Goal: Task Accomplishment & Management: Manage account settings

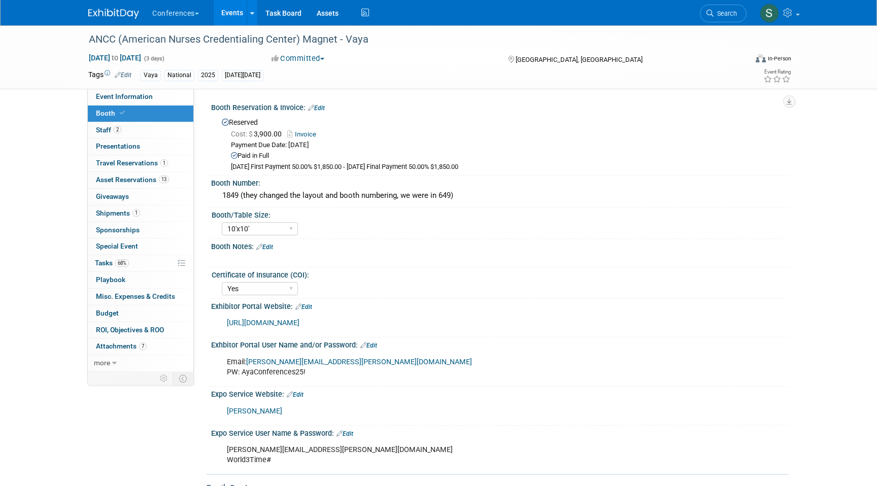
select select "10'x10'"
select select "Yes"
click at [745, 12] on link "Search" at bounding box center [723, 14] width 47 height 18
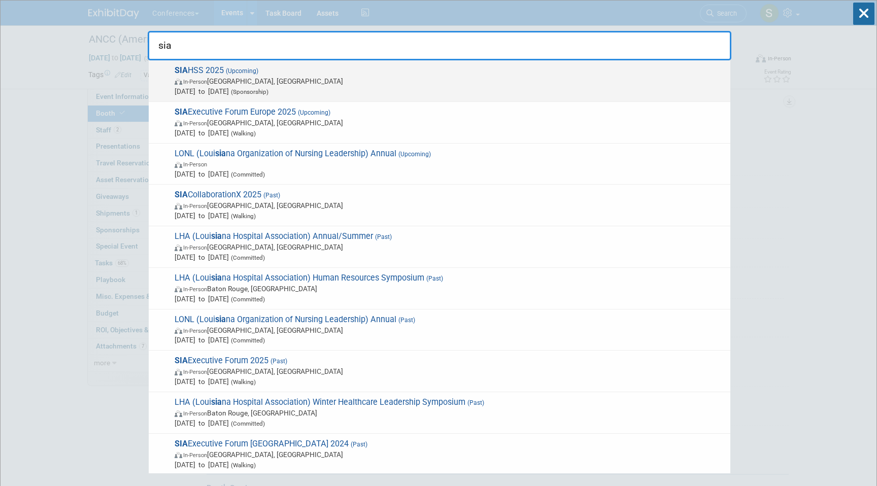
type input "sia"
click at [197, 89] on span "Nov 5, 2025 to Nov 7, 2025 (Sponsorship)" at bounding box center [450, 91] width 550 height 10
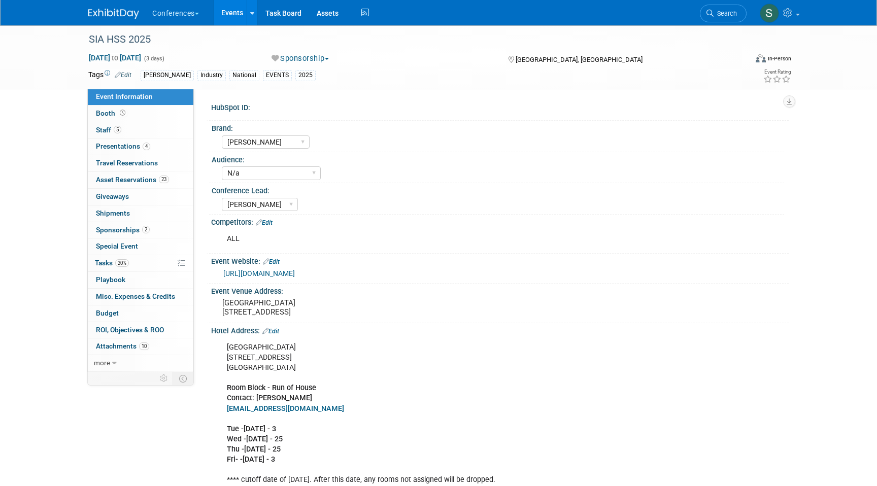
select select "[PERSON_NAME]"
select select "N/a"
select select "[PERSON_NAME]"
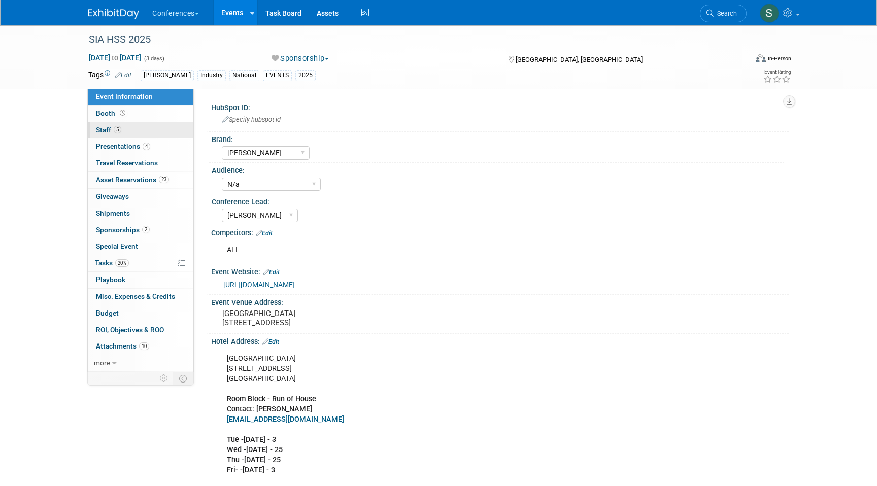
click at [146, 131] on link "5 Staff 5" at bounding box center [141, 130] width 106 height 16
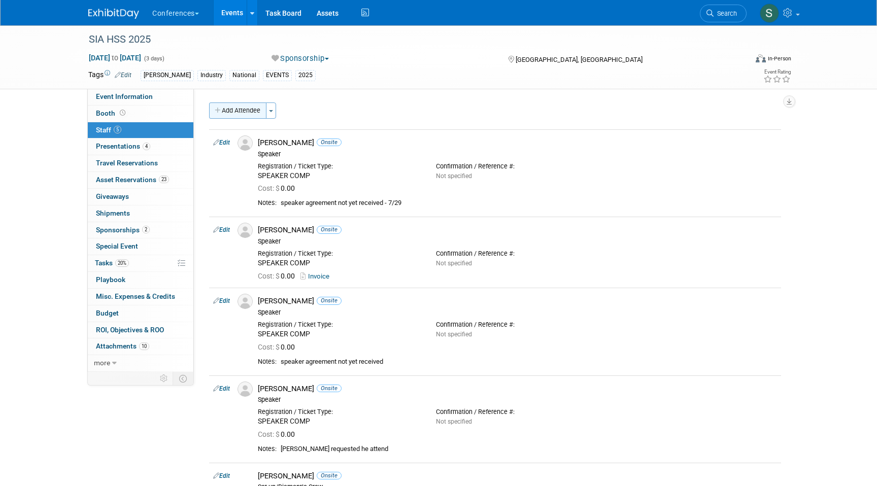
click at [237, 111] on button "Add Attendee" at bounding box center [237, 110] width 57 height 16
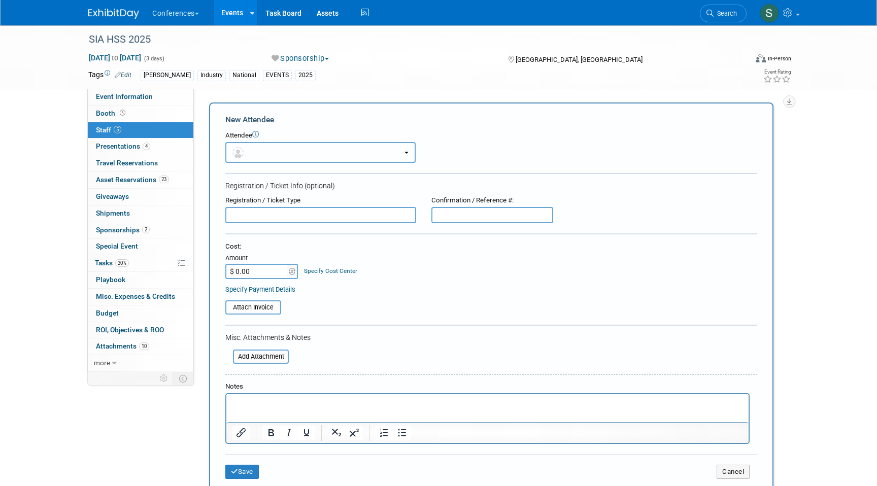
click at [262, 143] on button "button" at bounding box center [320, 152] width 190 height 21
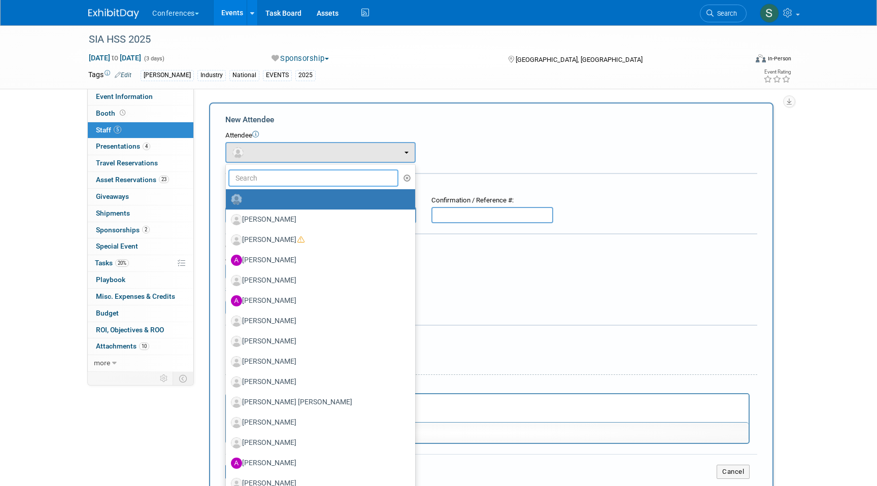
click at [265, 182] on input "text" at bounding box center [313, 177] width 170 height 17
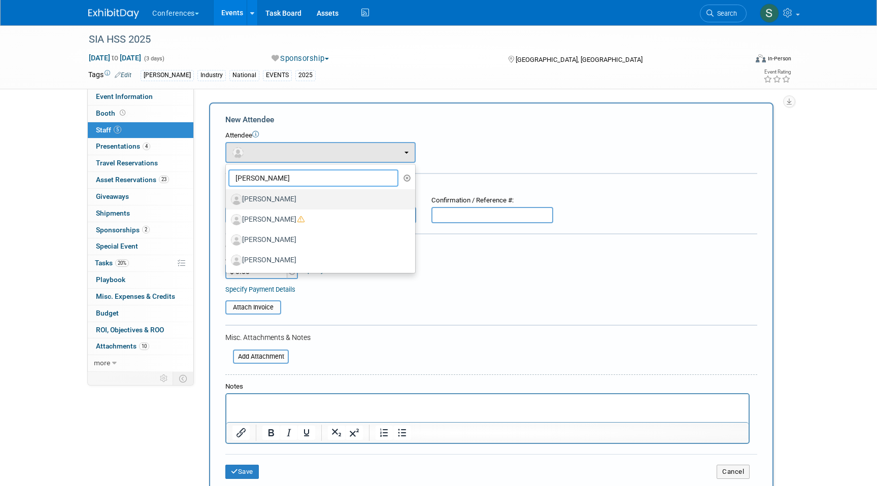
type input "jason"
click at [290, 200] on label "[PERSON_NAME]" at bounding box center [318, 199] width 174 height 16
click at [227, 200] on input "[PERSON_NAME]" at bounding box center [224, 198] width 7 height 7
select select "7fe8f1dc-b27c-40f1-8470-e347adf89a51"
select select "1"
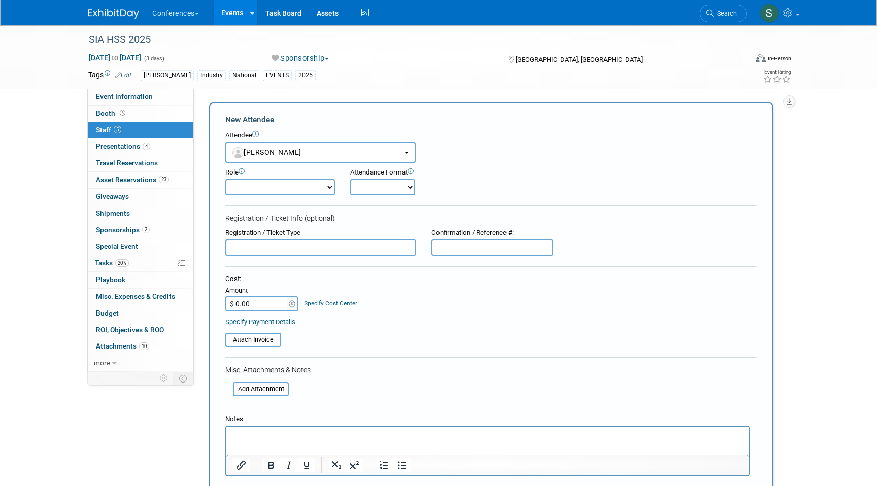
click at [274, 192] on select "Account Management Business Development Demonstrator Events Host Marketing Plan…" at bounding box center [280, 187] width 110 height 16
click at [225, 179] on select "Account Management Business Development Demonstrator Events Host Marketing Plan…" at bounding box center [280, 187] width 110 height 16
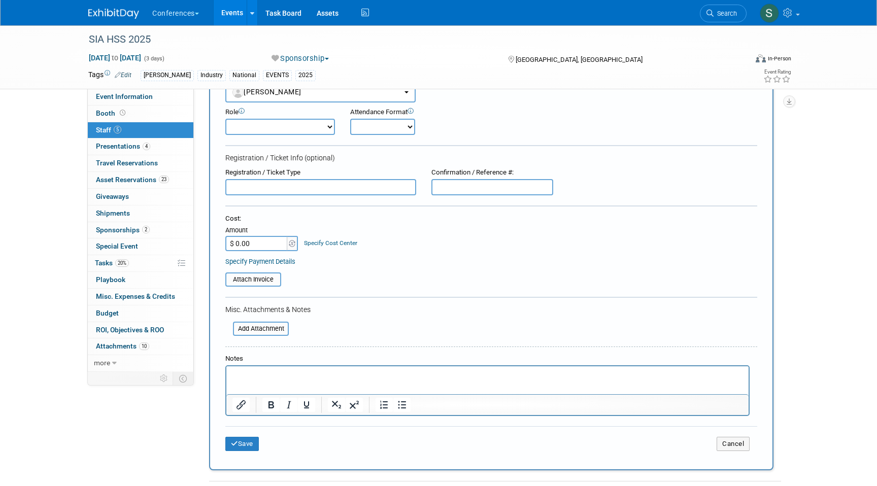
scroll to position [62, 0]
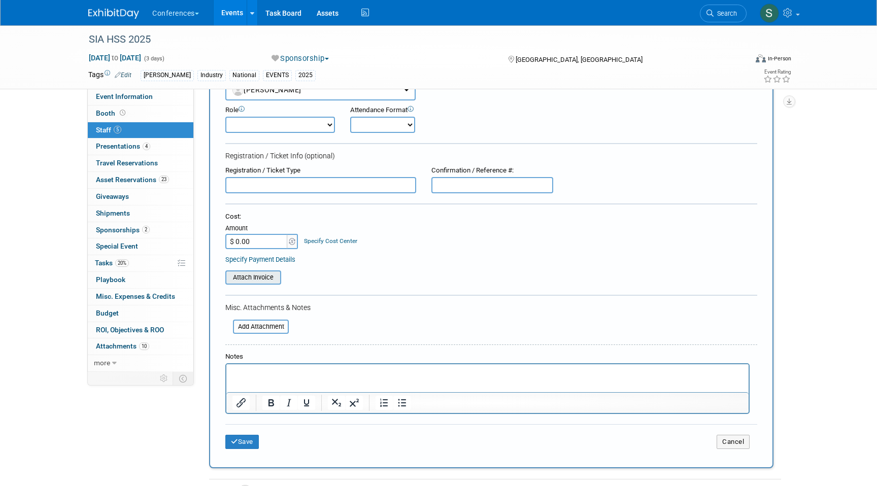
click at [268, 277] on input "file" at bounding box center [219, 277] width 121 height 12
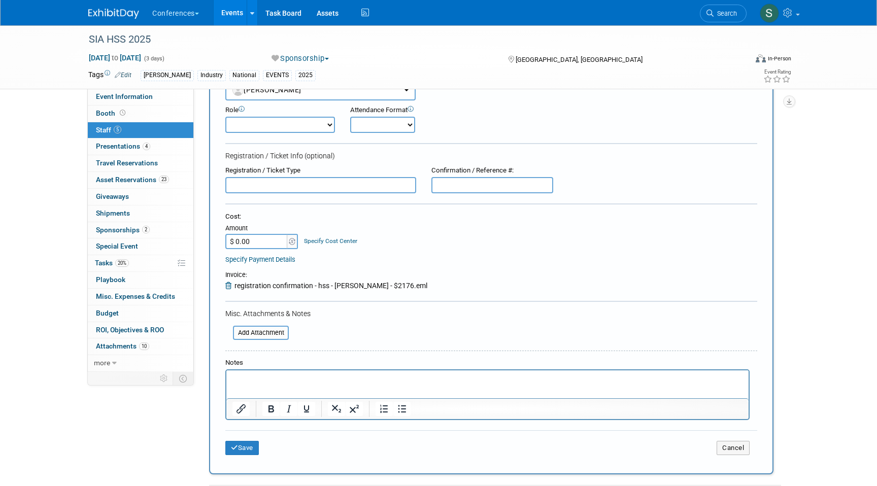
click at [263, 246] on input "$ 0.00" at bounding box center [256, 241] width 63 height 15
type input "$ 2,176.00"
click at [319, 239] on link "Specify Cost Center" at bounding box center [330, 240] width 53 height 7
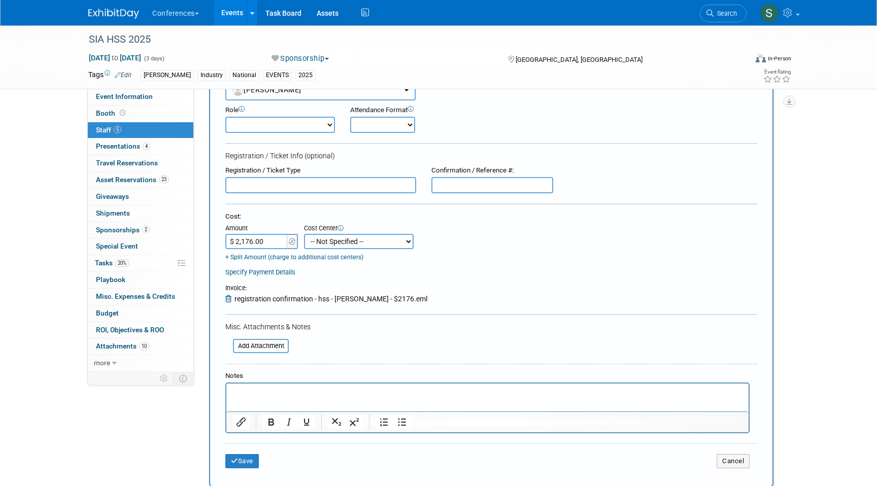
click at [340, 243] on select "-- Not Specified -- Aya Education Aya Healthcare Aya Locums Bespoke Corporate D…" at bounding box center [359, 241] width 110 height 15
select select "18965872"
click at [304, 234] on select "-- Not Specified -- Aya Education Aya Healthcare Aya Locums Bespoke Corporate D…" at bounding box center [359, 241] width 110 height 15
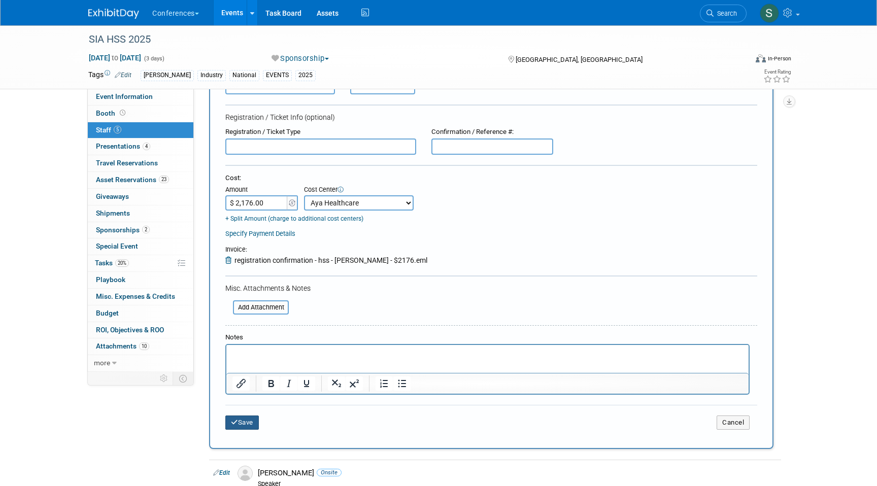
click at [246, 425] on button "Save" at bounding box center [241, 423] width 33 height 14
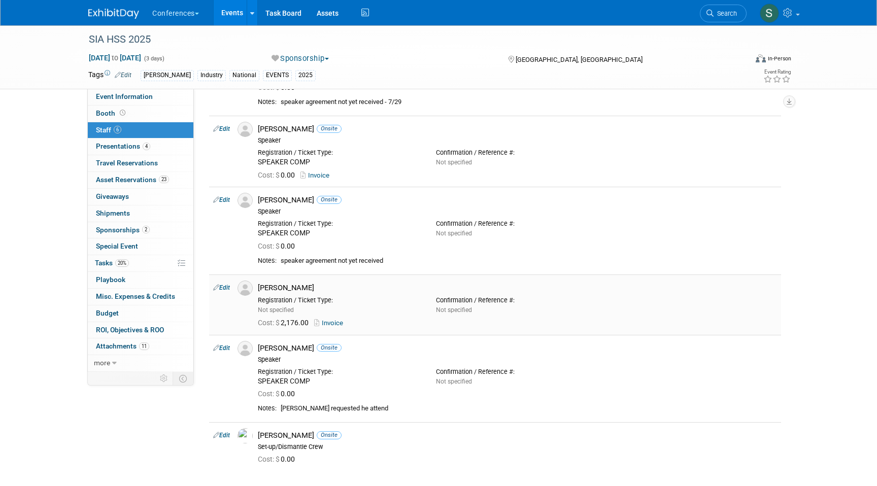
click at [225, 287] on link "Edit" at bounding box center [221, 287] width 17 height 7
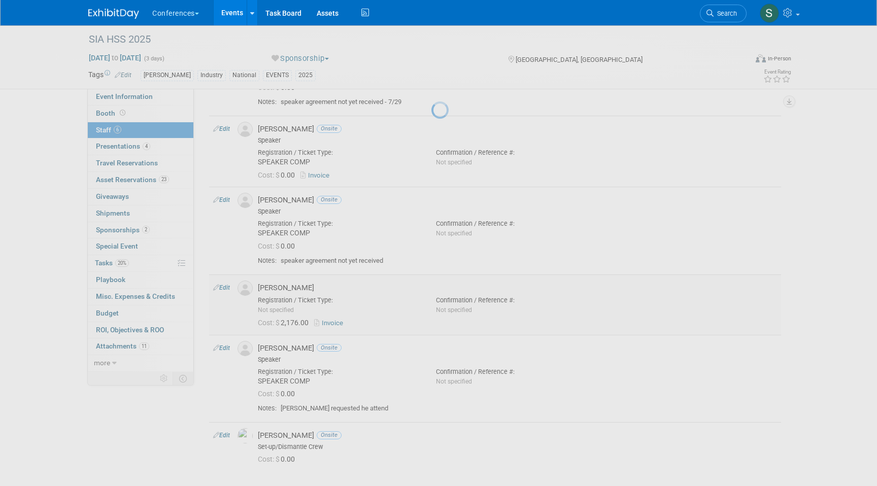
select select "7fe8f1dc-b27c-40f1-8470-e347adf89a51"
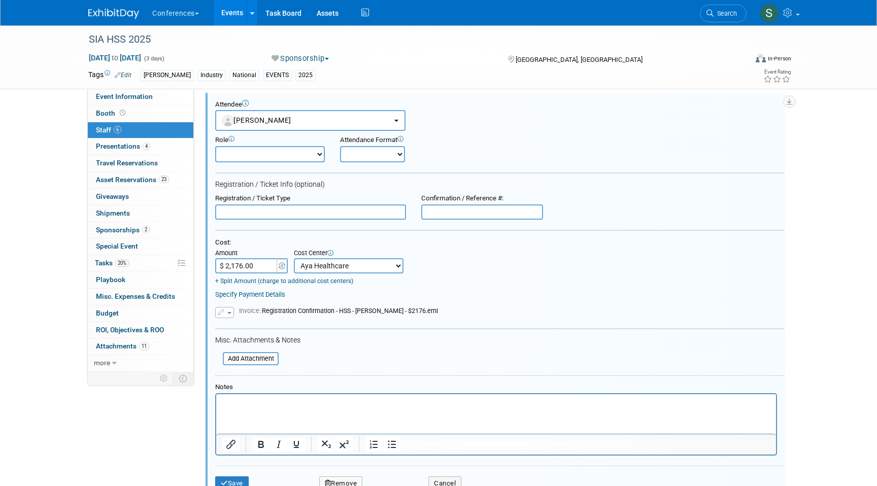
scroll to position [298, 0]
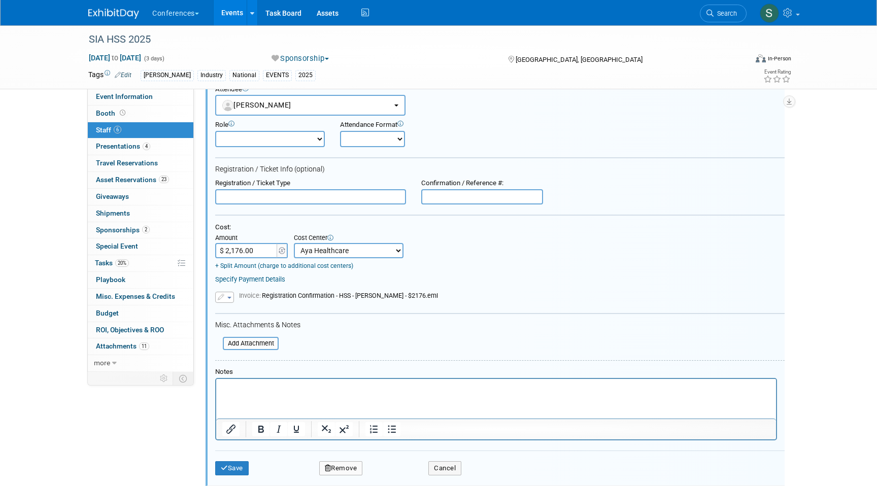
click at [356, 138] on select "Onsite Remote" at bounding box center [372, 139] width 65 height 16
select select "1"
click at [340, 131] on select "Onsite Remote" at bounding box center [372, 139] width 65 height 16
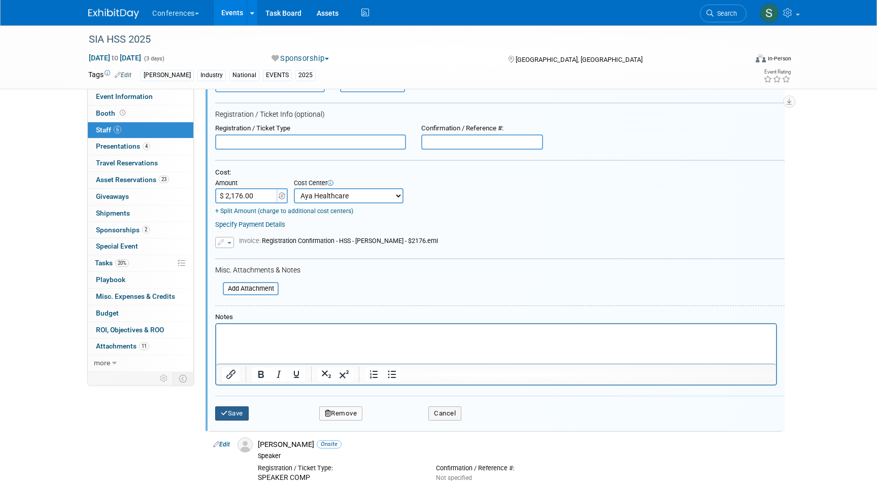
click at [226, 412] on icon "submit" at bounding box center [224, 413] width 7 height 7
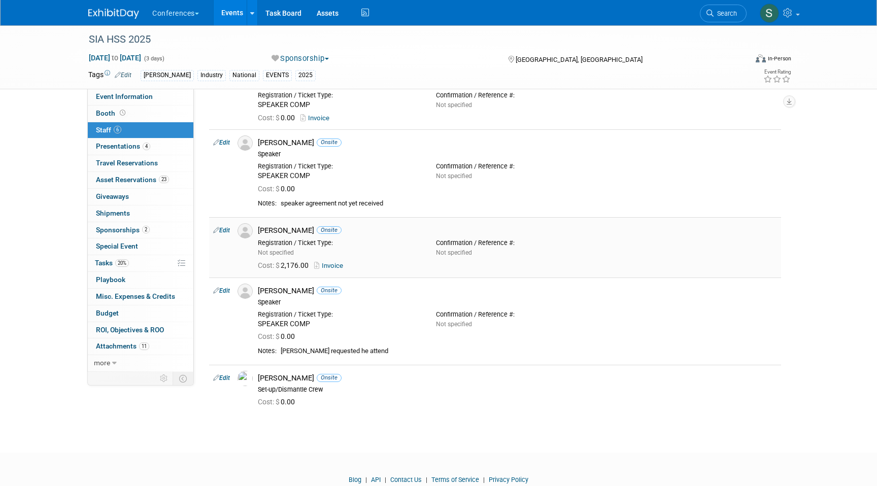
scroll to position [0, 0]
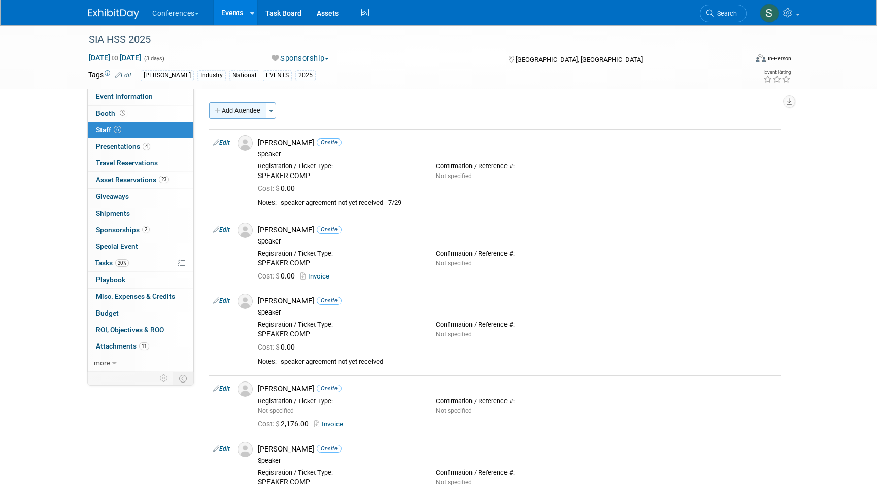
click at [236, 111] on button "Add Attendee" at bounding box center [237, 110] width 57 height 16
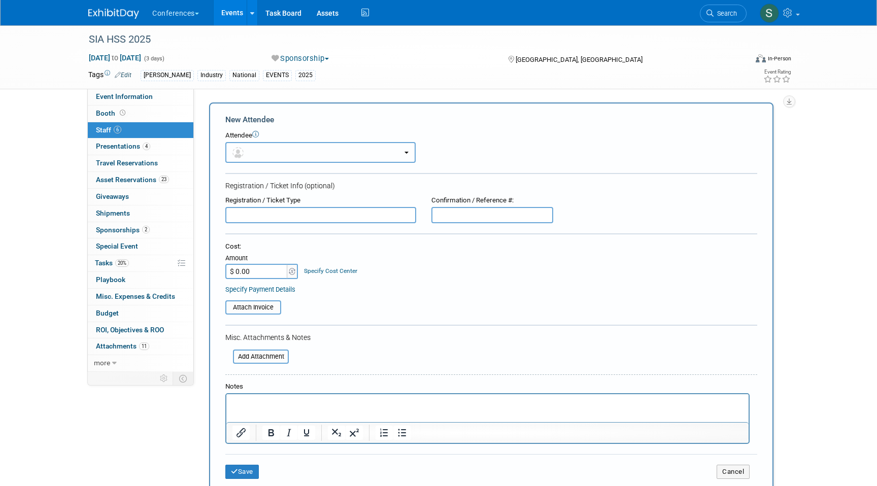
click at [276, 152] on button "button" at bounding box center [320, 152] width 190 height 21
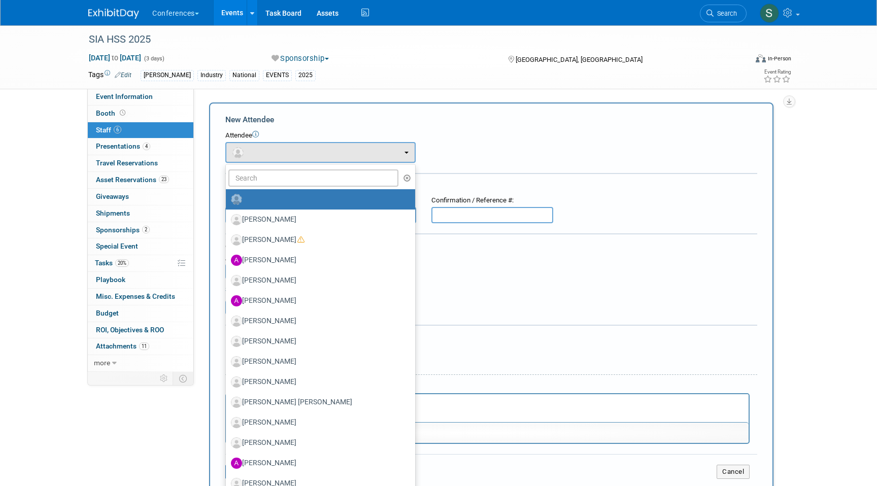
click at [495, 255] on div "Cost: Amount $ 0.00 Specify Cost Center Cost Center -- Not Specified -- Aya Edu…" at bounding box center [491, 260] width 532 height 37
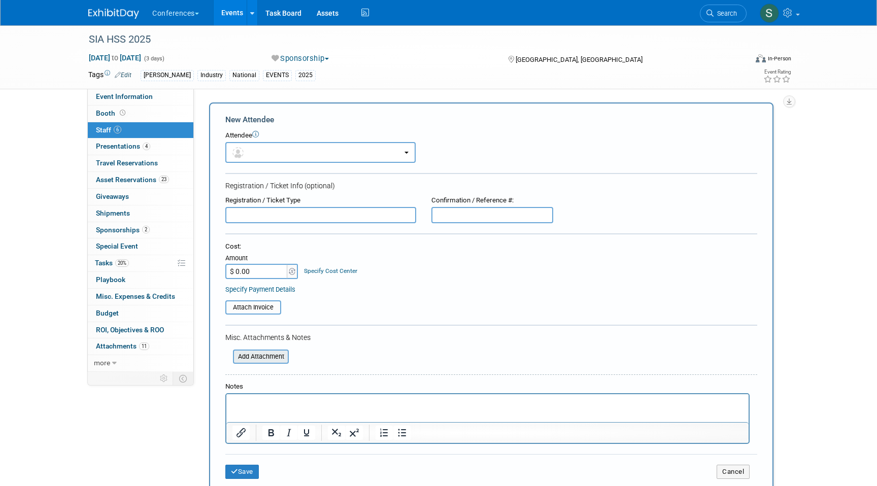
click at [261, 353] on input "file" at bounding box center [227, 357] width 121 height 12
click at [261, 308] on input "file" at bounding box center [219, 307] width 121 height 12
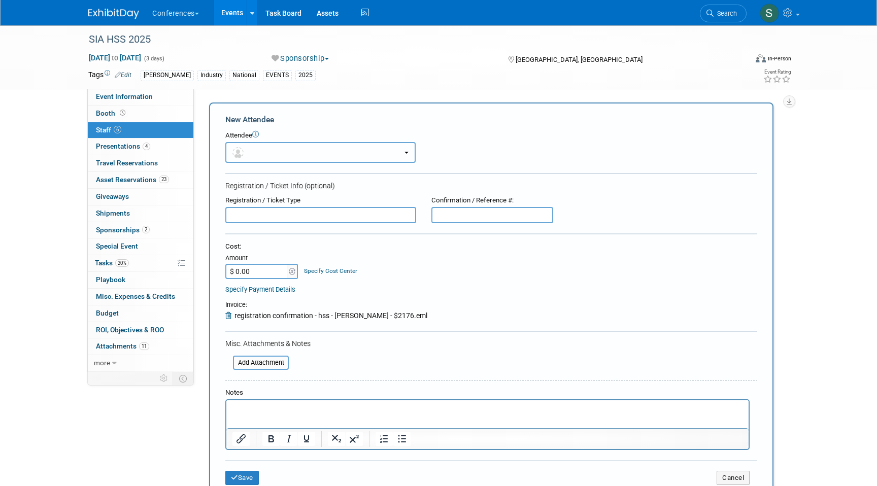
click at [284, 156] on button "button" at bounding box center [320, 152] width 190 height 21
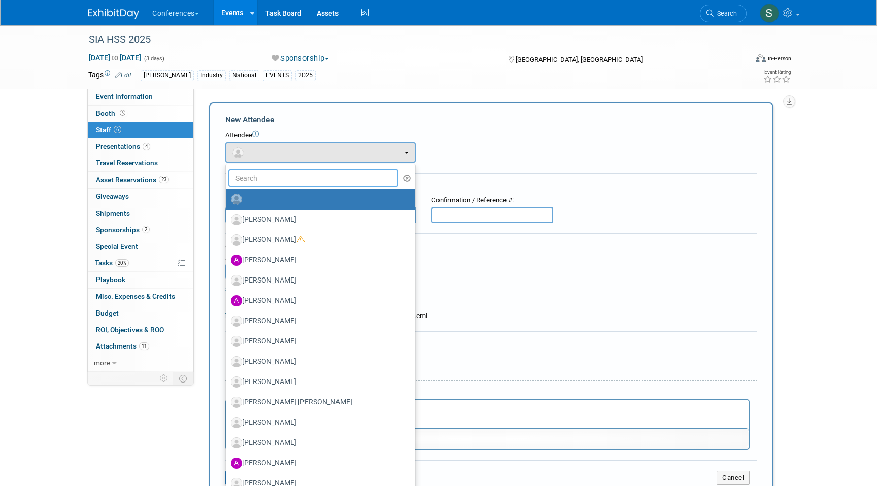
click at [282, 178] on input "text" at bounding box center [313, 177] width 170 height 17
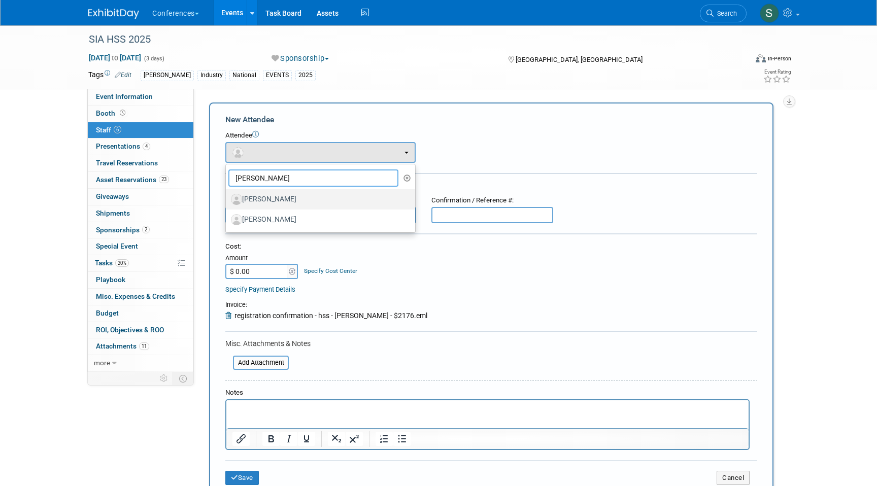
type input "sophia"
click at [284, 201] on label "[PERSON_NAME]" at bounding box center [318, 199] width 174 height 16
click at [227, 201] on input "[PERSON_NAME]" at bounding box center [224, 198] width 7 height 7
select select "15b199fe-83ee-4a37-956f-e8de9b9d0d0e"
select select "5"
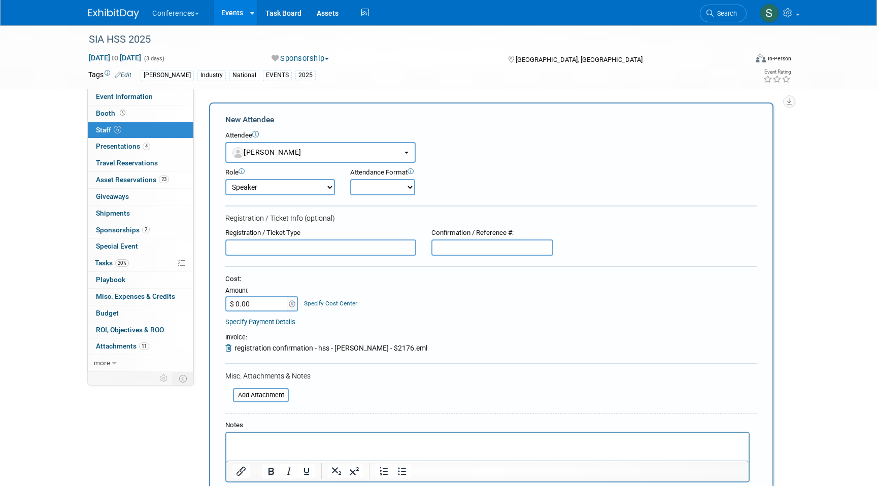
click at [257, 305] on input "$ 0.00" at bounding box center [256, 303] width 63 height 15
type input "$ 2,176.00"
click at [319, 305] on link "Specify Cost Center" at bounding box center [330, 303] width 53 height 7
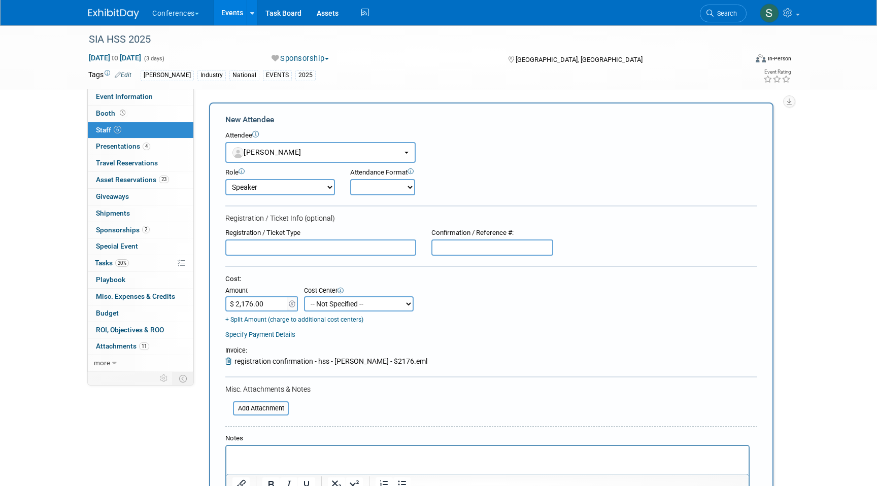
click at [323, 307] on select "-- Not Specified -- Aya Education Aya Healthcare Aya Locums Bespoke Corporate D…" at bounding box center [359, 303] width 110 height 15
select select "18965872"
click at [304, 296] on select "-- Not Specified -- Aya Education Aya Healthcare Aya Locums Bespoke Corporate D…" at bounding box center [359, 303] width 110 height 15
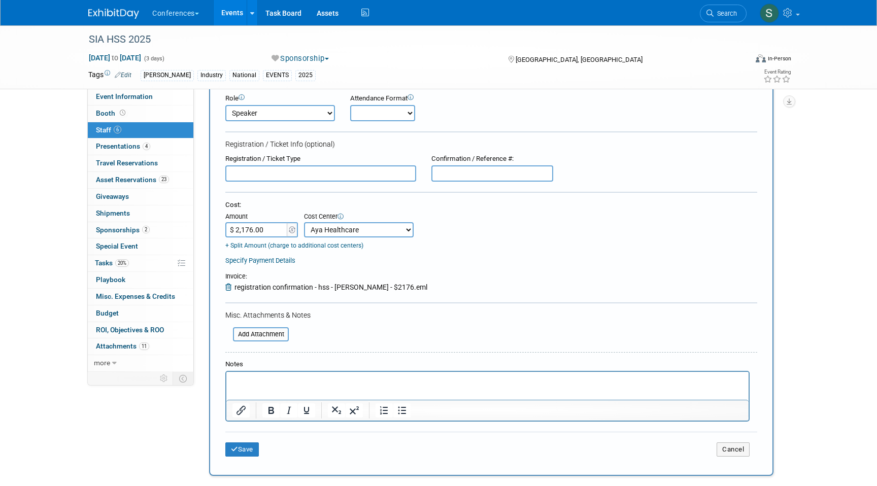
scroll to position [77, 0]
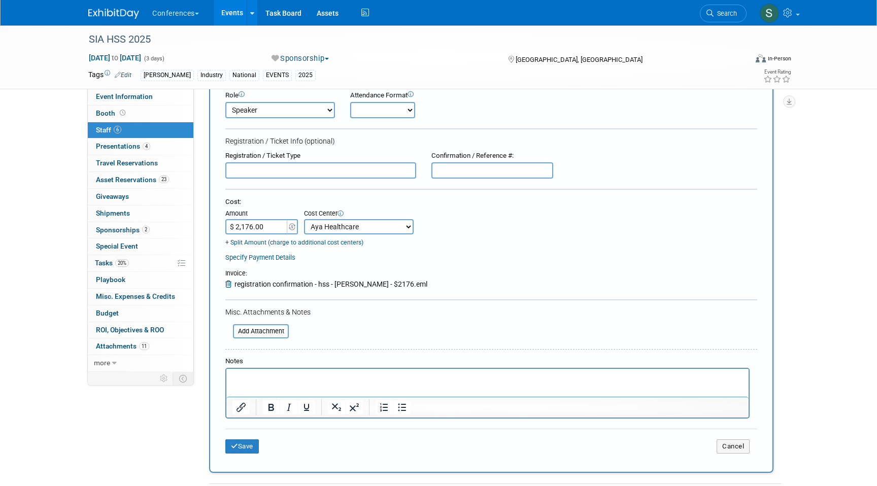
click at [390, 111] on select "Onsite Remote" at bounding box center [382, 110] width 65 height 16
select select "1"
click at [350, 102] on select "Onsite Remote" at bounding box center [382, 110] width 65 height 16
click at [239, 445] on button "Save" at bounding box center [241, 446] width 33 height 14
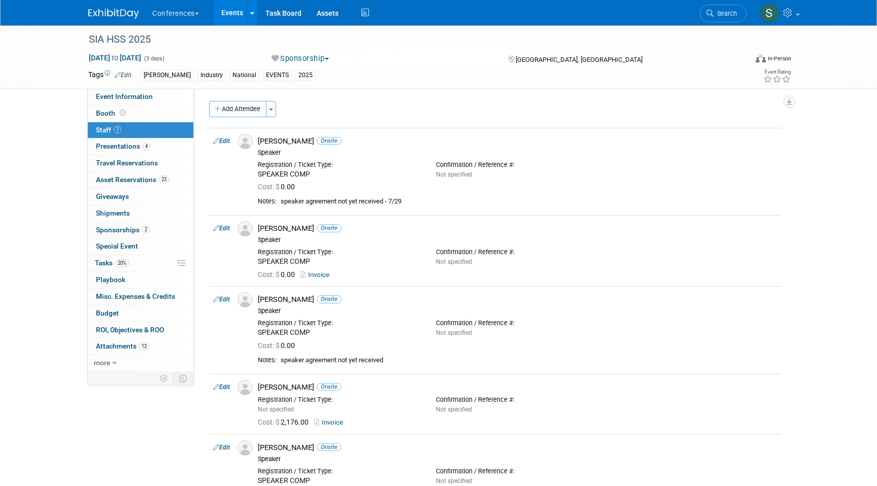
scroll to position [0, 0]
click at [243, 116] on button "Add Attendee" at bounding box center [237, 110] width 57 height 16
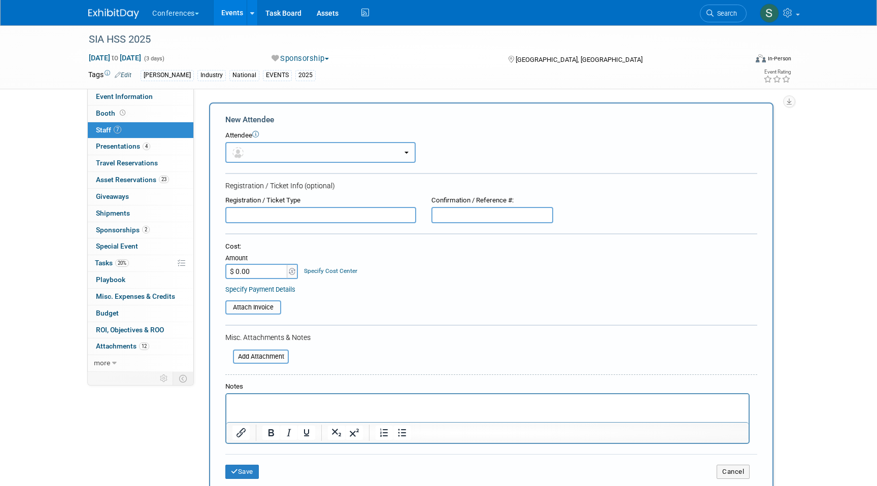
click at [267, 153] on button "button" at bounding box center [320, 152] width 190 height 21
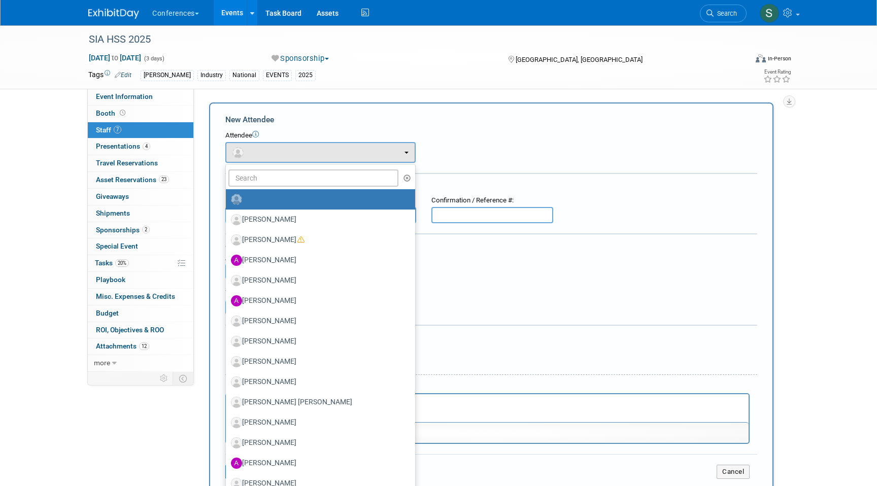
click at [526, 323] on form "New Attendee Attendee <img src="https://www.exhibitday.com/Images/Unassigned-Us…" at bounding box center [491, 300] width 532 height 372
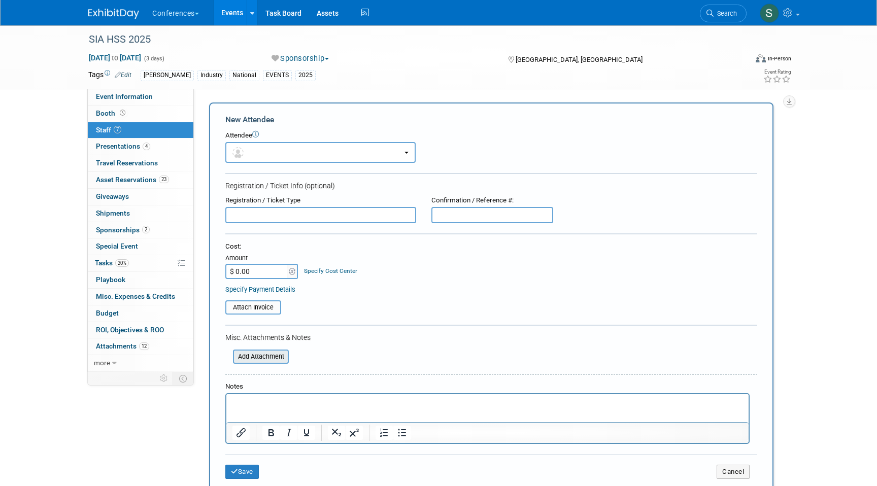
click at [284, 356] on input "file" at bounding box center [227, 357] width 121 height 12
click at [254, 310] on input "file" at bounding box center [219, 307] width 121 height 12
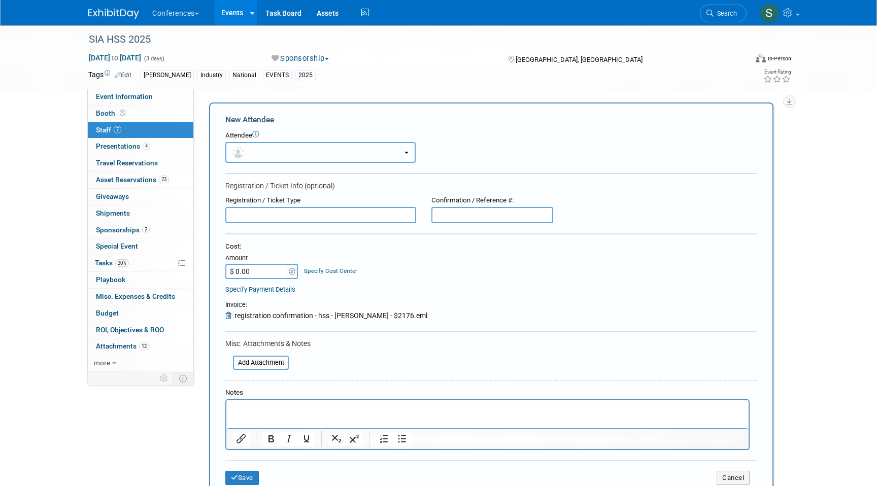
click at [269, 158] on button "button" at bounding box center [320, 152] width 190 height 21
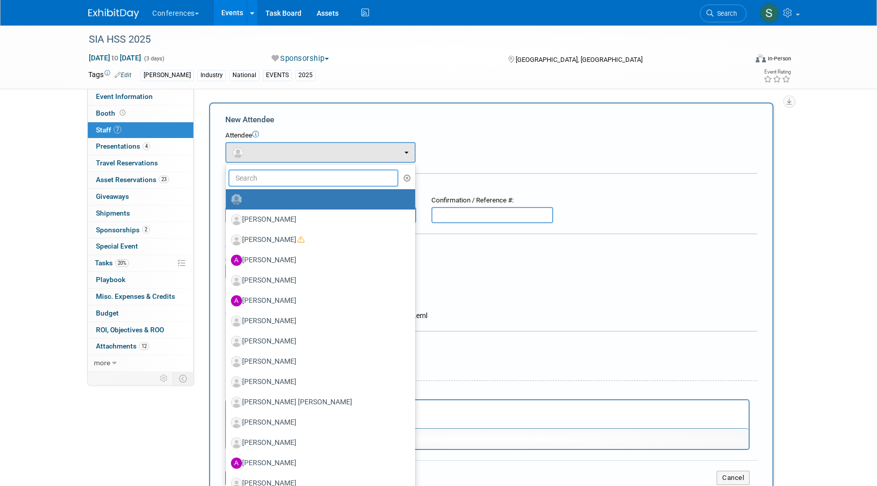
click at [266, 175] on input "text" at bounding box center [313, 177] width 170 height 17
type input "e"
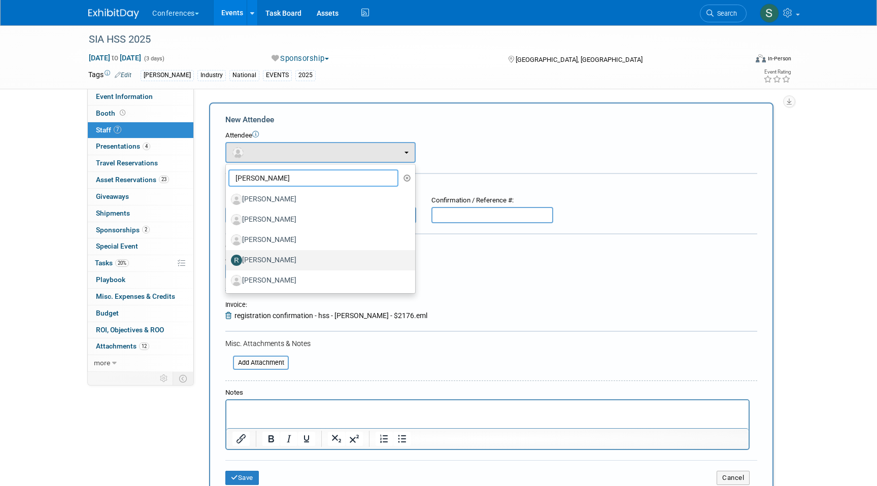
type input "ryan"
click at [307, 263] on label "[PERSON_NAME]" at bounding box center [318, 260] width 174 height 16
click at [227, 262] on input "[PERSON_NAME]" at bounding box center [224, 259] width 7 height 7
select select "cc1b0c0b-b3d8-41e2-8b7f-c938c83a7e8b"
select select "1"
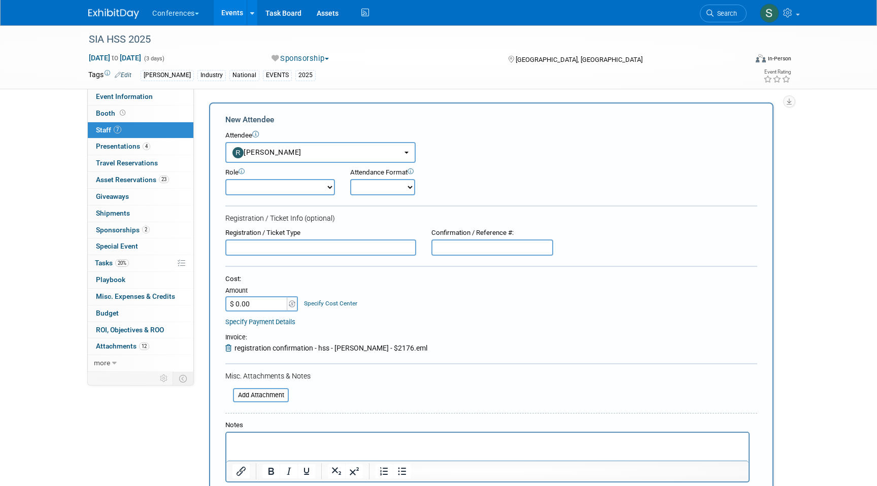
click at [303, 182] on select "Account Management Business Development Demonstrator Events Host Marketing Plan…" at bounding box center [280, 187] width 110 height 16
click at [376, 187] on select "Onsite Remote" at bounding box center [382, 187] width 65 height 16
select select "1"
click at [350, 179] on select "Onsite Remote" at bounding box center [382, 187] width 65 height 16
click at [267, 299] on input "$ 0.00" at bounding box center [256, 303] width 63 height 15
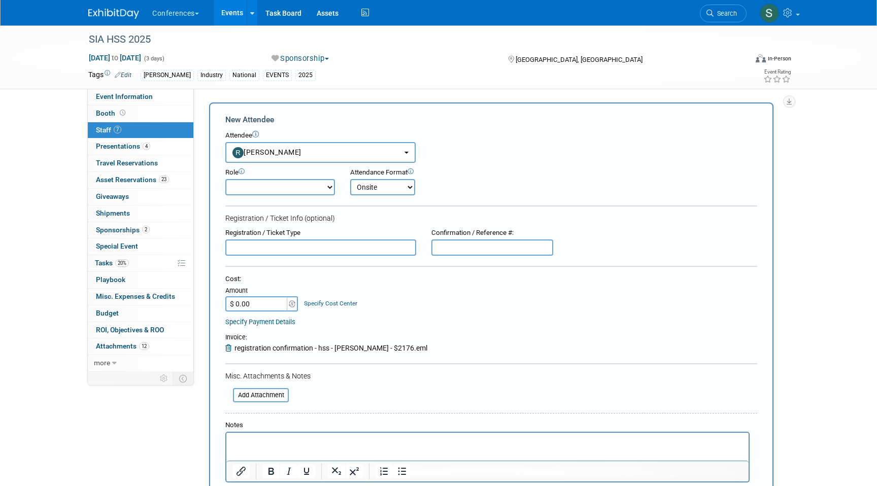
click at [263, 311] on input "$ 0.00" at bounding box center [256, 303] width 63 height 15
type input "$ 2,176.00"
click at [321, 303] on link "Specify Cost Center" at bounding box center [330, 303] width 53 height 7
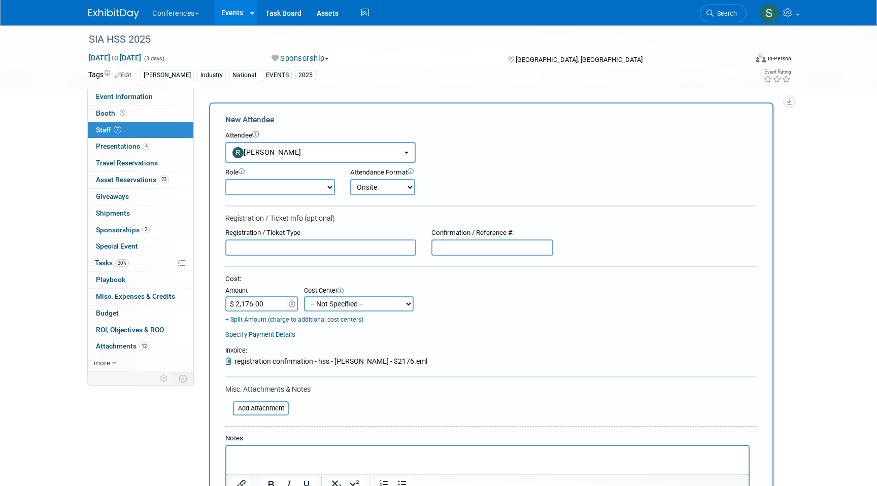
click at [329, 311] on select "-- Not Specified -- Aya Education Aya Healthcare Aya Locums Bespoke Corporate D…" at bounding box center [359, 303] width 110 height 15
select select "18965872"
click at [304, 296] on select "-- Not Specified -- Aya Education Aya Healthcare Aya Locums Bespoke Corporate D…" at bounding box center [359, 303] width 110 height 15
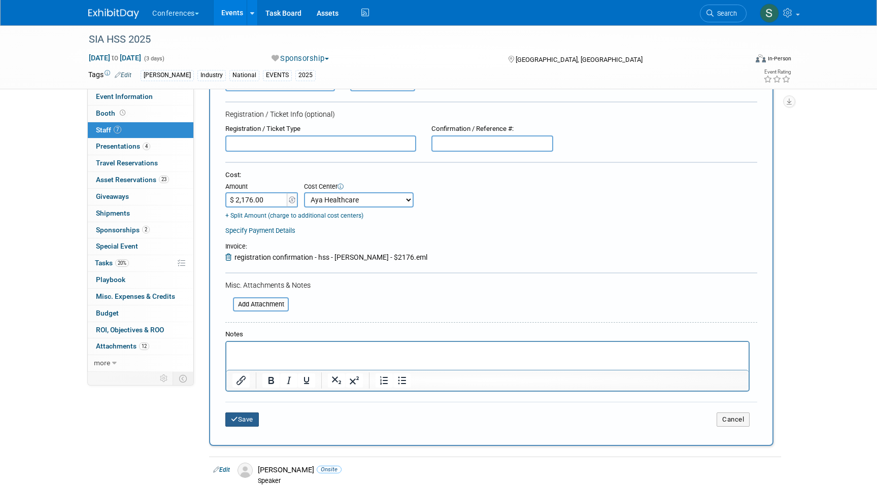
click at [236, 421] on icon "submit" at bounding box center [234, 419] width 7 height 7
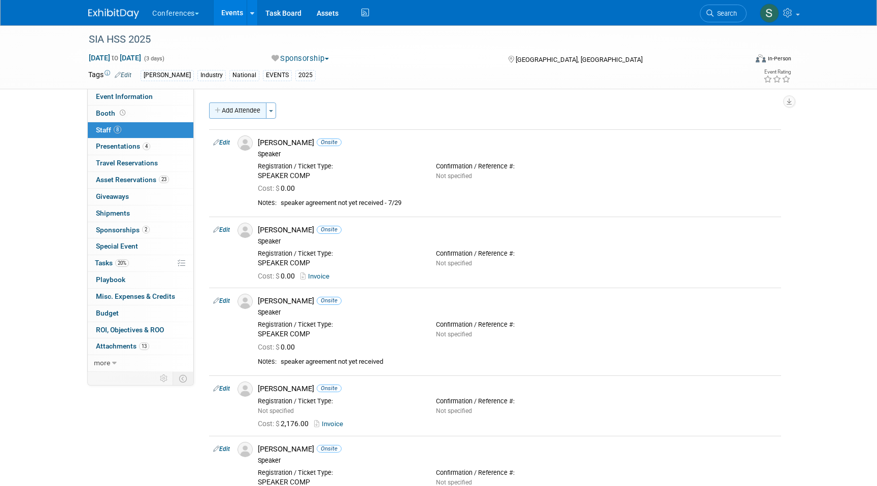
click at [236, 113] on button "Add Attendee" at bounding box center [237, 110] width 57 height 16
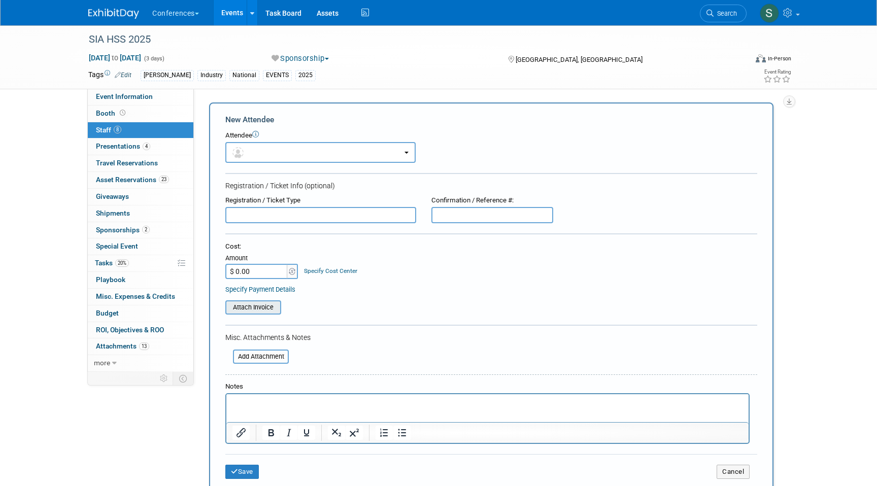
click at [269, 308] on input "file" at bounding box center [219, 307] width 121 height 12
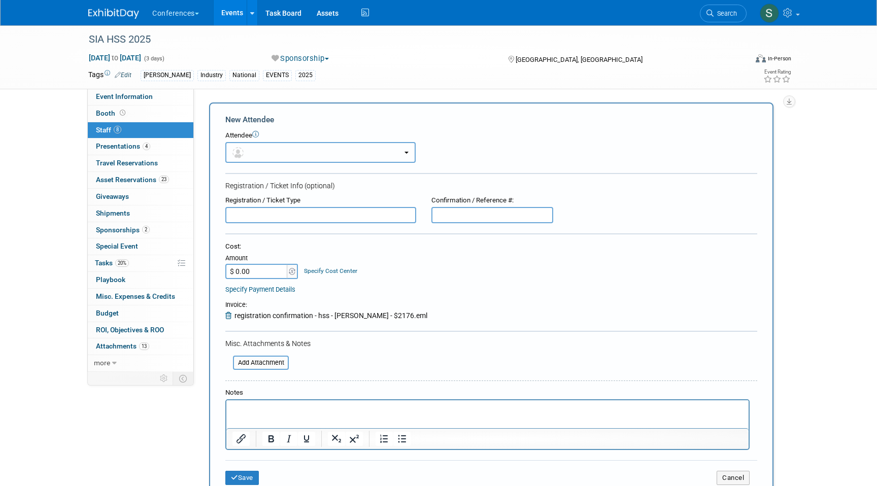
click at [255, 153] on button "button" at bounding box center [320, 152] width 190 height 21
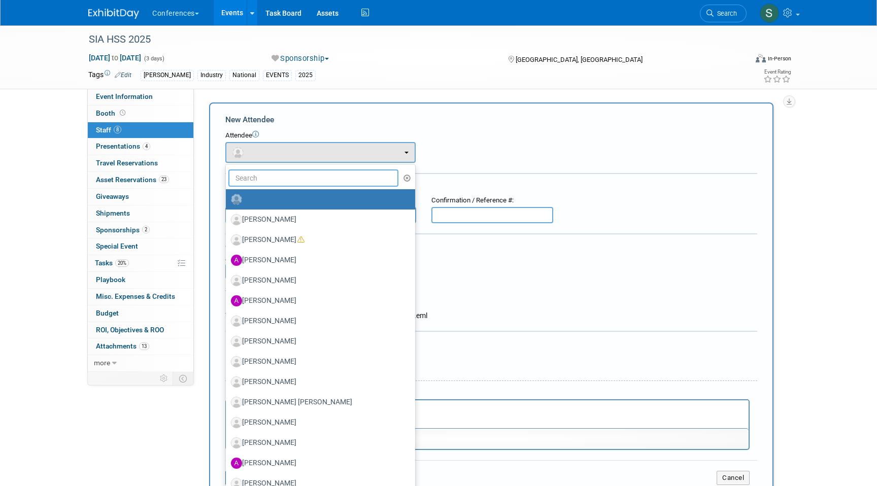
click at [255, 179] on input "text" at bounding box center [313, 177] width 170 height 17
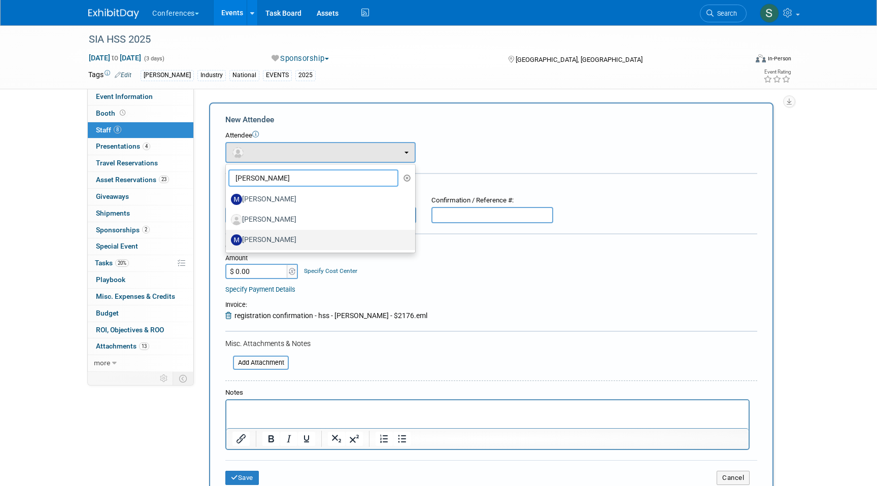
type input "melanie"
click at [282, 240] on label "[PERSON_NAME]" at bounding box center [318, 240] width 174 height 16
click at [227, 240] on input "[PERSON_NAME]" at bounding box center [224, 238] width 7 height 7
select select "e1c6b652-b4e3-4a5e-887e-492ec43eadf1"
select select "1"
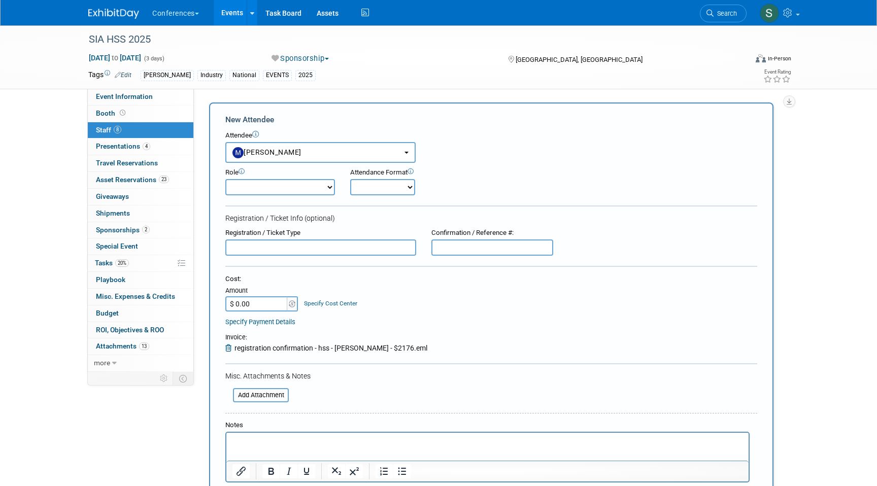
click at [257, 299] on input "$ 0.00" at bounding box center [256, 303] width 63 height 15
click at [257, 302] on input "$ 0.00" at bounding box center [256, 303] width 63 height 15
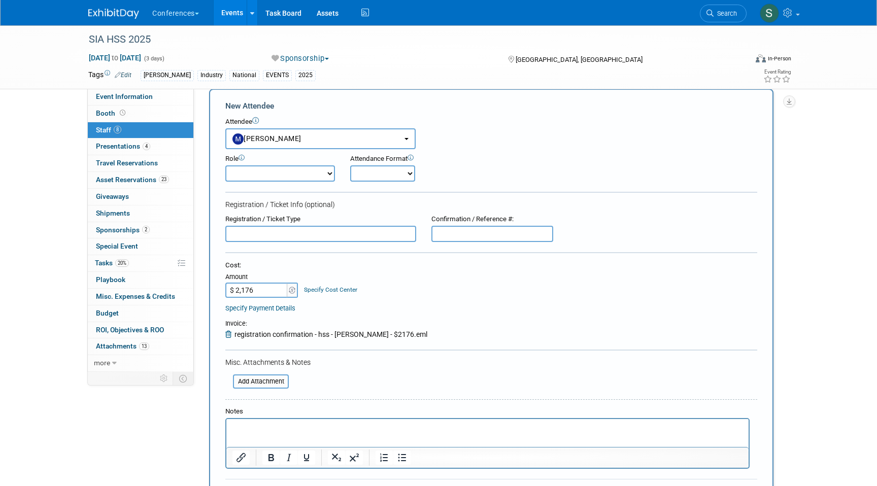
type input "$ 2,176.00"
click at [382, 175] on select "Onsite Remote" at bounding box center [382, 173] width 65 height 16
select select "1"
click at [350, 165] on select "Onsite Remote" at bounding box center [382, 173] width 65 height 16
click at [335, 291] on link "Specify Cost Center" at bounding box center [330, 289] width 53 height 7
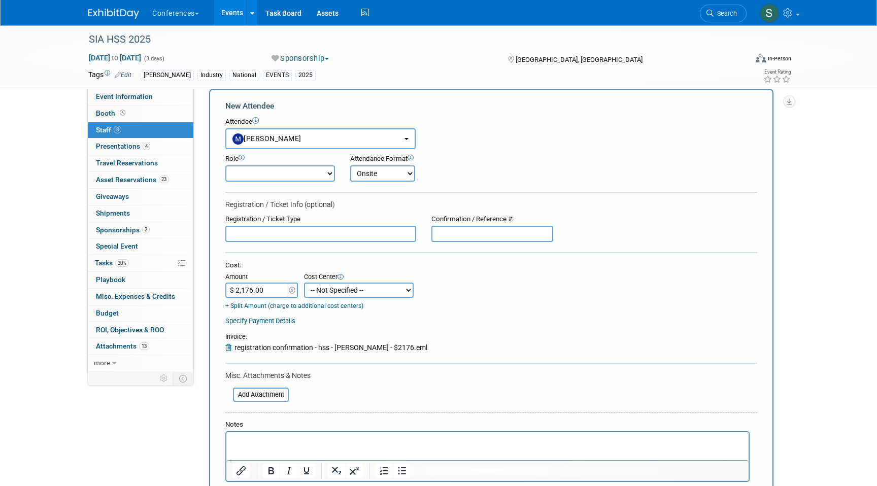
click at [336, 288] on select "-- Not Specified -- Aya Education Aya Healthcare Aya Locums Bespoke Corporate D…" at bounding box center [359, 290] width 110 height 15
select select "18965872"
click at [304, 283] on select "-- Not Specified -- Aya Education Aya Healthcare Aya Locums Bespoke Corporate D…" at bounding box center [359, 290] width 110 height 15
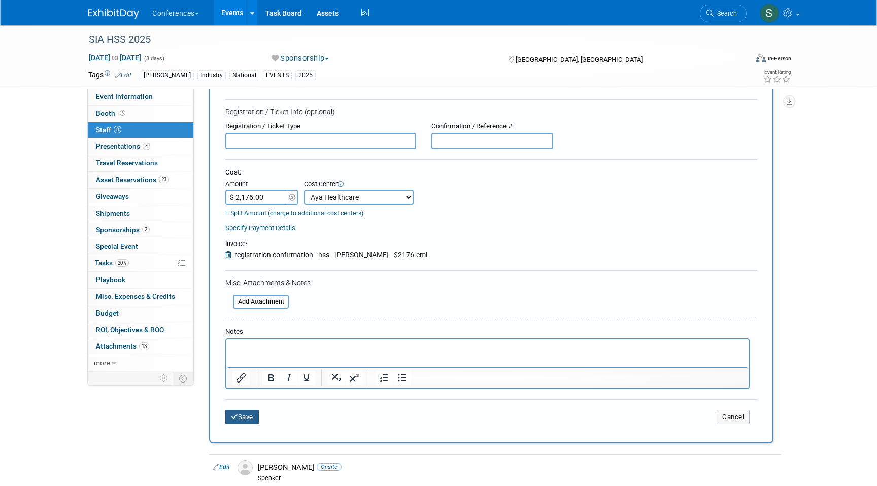
click at [249, 416] on button "Save" at bounding box center [241, 417] width 33 height 14
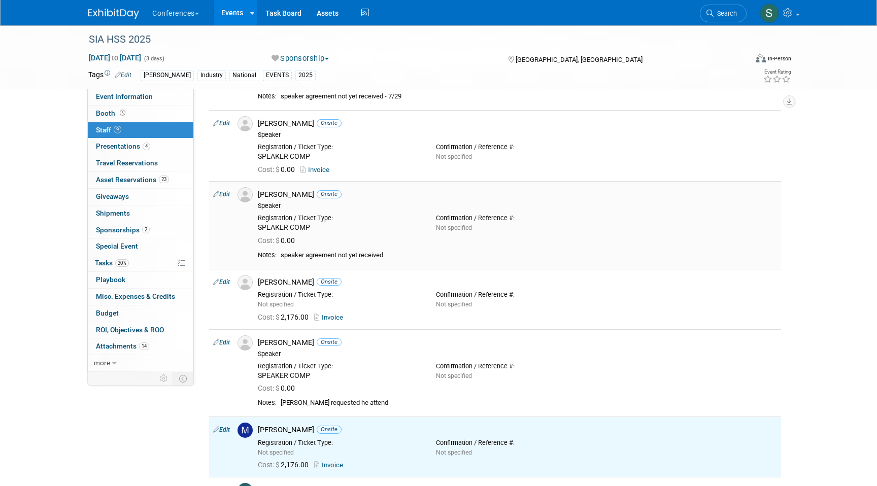
scroll to position [0, 0]
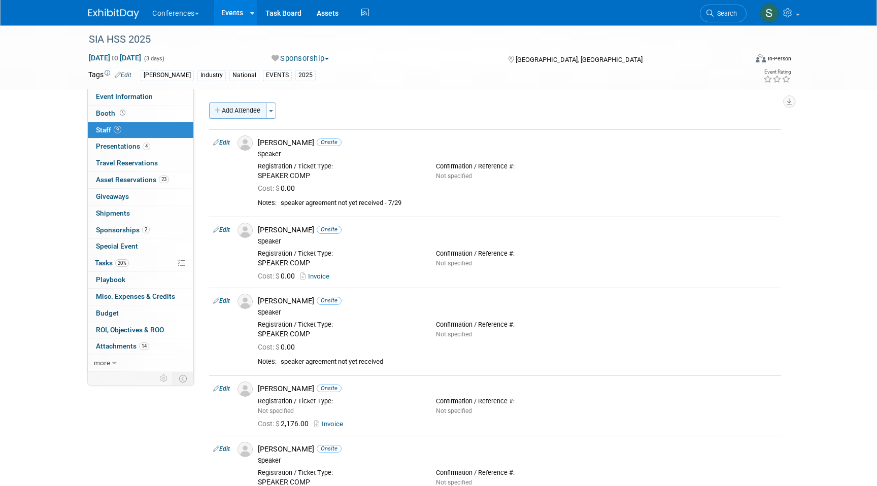
click at [247, 108] on button "Add Attendee" at bounding box center [237, 110] width 57 height 16
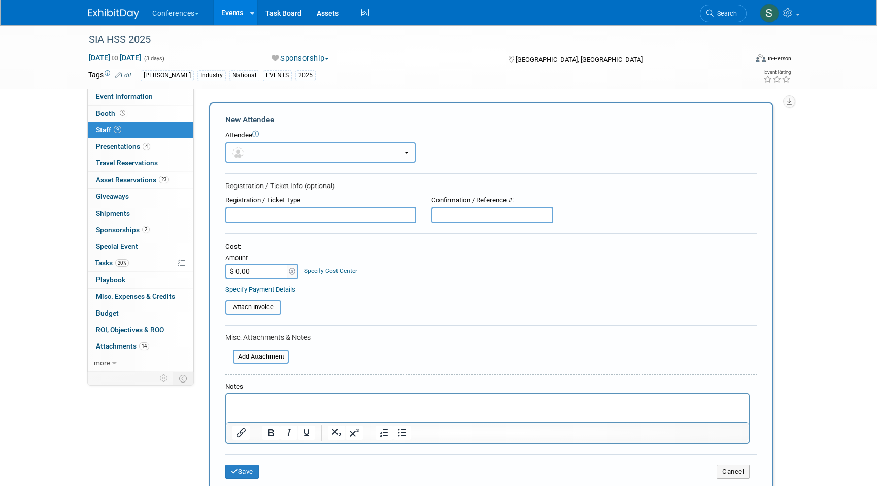
click at [250, 155] on button "button" at bounding box center [320, 152] width 190 height 21
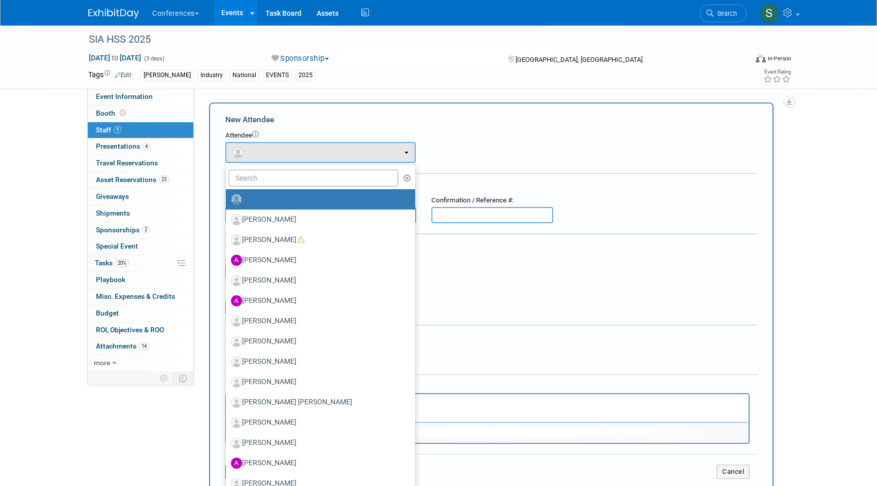
click at [474, 194] on form "New Attendee Attendee <img src="https://www.exhibitday.com/Images/Unassigned-Us…" at bounding box center [491, 300] width 532 height 372
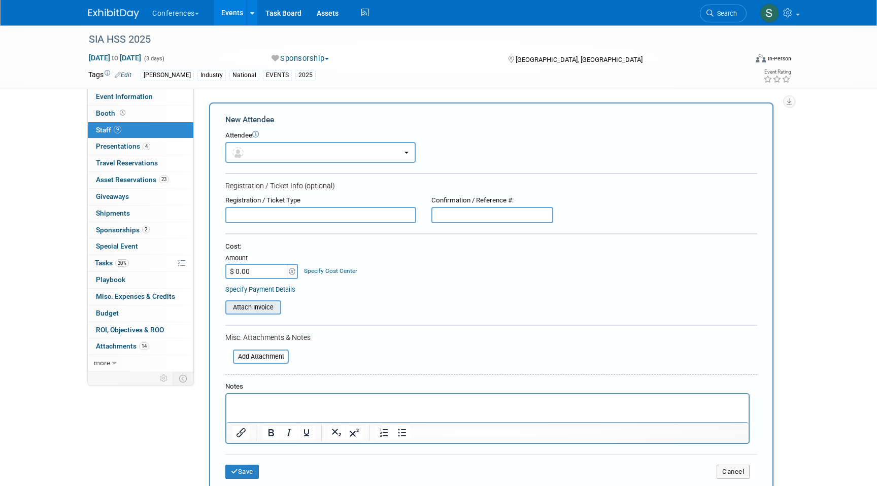
click at [262, 305] on input "file" at bounding box center [219, 307] width 121 height 12
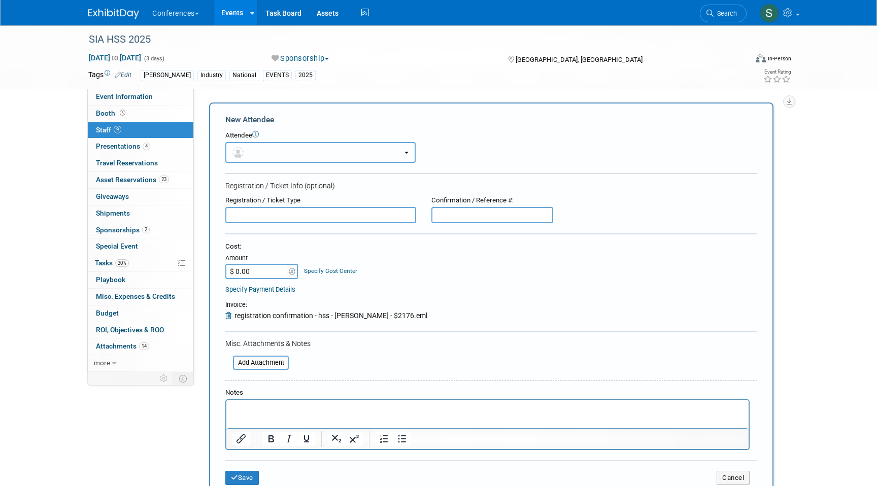
click at [258, 149] on button "button" at bounding box center [320, 152] width 190 height 21
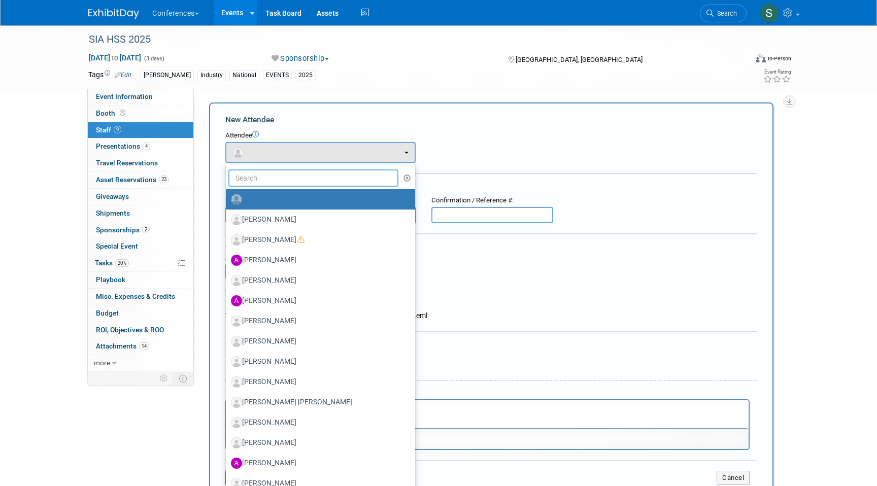
click at [257, 175] on input "text" at bounding box center [313, 177] width 170 height 17
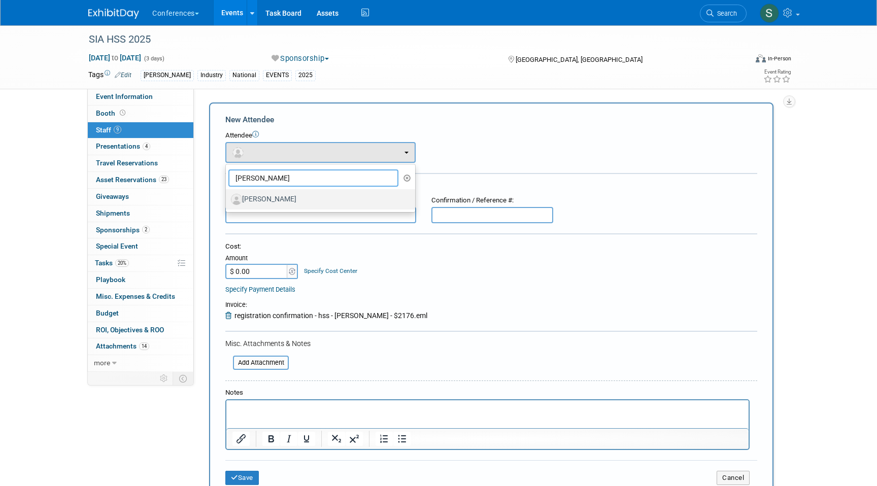
type input "maggie"
click at [272, 195] on label "[PERSON_NAME]" at bounding box center [318, 199] width 174 height 16
click at [227, 195] on input "[PERSON_NAME]" at bounding box center [224, 198] width 7 height 7
select select "d61a2d0f-5a62-4331-af99-13ba6f616184"
select select "1"
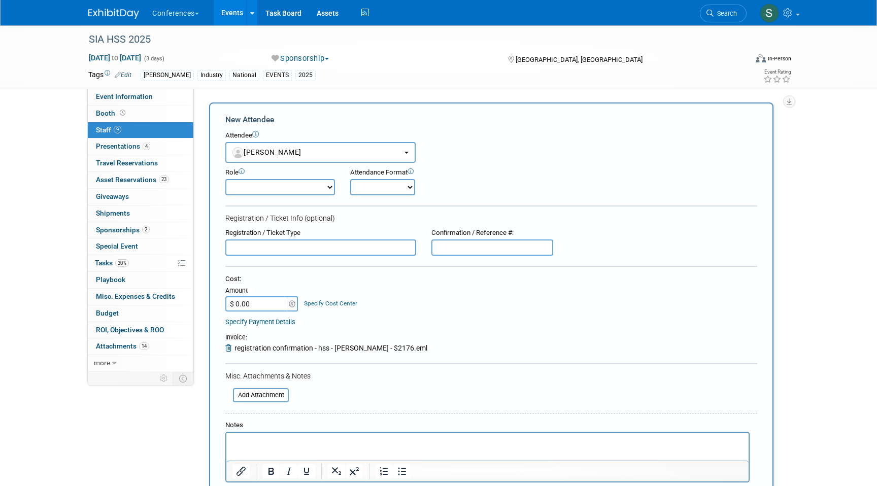
click at [361, 192] on select "Onsite Remote" at bounding box center [382, 187] width 65 height 16
select select "1"
click at [350, 179] on select "Onsite Remote" at bounding box center [382, 187] width 65 height 16
click at [325, 248] on input "text" at bounding box center [320, 247] width 191 height 16
paste input "Discounted Member Reg"
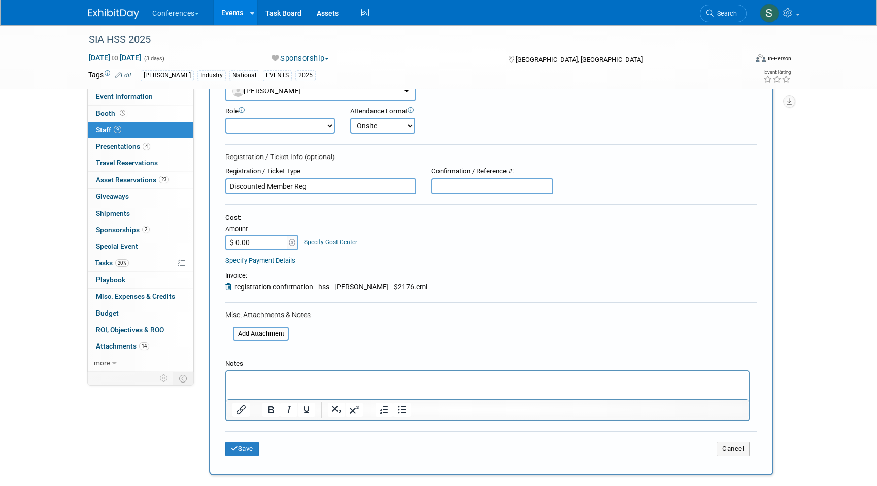
scroll to position [105, 0]
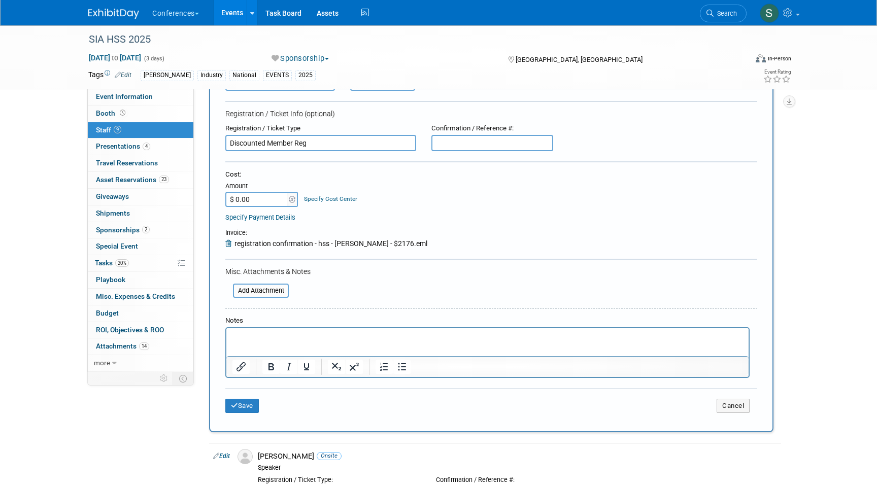
type input "Discounted Member Reg"
click at [266, 199] on input "$ 0.00" at bounding box center [256, 199] width 63 height 15
type input "$ 2,176.00"
click at [343, 201] on link "Specify Cost Center" at bounding box center [330, 198] width 53 height 7
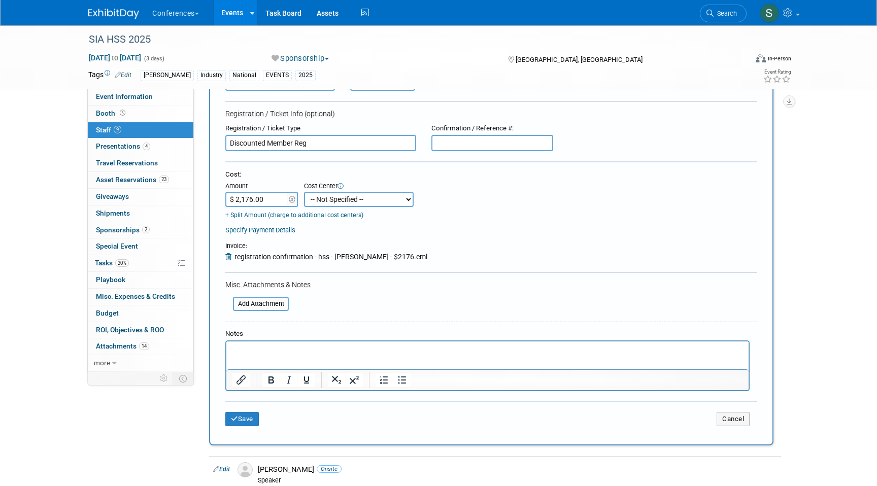
click at [341, 204] on select "-- Not Specified -- Aya Education Aya Healthcare Aya Locums Bespoke Corporate D…" at bounding box center [359, 199] width 110 height 15
select select "18965872"
click at [304, 192] on select "-- Not Specified -- Aya Education Aya Healthcare Aya Locums Bespoke Corporate D…" at bounding box center [359, 199] width 110 height 15
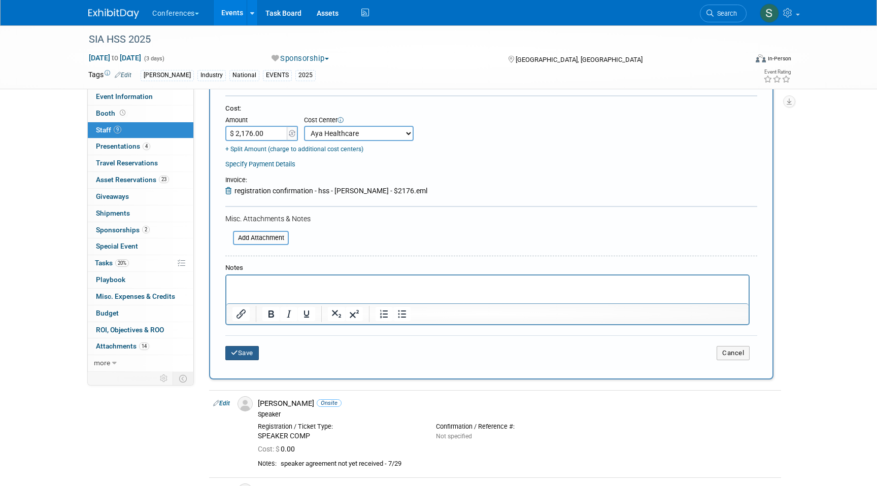
click at [243, 356] on button "Save" at bounding box center [241, 353] width 33 height 14
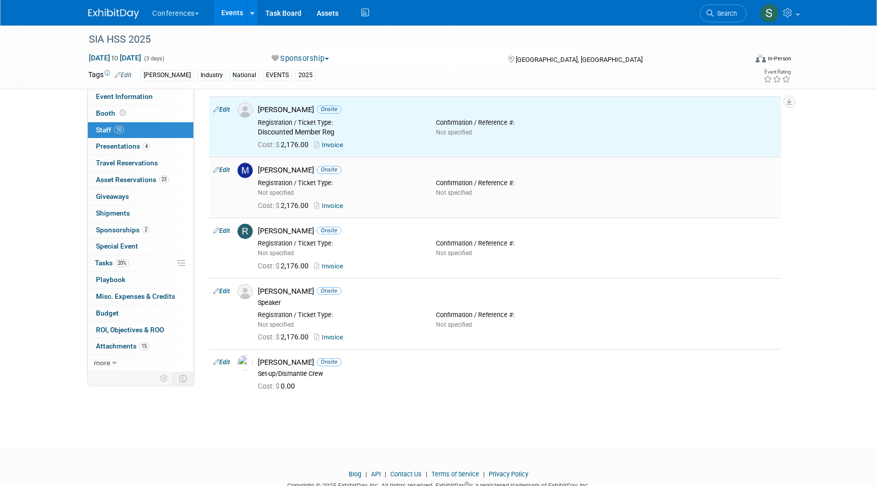
scroll to position [428, 0]
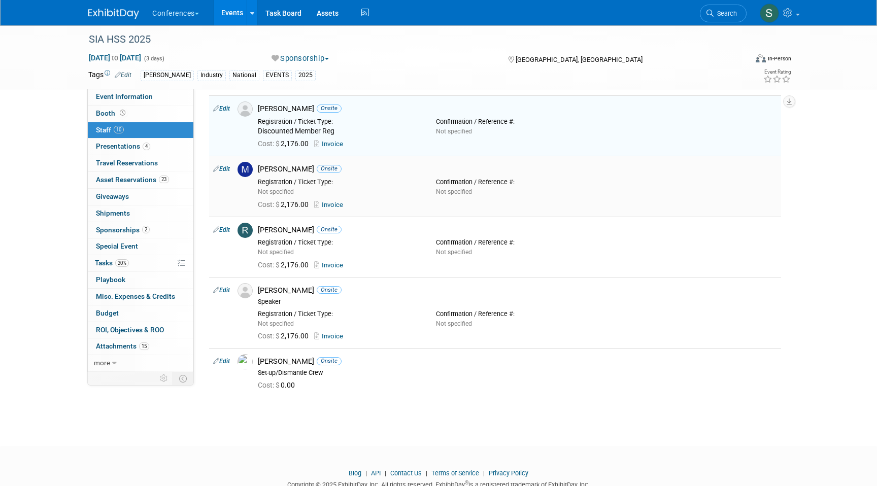
click at [222, 169] on link "Edit" at bounding box center [221, 168] width 17 height 7
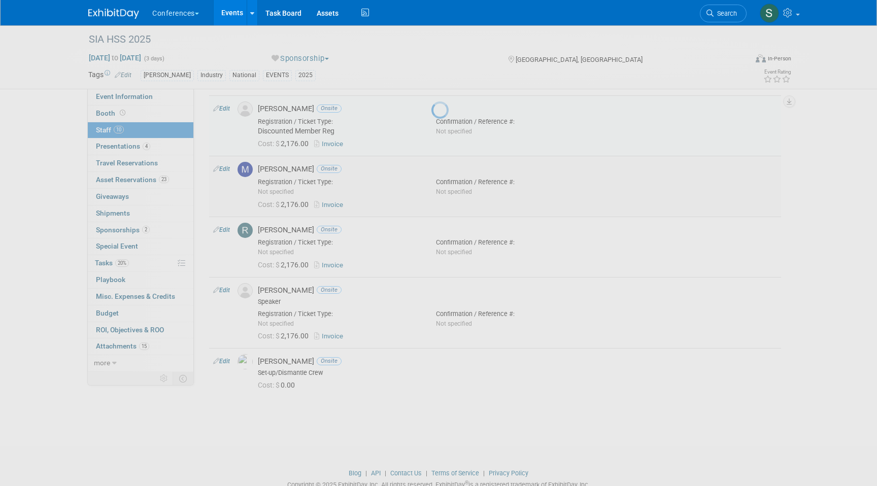
select select "e1c6b652-b4e3-4a5e-887e-492ec43eadf1"
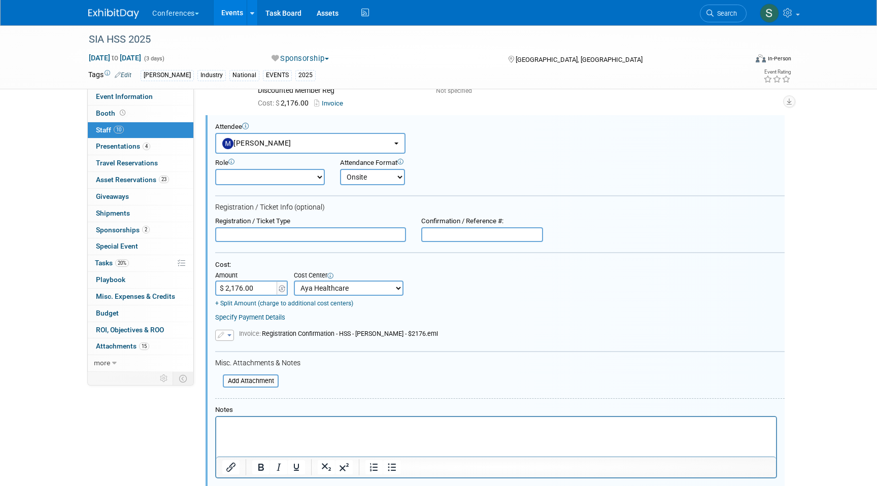
scroll to position [0, 0]
click at [239, 237] on input "text" at bounding box center [310, 234] width 191 height 15
paste input "Discounted Member Reg"
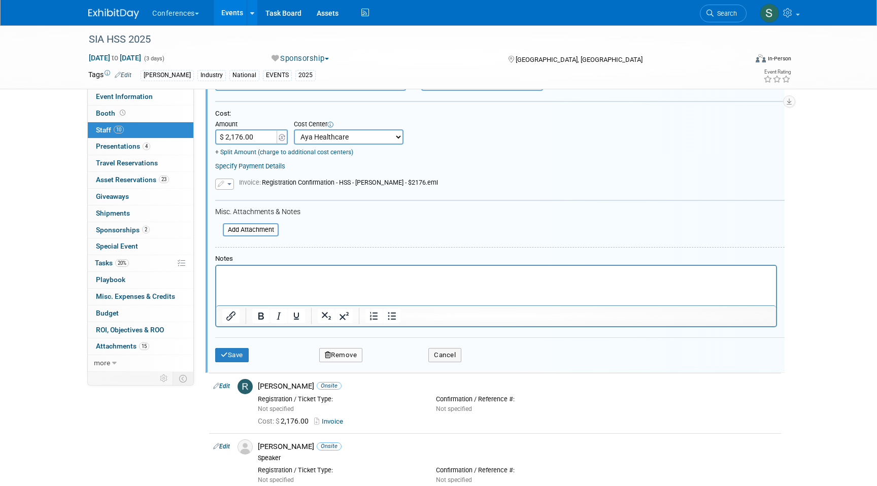
scroll to position [625, 0]
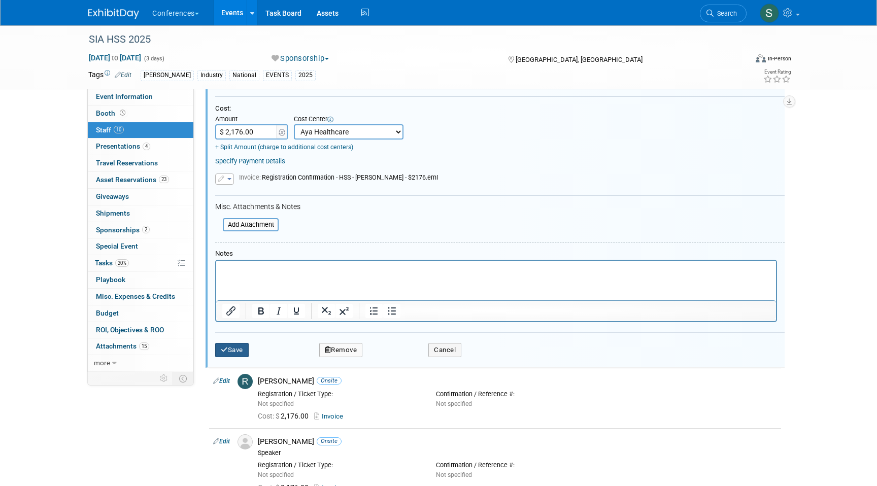
type input "Discounted Member Reg"
click at [237, 348] on button "Save" at bounding box center [231, 350] width 33 height 14
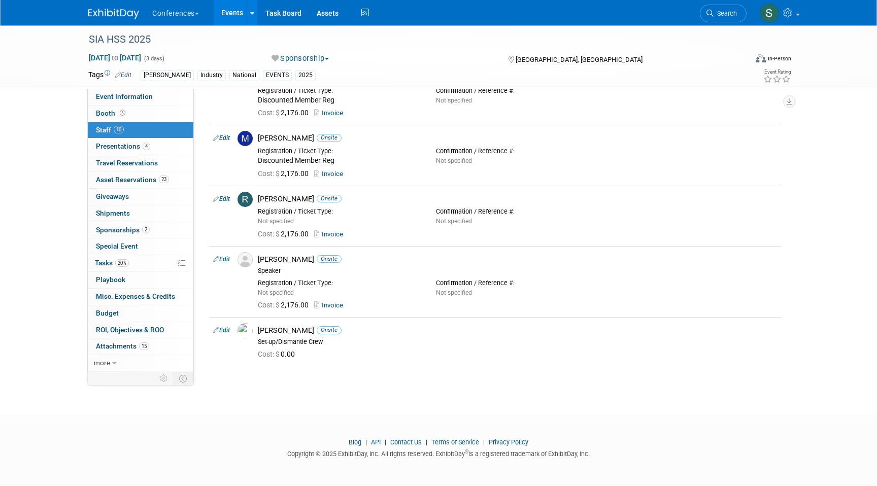
scroll to position [458, 0]
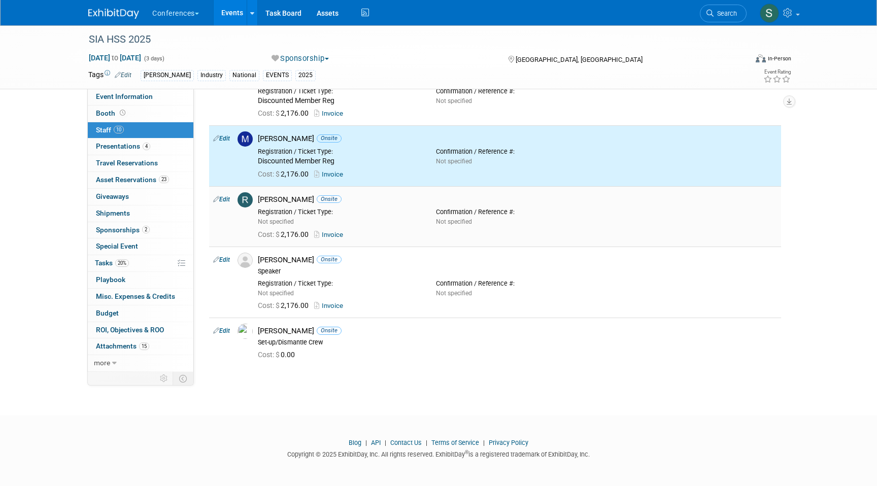
click at [220, 196] on link "Edit" at bounding box center [221, 199] width 17 height 7
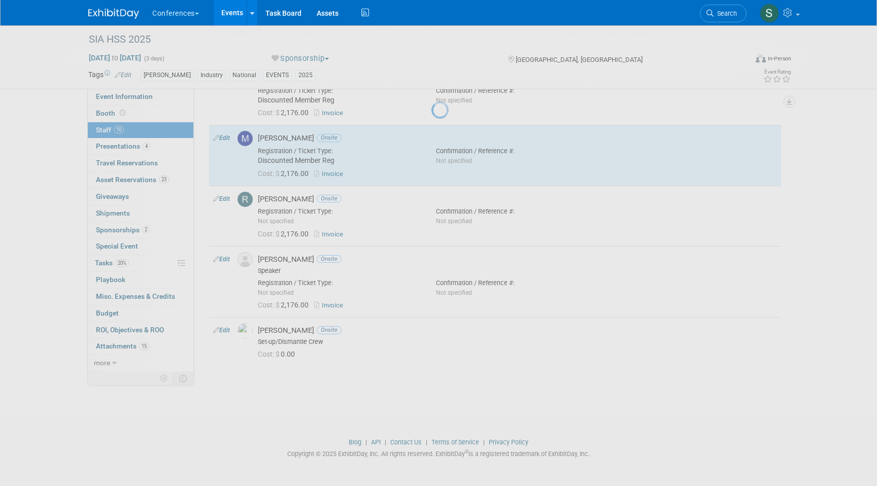
select select "cc1b0c0b-b3d8-41e2-8b7f-c938c83a7e8b"
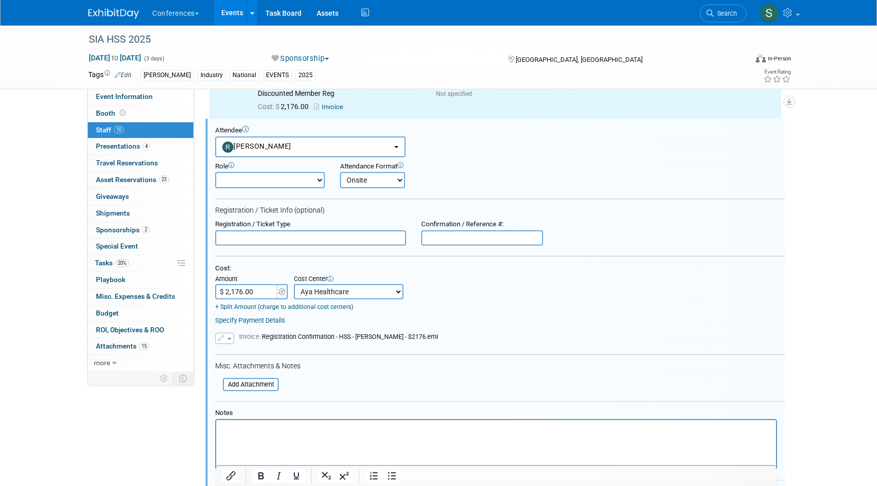
scroll to position [529, 0]
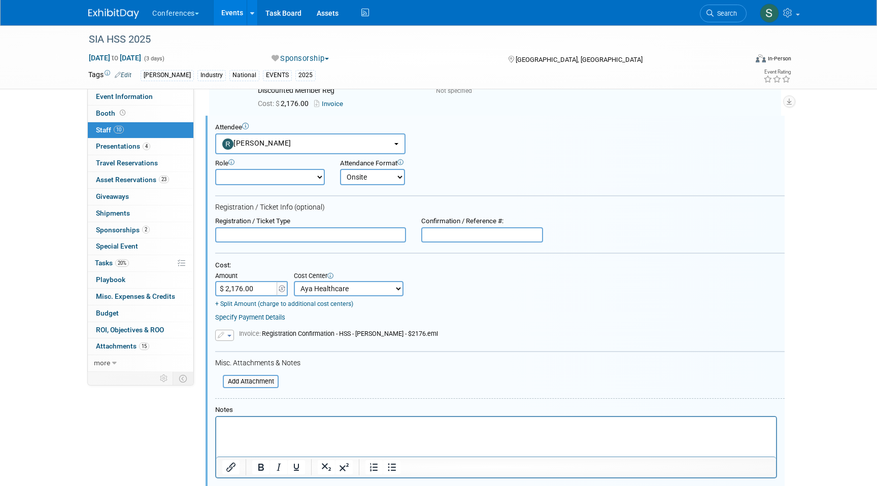
click at [238, 236] on input "text" at bounding box center [310, 234] width 191 height 15
paste input "Discounted Member Reg"
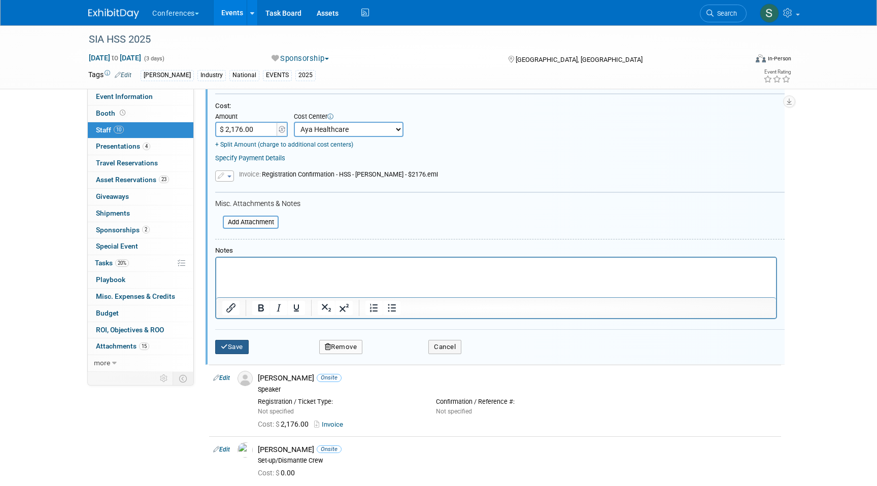
type input "Discounted Member Reg"
click at [225, 348] on icon "submit" at bounding box center [224, 346] width 7 height 7
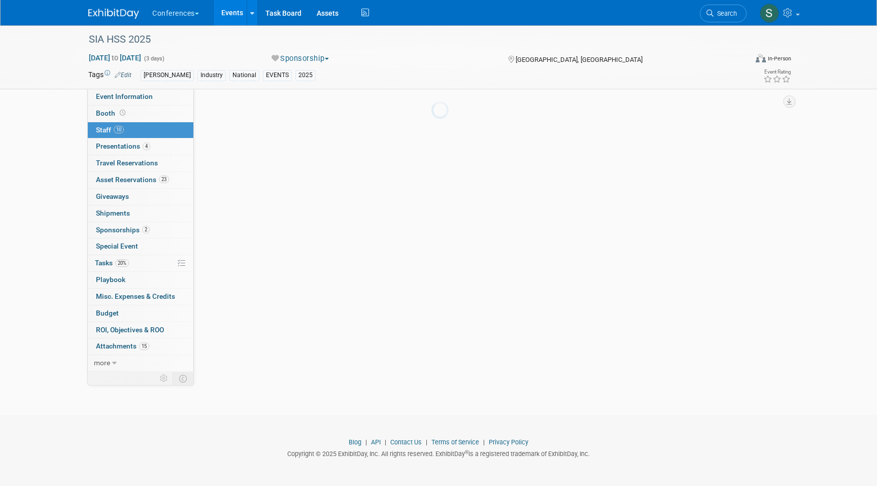
scroll to position [458, 0]
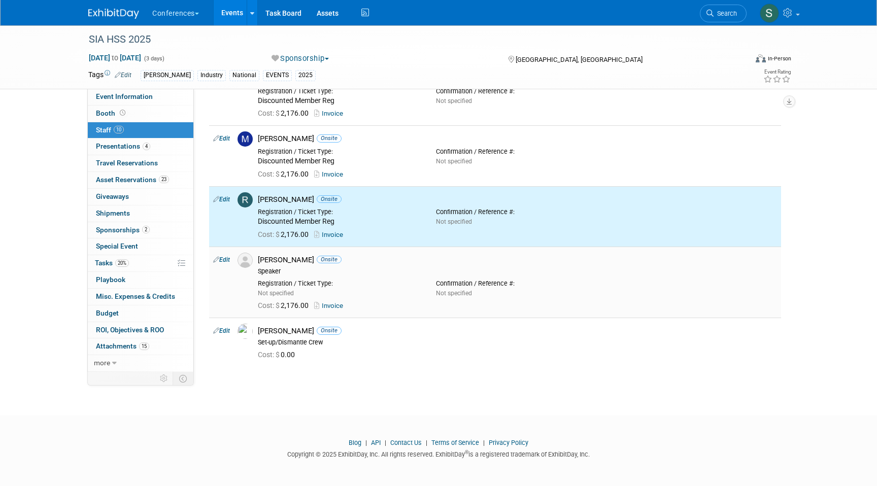
click at [225, 260] on link "Edit" at bounding box center [221, 259] width 17 height 7
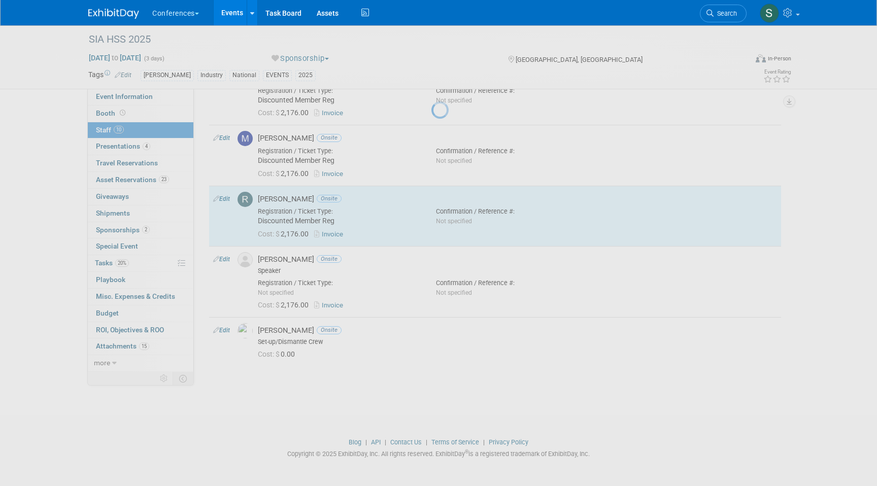
select select "15b199fe-83ee-4a37-956f-e8de9b9d0d0e"
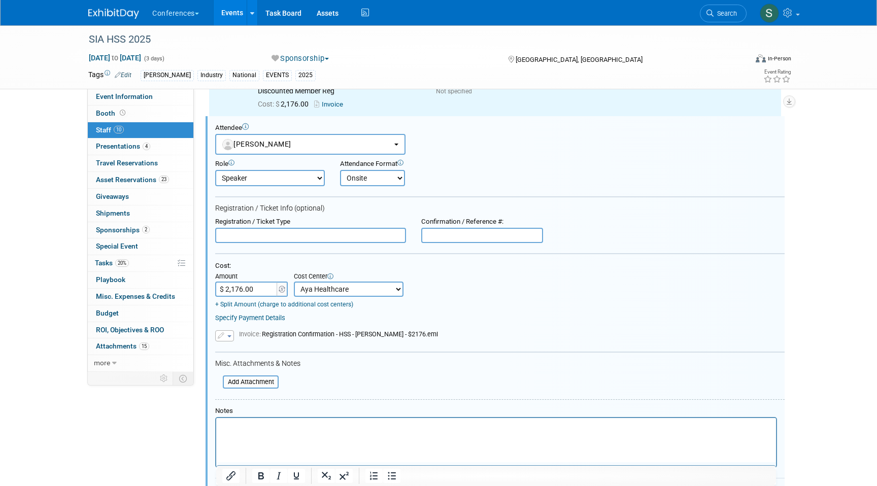
scroll to position [0, 0]
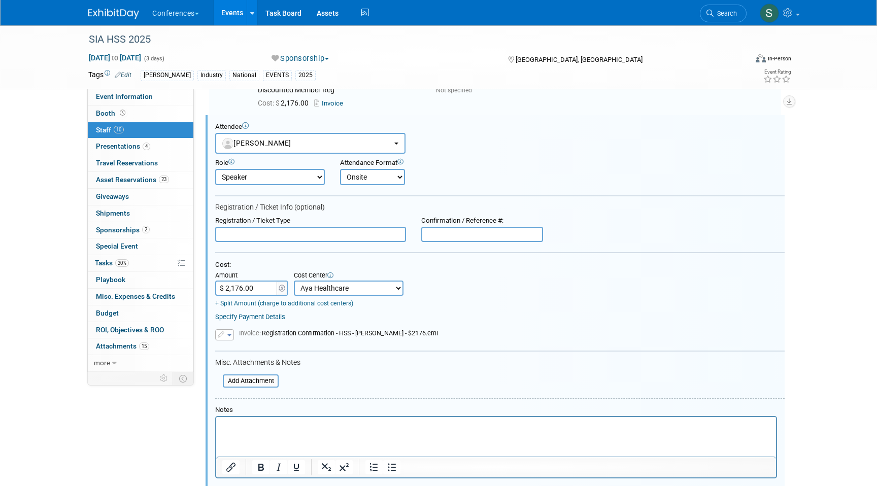
click at [236, 237] on input "text" at bounding box center [310, 234] width 191 height 15
paste input "Discounted Member Reg"
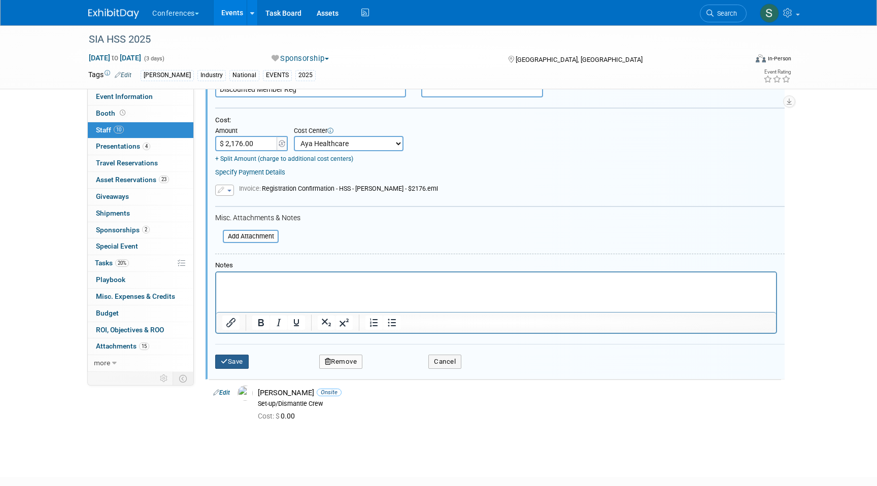
type input "Discounted Member Reg"
click at [230, 359] on button "Save" at bounding box center [231, 362] width 33 height 14
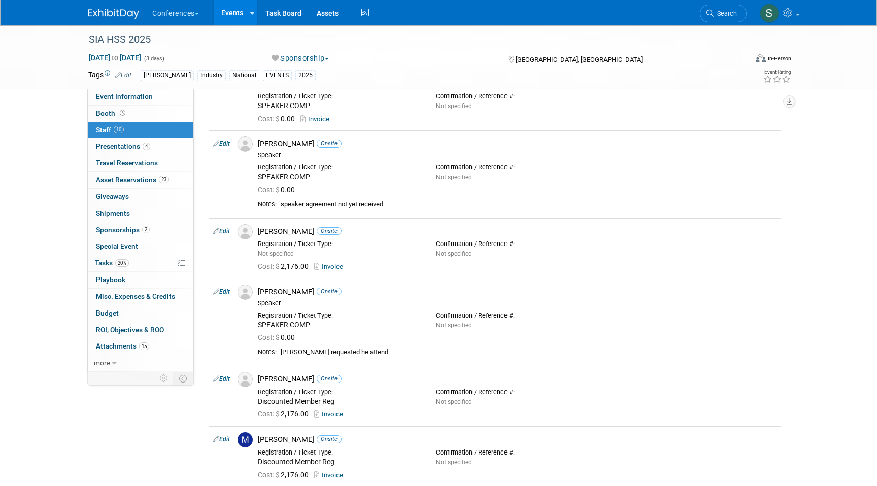
scroll to position [142, 0]
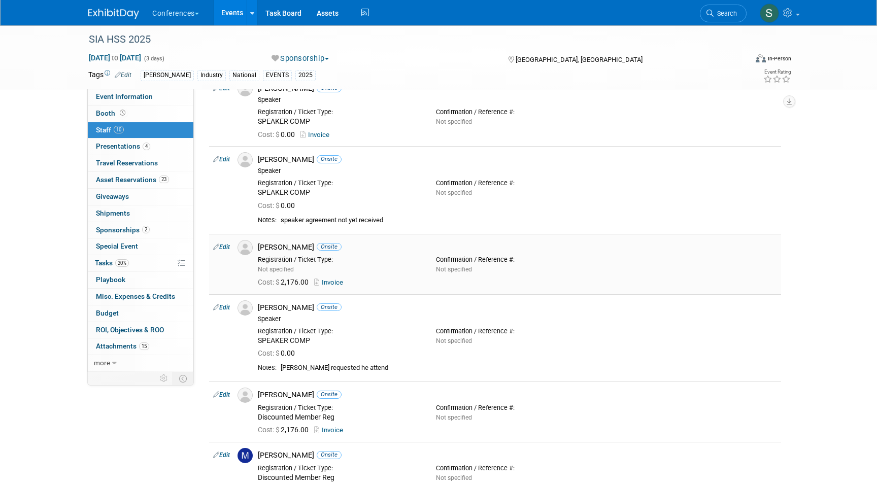
click at [225, 246] on link "Edit" at bounding box center [221, 247] width 17 height 7
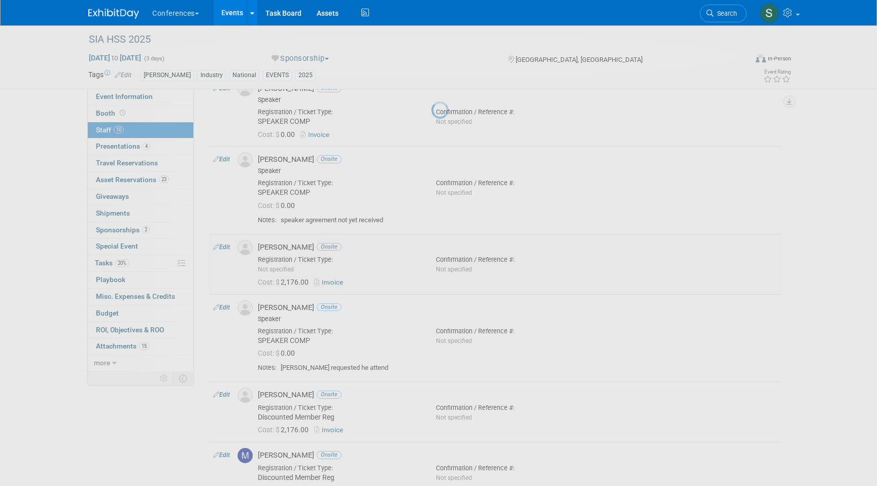
select select "7fe8f1dc-b27c-40f1-8470-e347adf89a51"
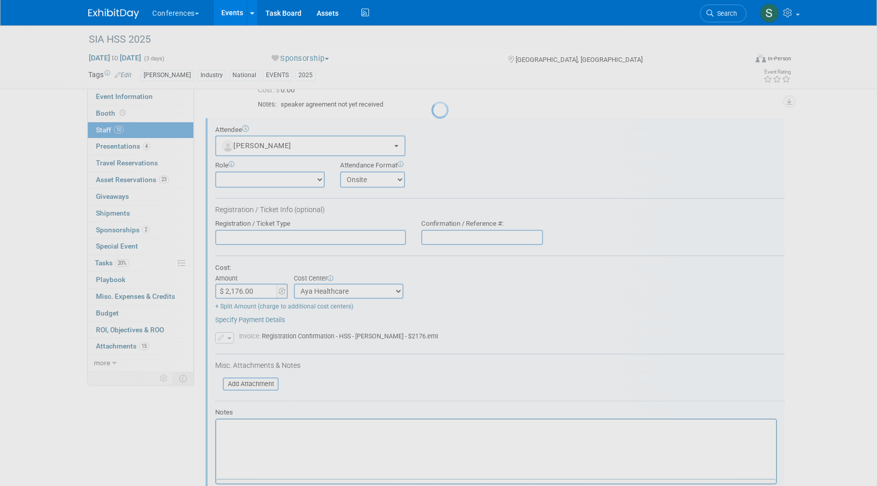
scroll to position [260, 0]
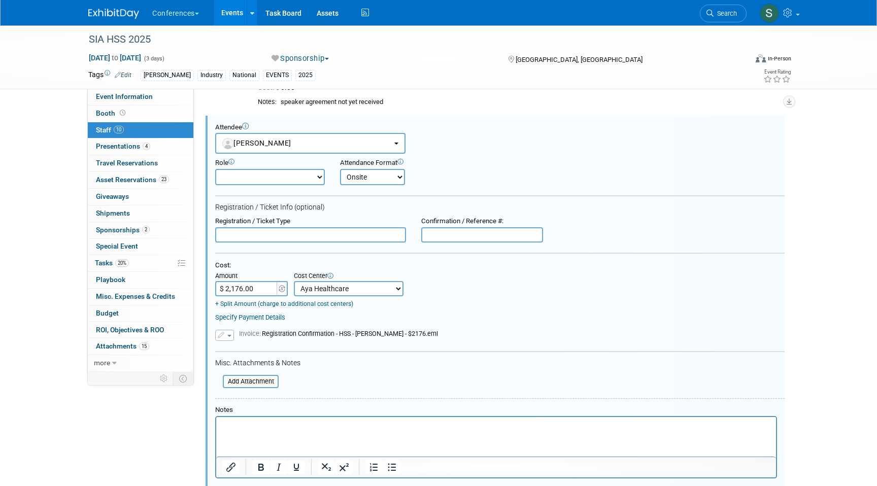
click at [260, 237] on input "text" at bounding box center [310, 234] width 191 height 15
paste input "Discounted Member Reg"
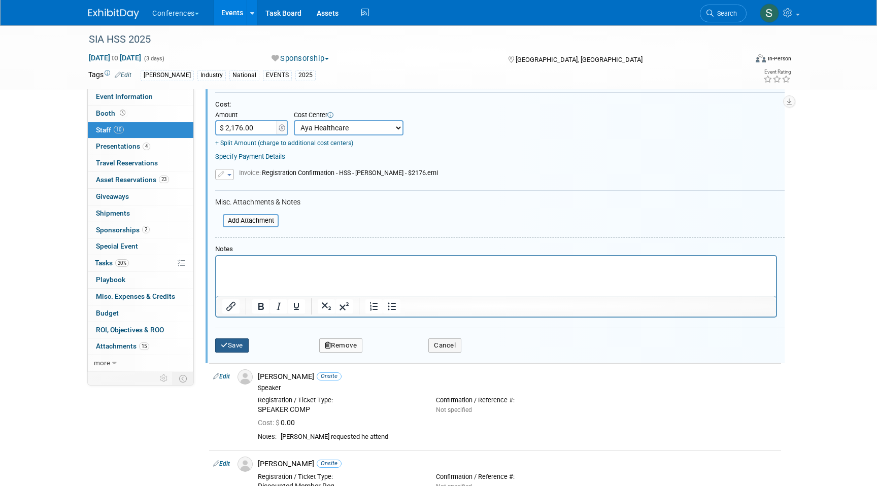
type input "Discounted Member Reg"
click at [231, 341] on button "Save" at bounding box center [231, 345] width 33 height 14
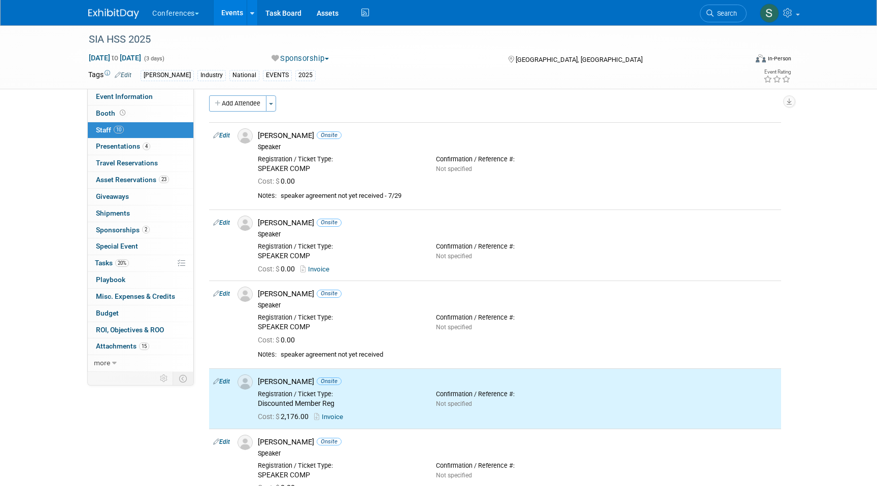
scroll to position [0, 0]
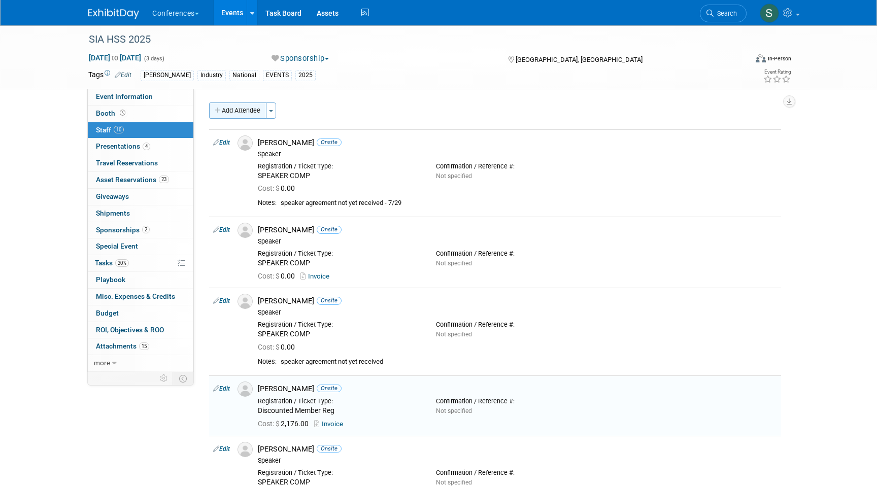
click at [247, 105] on button "Add Attendee" at bounding box center [237, 110] width 57 height 16
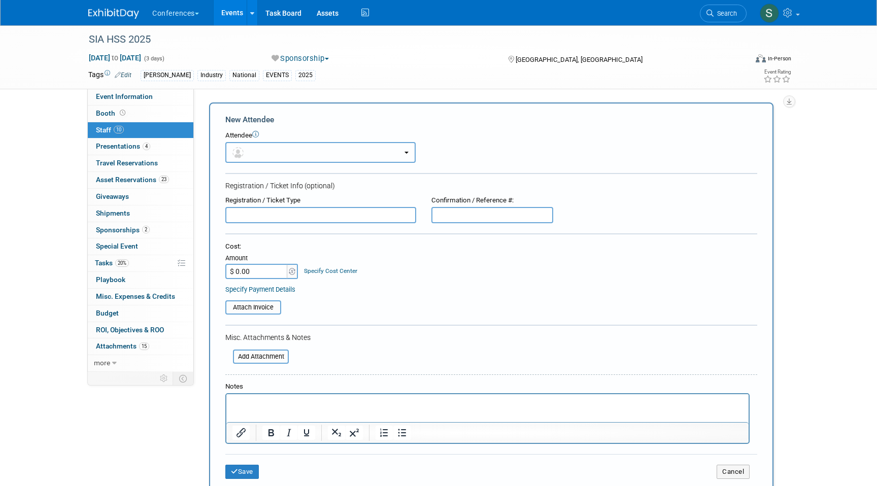
click at [256, 156] on button "button" at bounding box center [320, 152] width 190 height 21
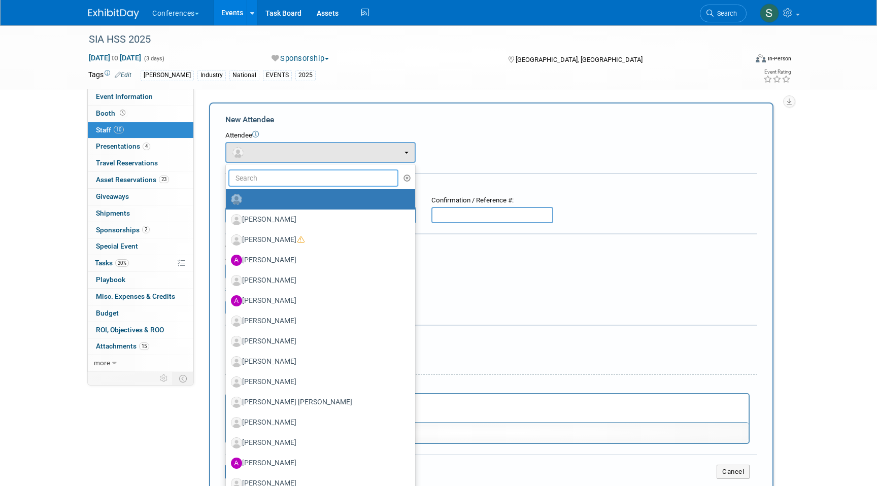
click at [284, 185] on input "text" at bounding box center [313, 177] width 170 height 17
click at [485, 274] on div "Cost: Amount $ 0.00 Specify Cost Center Cost Center -- Not Specified -- Aya Edu…" at bounding box center [491, 260] width 532 height 37
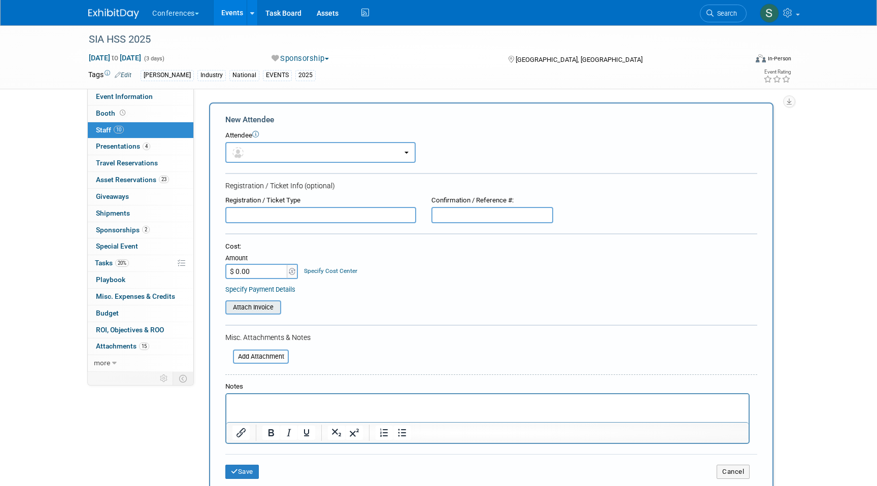
click at [238, 305] on input "file" at bounding box center [219, 307] width 121 height 12
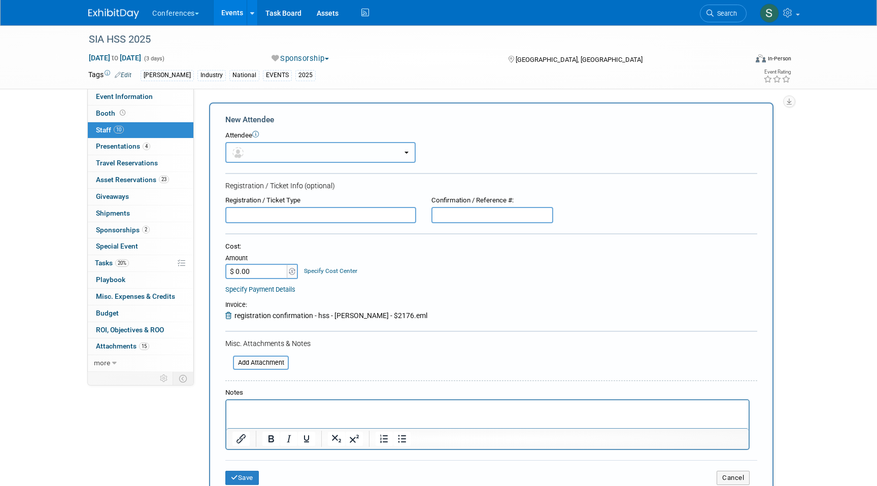
click at [344, 150] on button "button" at bounding box center [320, 152] width 190 height 21
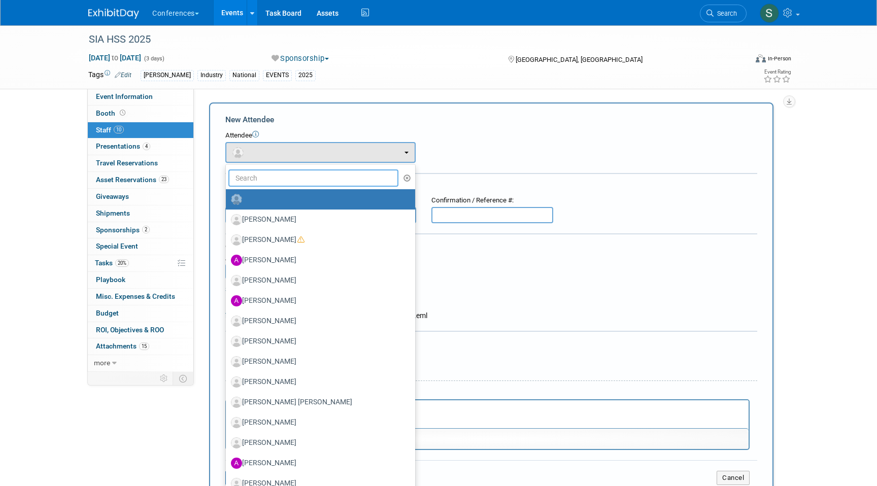
click at [316, 179] on input "text" at bounding box center [313, 177] width 170 height 17
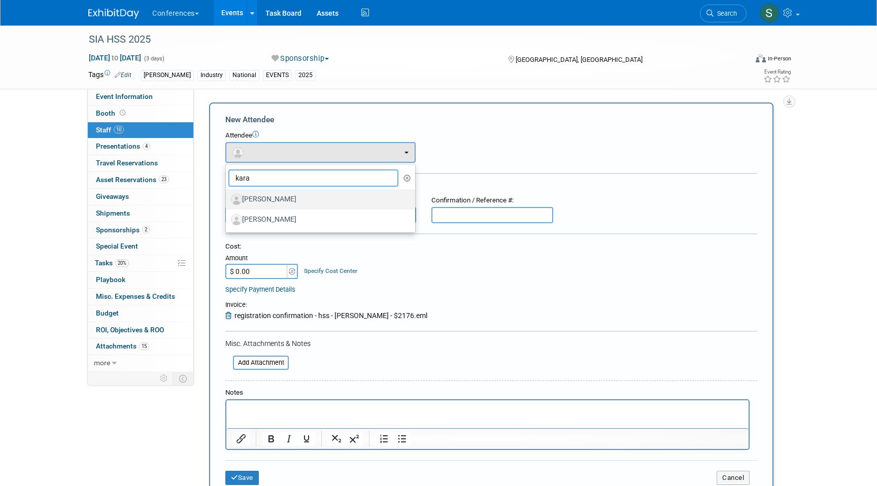
type input "kara"
click at [296, 205] on label "[PERSON_NAME]" at bounding box center [318, 199] width 174 height 16
click at [227, 201] on input "[PERSON_NAME]" at bounding box center [224, 198] width 7 height 7
select select "a8f3b6b2-dc49-47b7-bef0-952186437739"
select select "1"
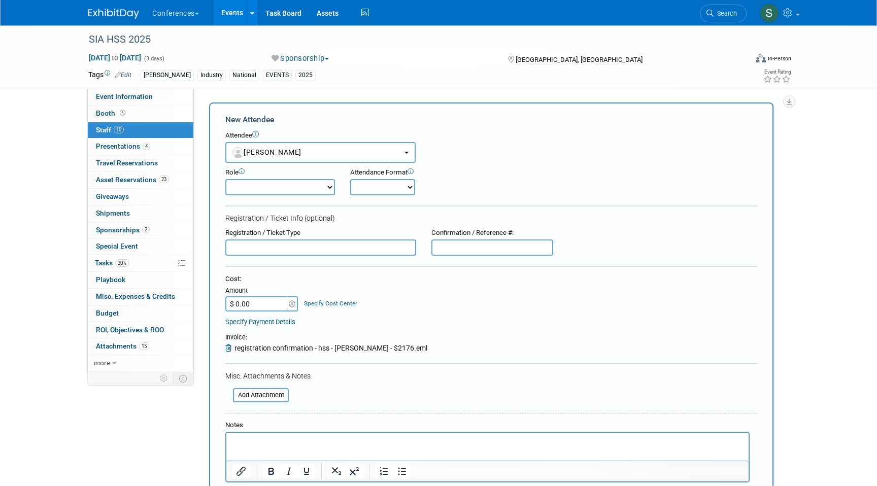
click at [403, 184] on select "Onsite Remote" at bounding box center [382, 187] width 65 height 16
select select "1"
click at [350, 179] on select "Onsite Remote" at bounding box center [382, 187] width 65 height 16
click at [308, 251] on input "text" at bounding box center [320, 247] width 191 height 16
paste input "Discounted Member Reg"
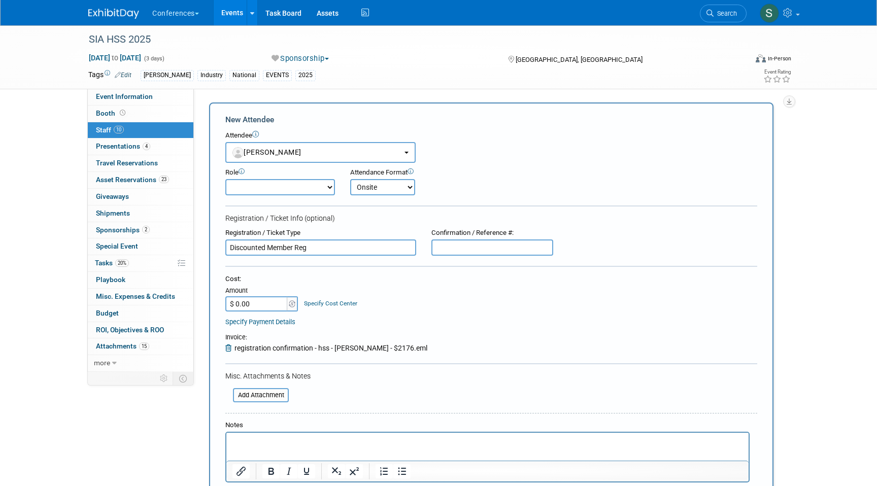
type input "Discounted Member Reg"
click at [265, 306] on input "$ 0.00" at bounding box center [256, 303] width 63 height 15
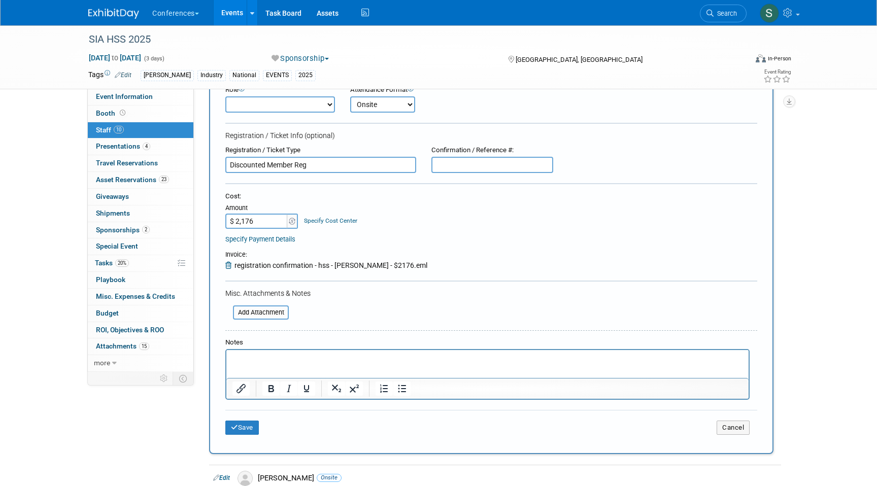
scroll to position [92, 0]
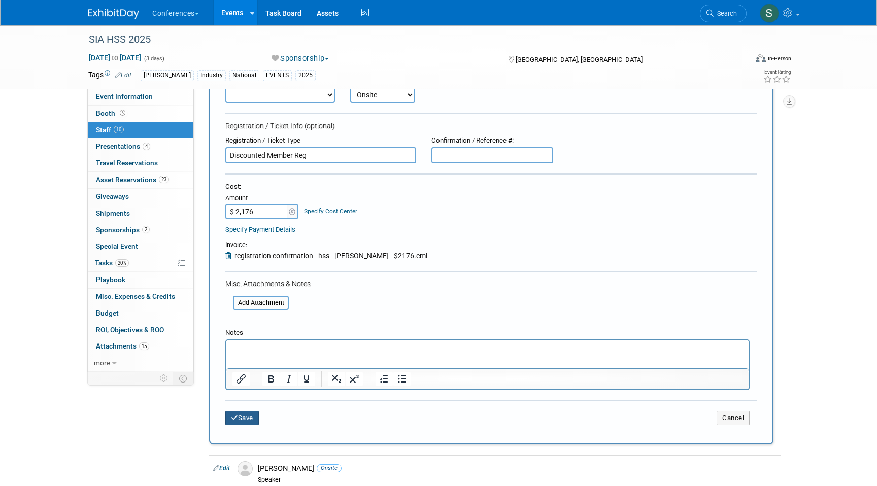
type input "$ 2,176.00"
click at [252, 419] on button "Save" at bounding box center [241, 418] width 33 height 14
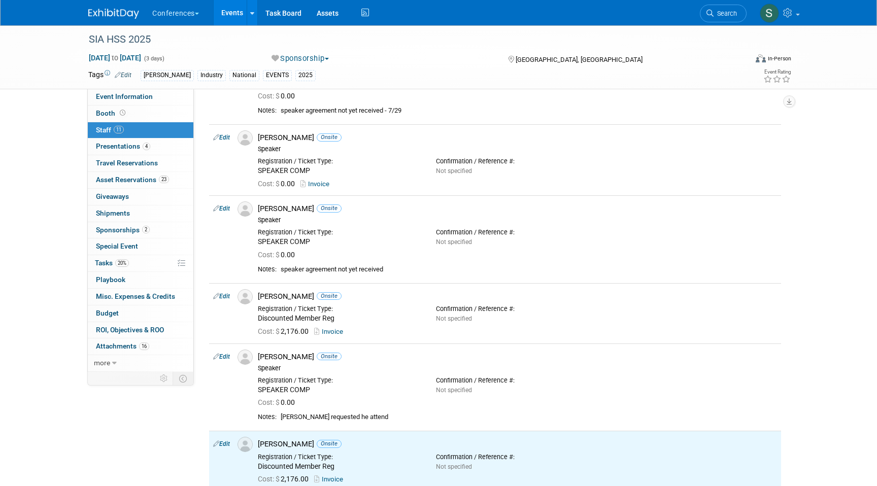
scroll to position [0, 0]
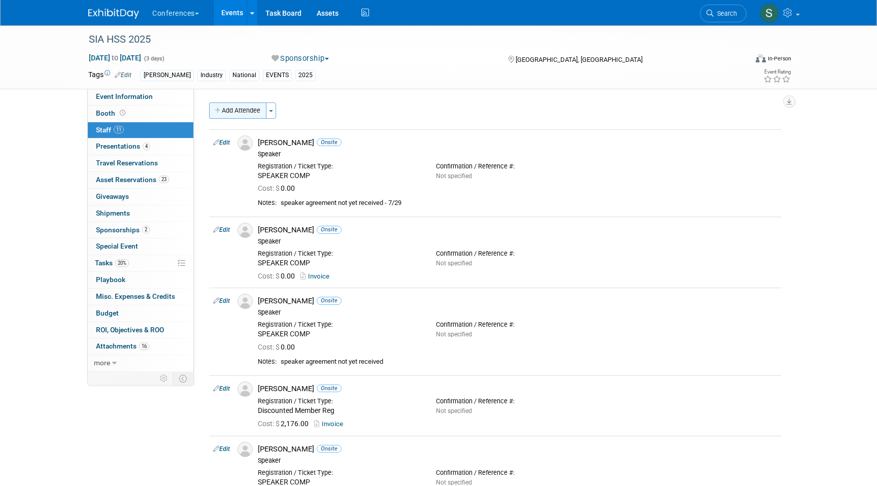
click at [241, 111] on button "Add Attendee" at bounding box center [237, 110] width 57 height 16
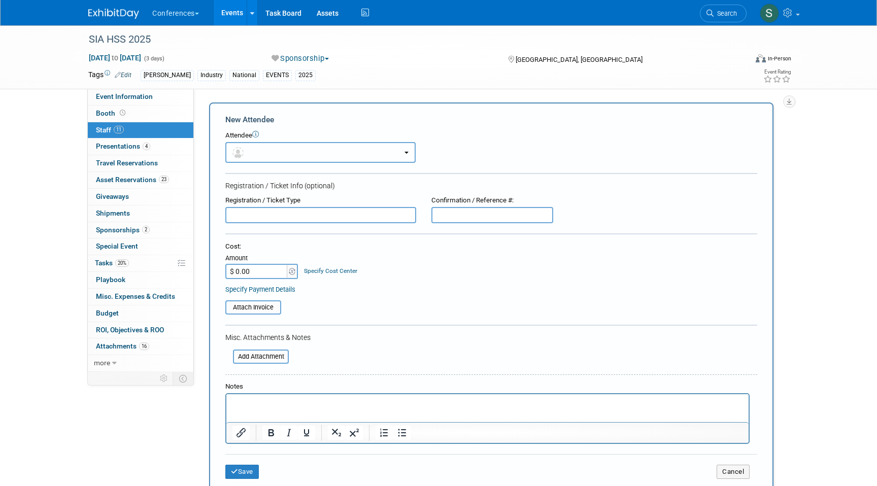
click at [249, 152] on button "button" at bounding box center [320, 152] width 190 height 21
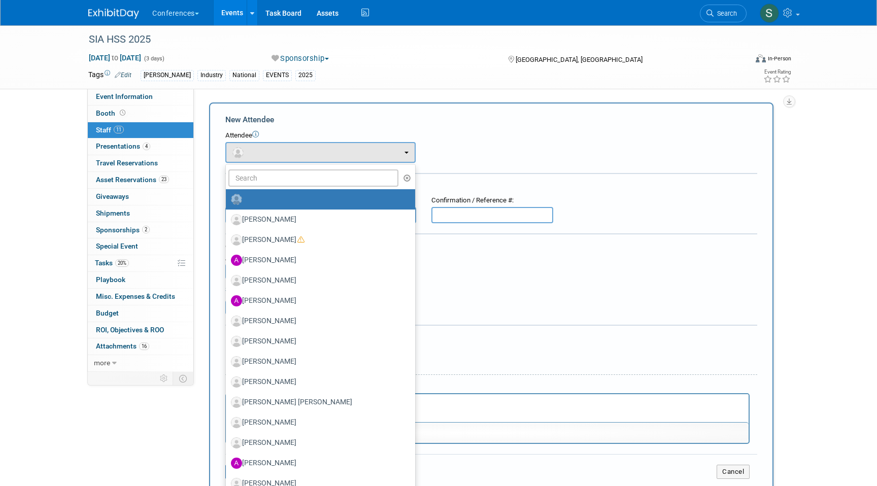
click at [528, 300] on div "Attach Invoice" at bounding box center [491, 304] width 532 height 21
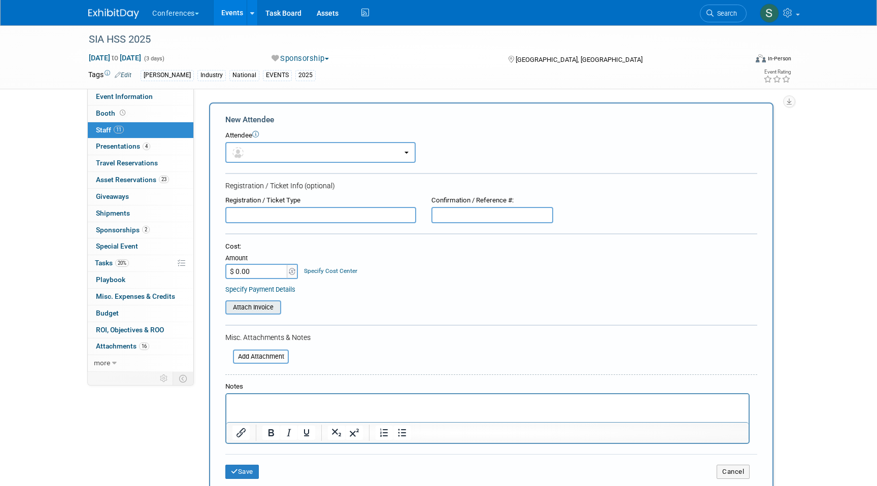
click at [264, 305] on input "file" at bounding box center [219, 307] width 121 height 12
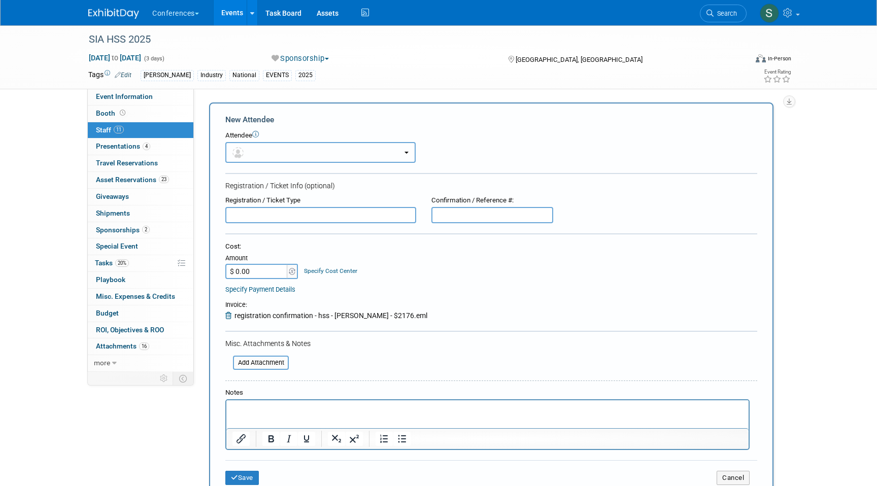
click at [260, 156] on button "button" at bounding box center [320, 152] width 190 height 21
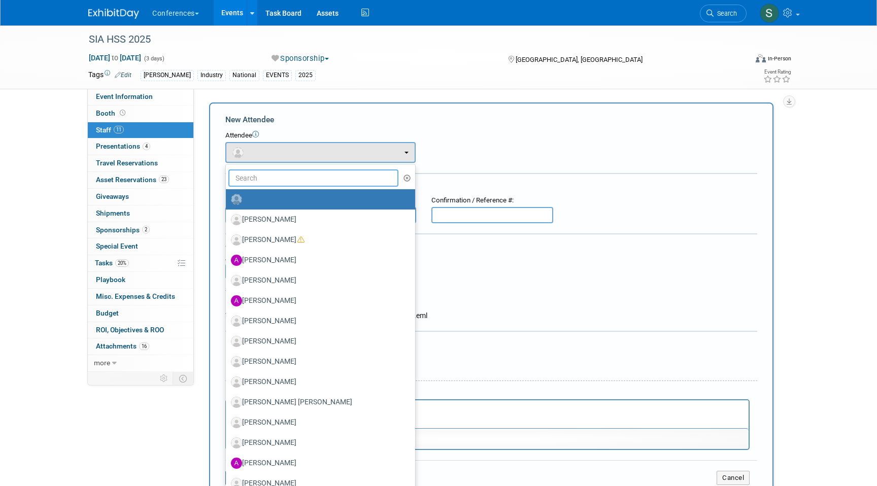
click at [260, 175] on input "text" at bounding box center [313, 177] width 170 height 17
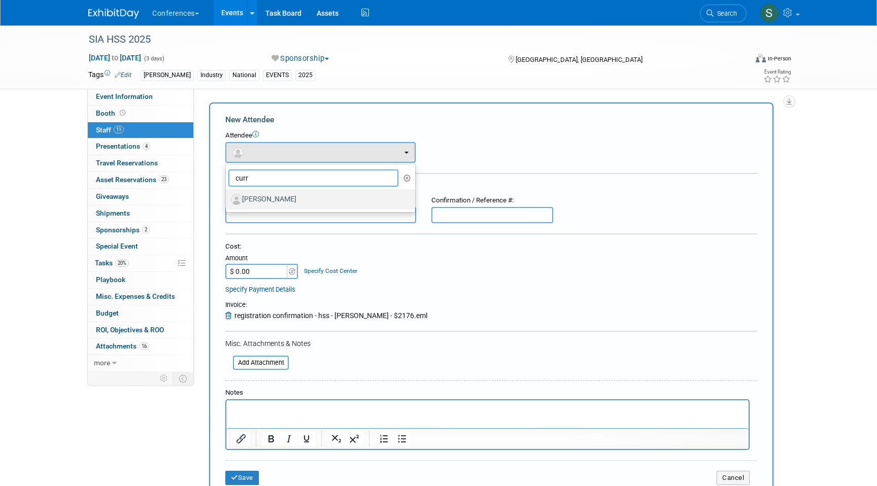
type input "curr"
click at [285, 200] on label "[PERSON_NAME]" at bounding box center [318, 199] width 174 height 16
click at [227, 200] on input "[PERSON_NAME]" at bounding box center [224, 198] width 7 height 7
select select "77328cab-69cd-4e08-84fc-69d9b19af846"
select select "1"
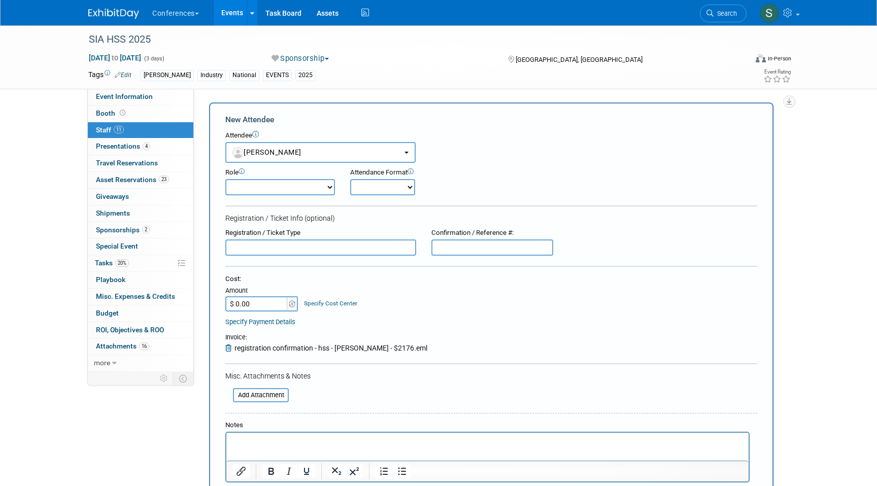
click at [367, 188] on select "Onsite Remote" at bounding box center [382, 187] width 65 height 16
select select "1"
click at [350, 179] on select "Onsite Remote" at bounding box center [382, 187] width 65 height 16
click at [291, 255] on input "text" at bounding box center [320, 247] width 191 height 16
paste input "Discounted Member Reg"
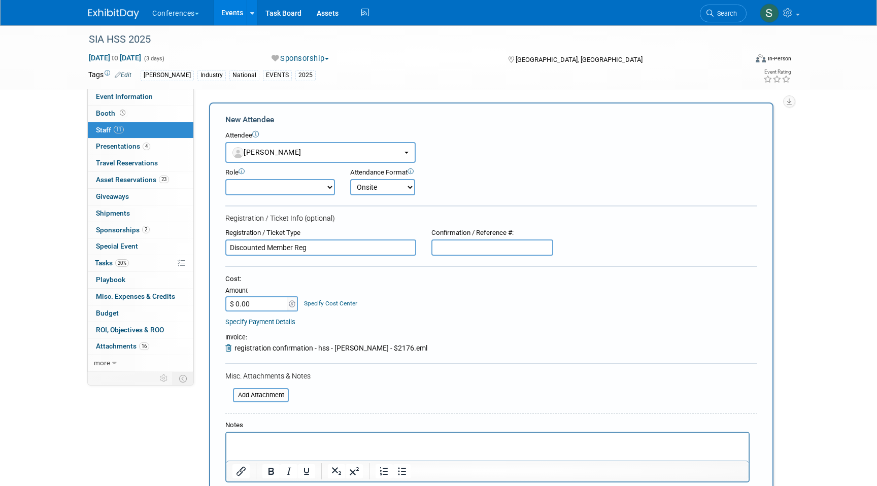
type input "Discounted Member Reg"
click at [256, 306] on input "$ 0.00" at bounding box center [256, 303] width 63 height 15
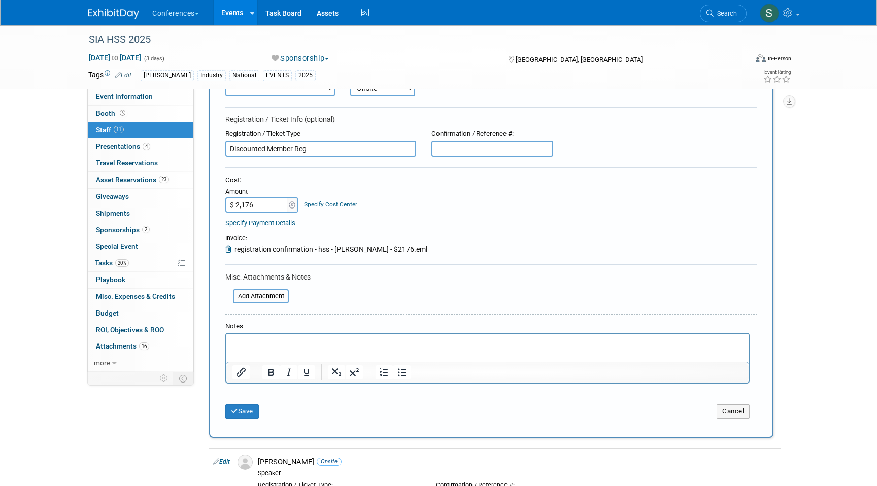
scroll to position [102, 0]
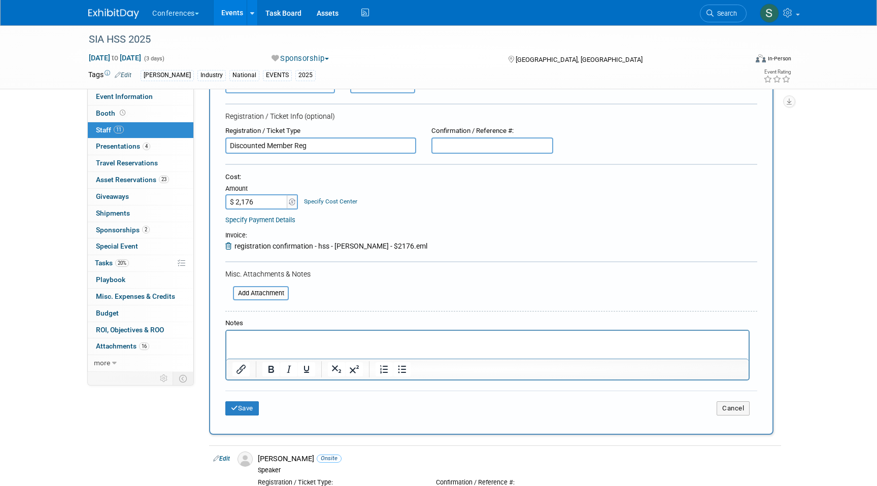
type input "$ 2,176.00"
click at [341, 203] on link "Specify Cost Center" at bounding box center [330, 201] width 53 height 7
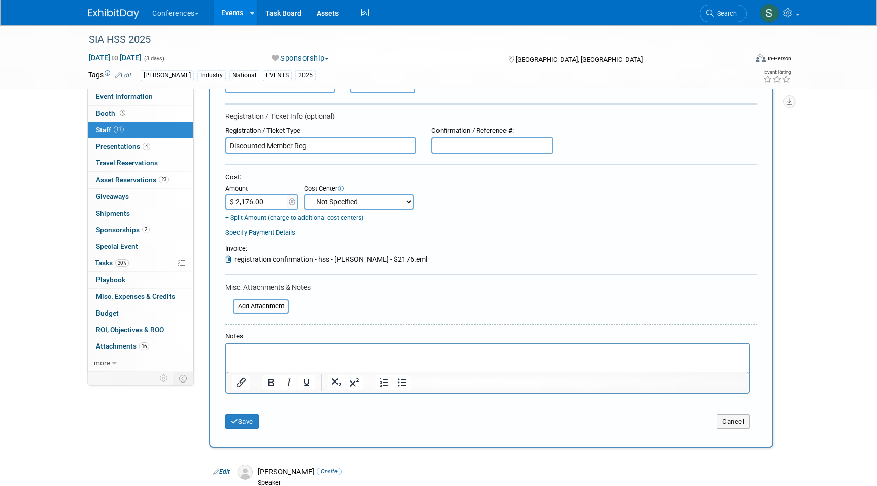
click at [339, 200] on select "-- Not Specified -- Aya Education Aya Healthcare Aya Locums Bespoke Corporate D…" at bounding box center [359, 201] width 110 height 15
select select "18965872"
click at [304, 194] on select "-- Not Specified -- Aya Education Aya Healthcare Aya Locums Bespoke Corporate D…" at bounding box center [359, 201] width 110 height 15
click at [250, 427] on button "Save" at bounding box center [241, 422] width 33 height 14
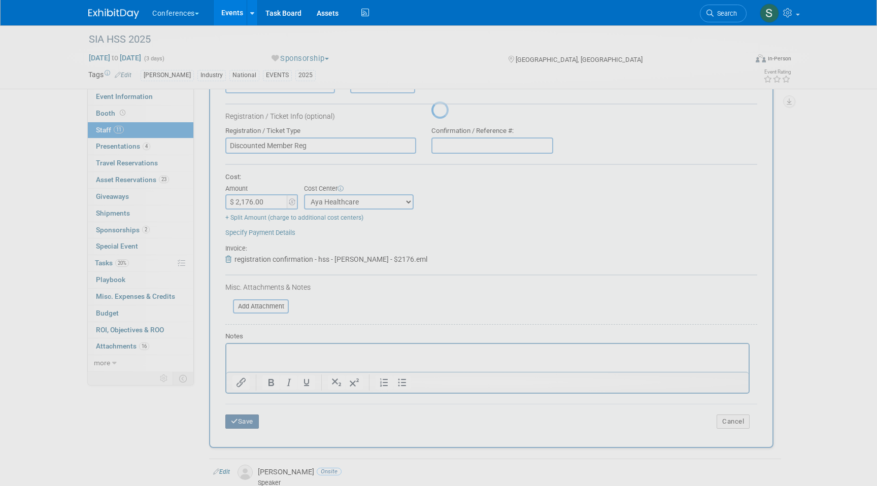
scroll to position [127, 0]
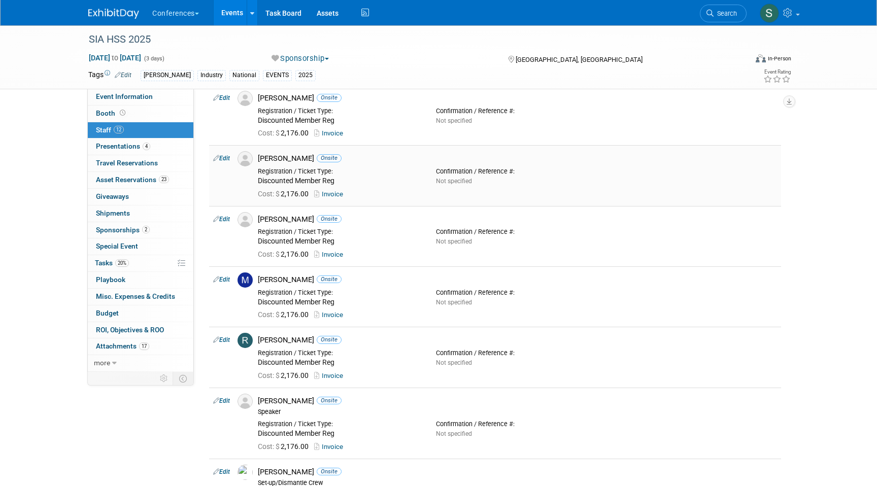
click at [224, 159] on link "Edit" at bounding box center [221, 158] width 17 height 7
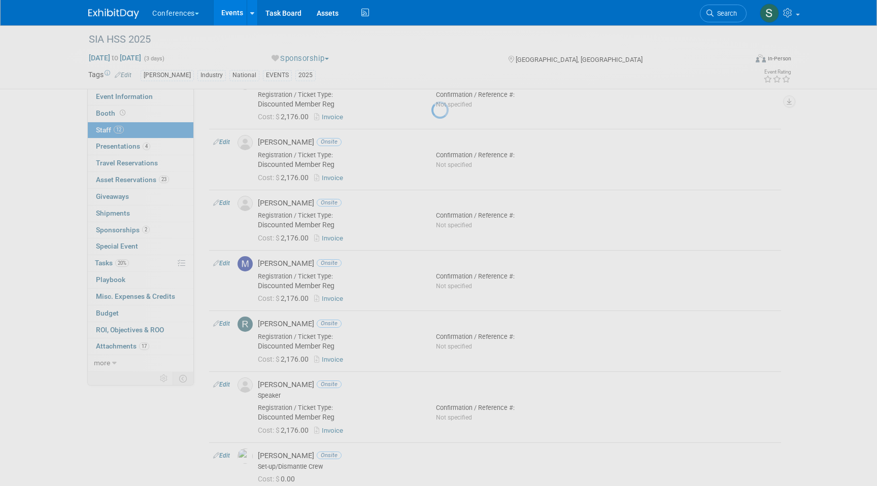
select select "a8f3b6b2-dc49-47b7-bef0-952186437739"
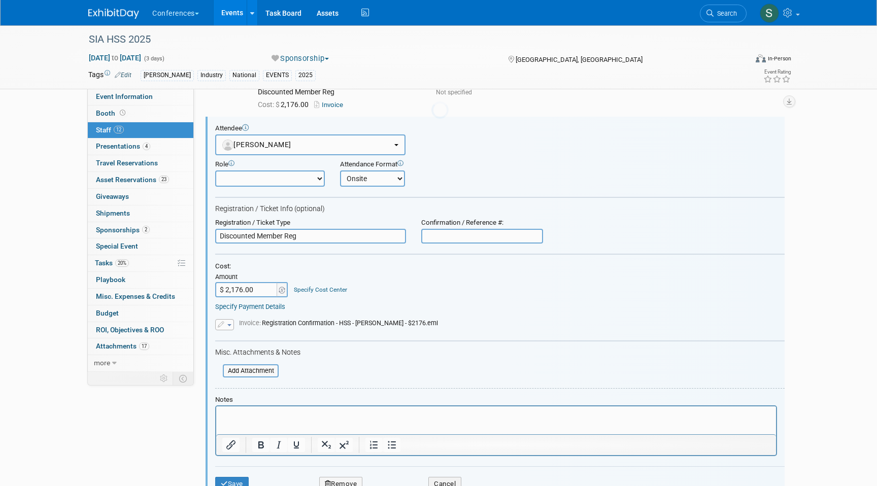
scroll to position [468, 0]
click at [335, 286] on link "Specify Cost Center" at bounding box center [320, 288] width 53 height 7
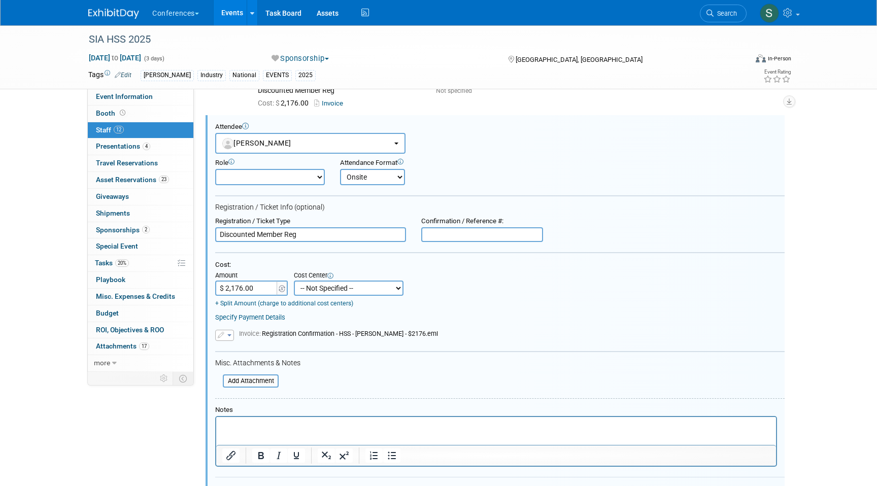
click at [335, 295] on select "-- Not Specified -- Aya Education Aya Healthcare Aya Locums Bespoke Corporate D…" at bounding box center [349, 288] width 110 height 15
select select "18965872"
click at [294, 281] on select "-- Not Specified -- Aya Education Aya Healthcare Aya Locums Bespoke Corporate D…" at bounding box center [349, 288] width 110 height 15
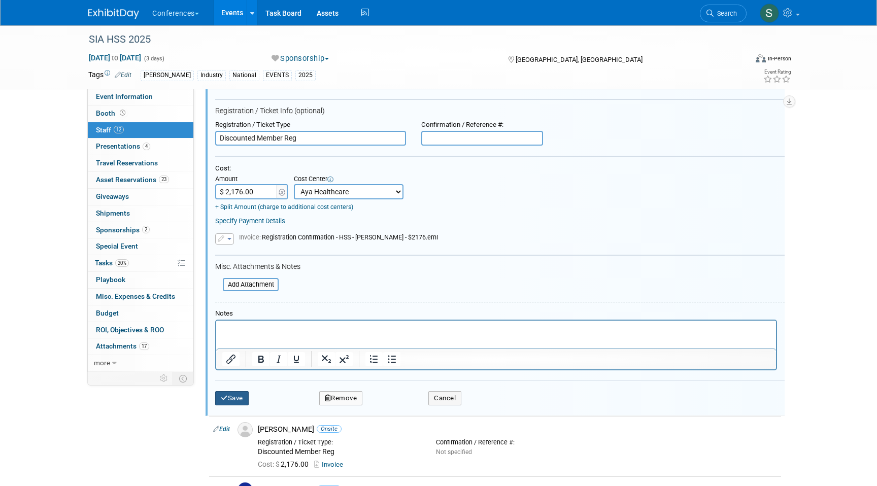
click at [232, 403] on button "Save" at bounding box center [231, 398] width 33 height 14
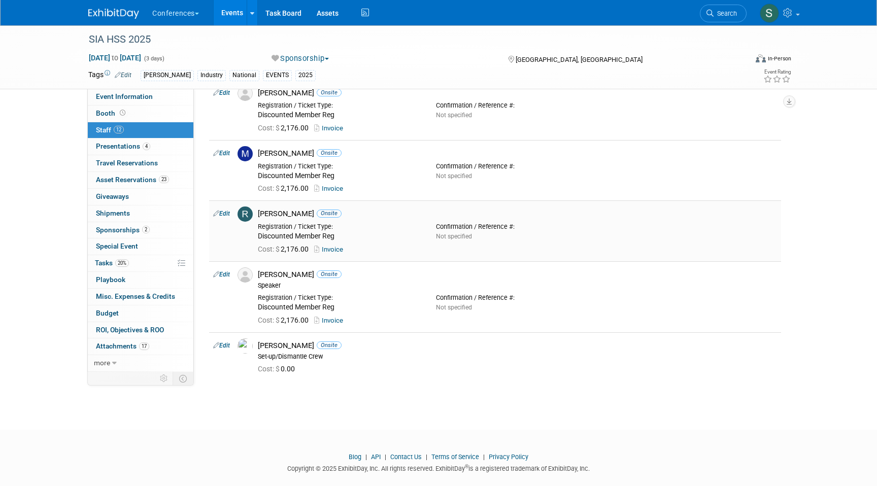
scroll to position [523, 0]
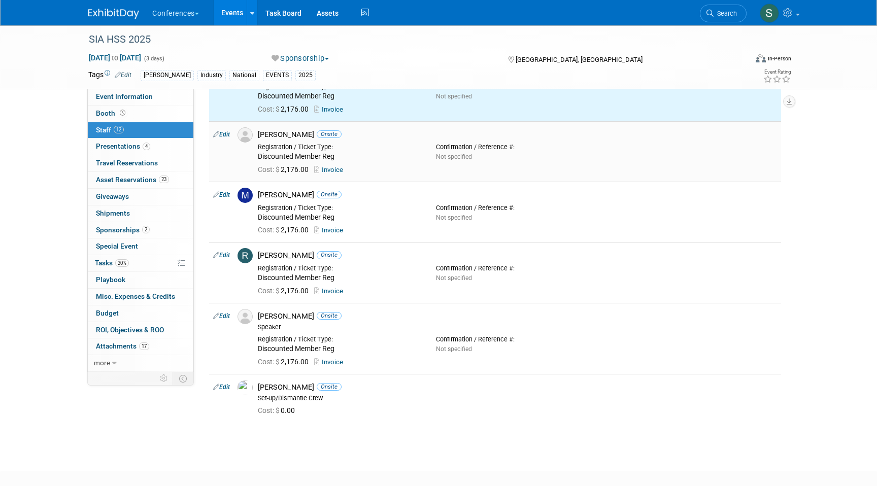
click at [223, 135] on link "Edit" at bounding box center [221, 134] width 17 height 7
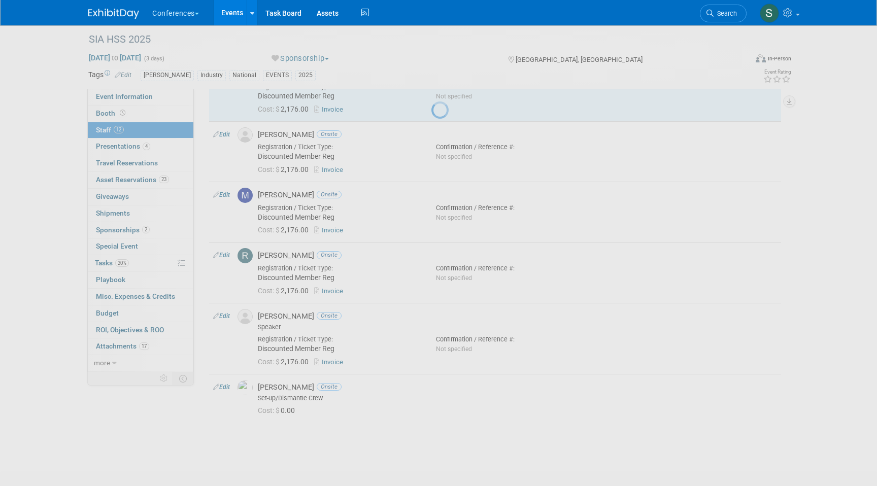
select select "d61a2d0f-5a62-4331-af99-13ba6f616184"
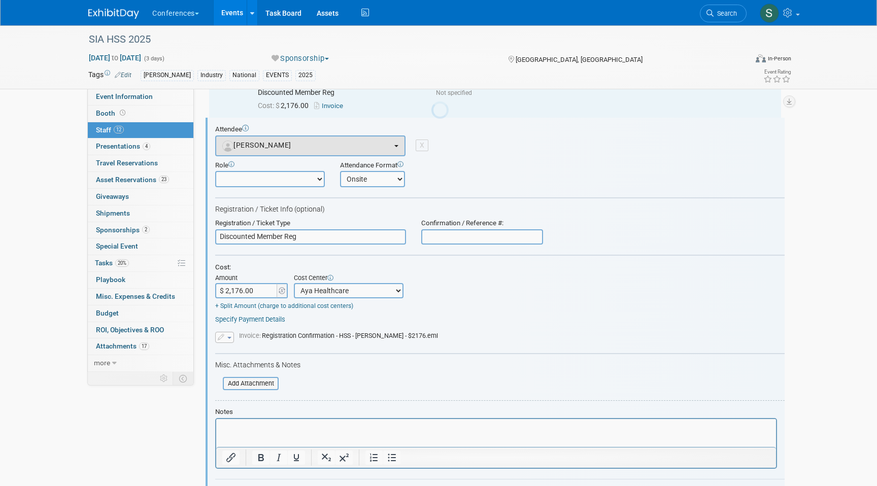
scroll to position [529, 0]
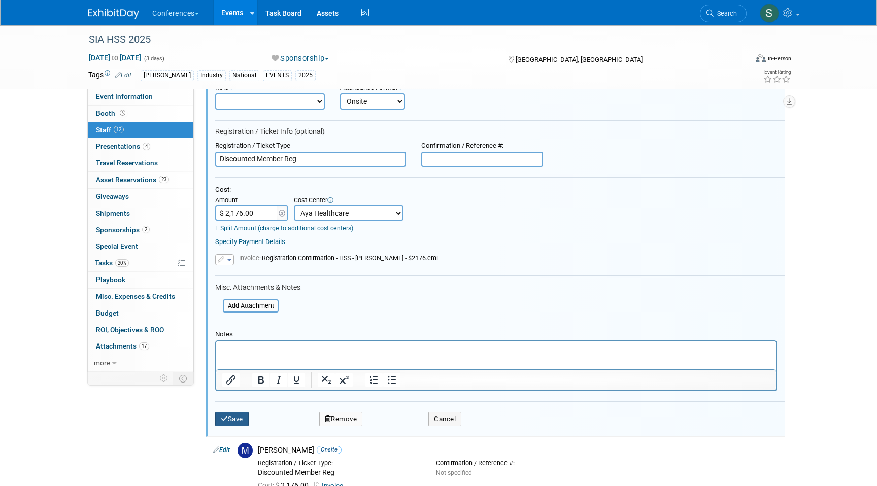
click at [237, 414] on button "Save" at bounding box center [231, 419] width 33 height 14
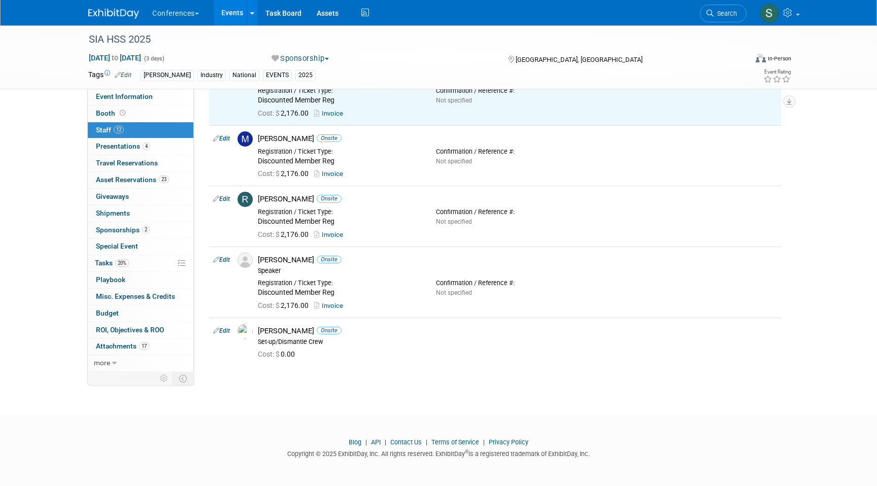
scroll to position [0, 0]
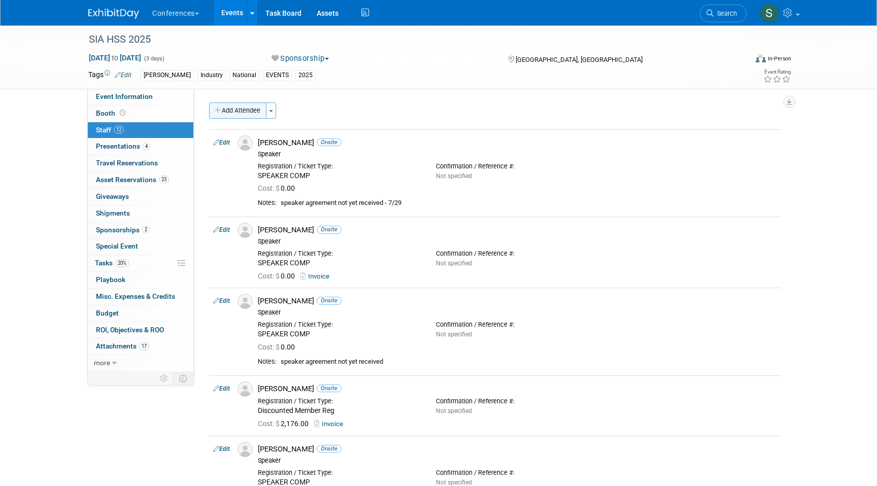
click at [238, 110] on button "Add Attendee" at bounding box center [237, 110] width 57 height 16
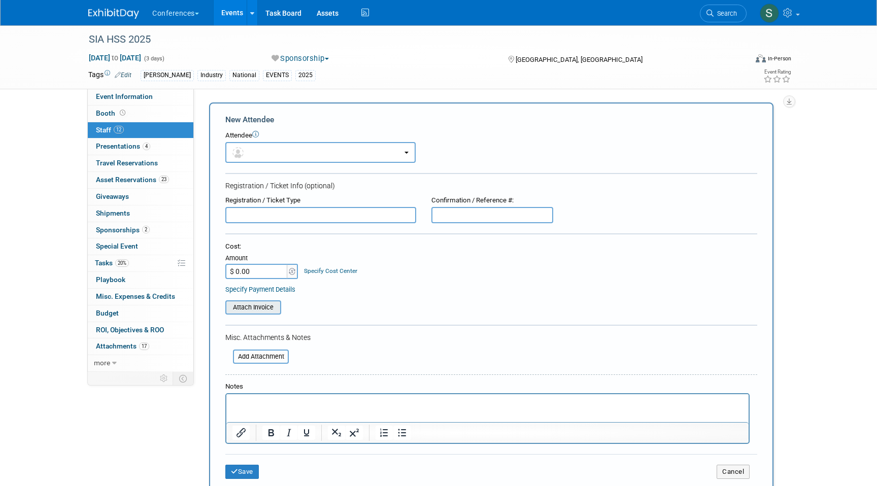
click at [270, 308] on input "file" at bounding box center [219, 307] width 121 height 12
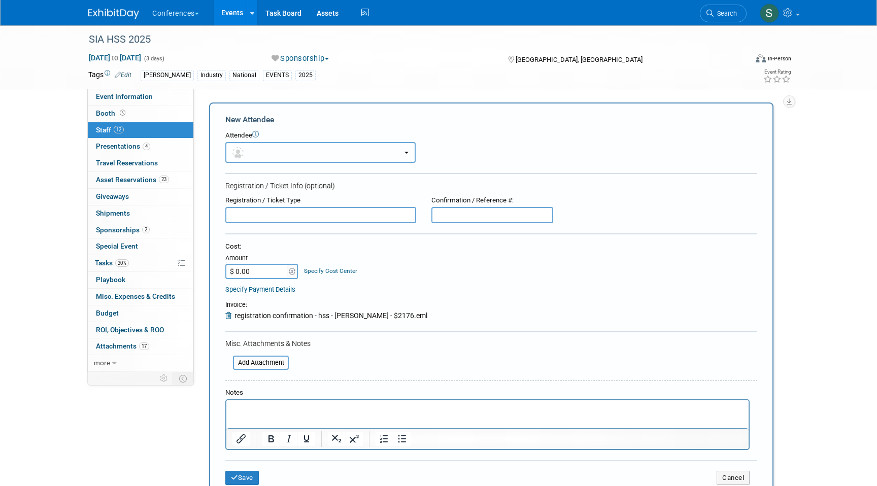
click at [250, 154] on button "button" at bounding box center [320, 152] width 190 height 21
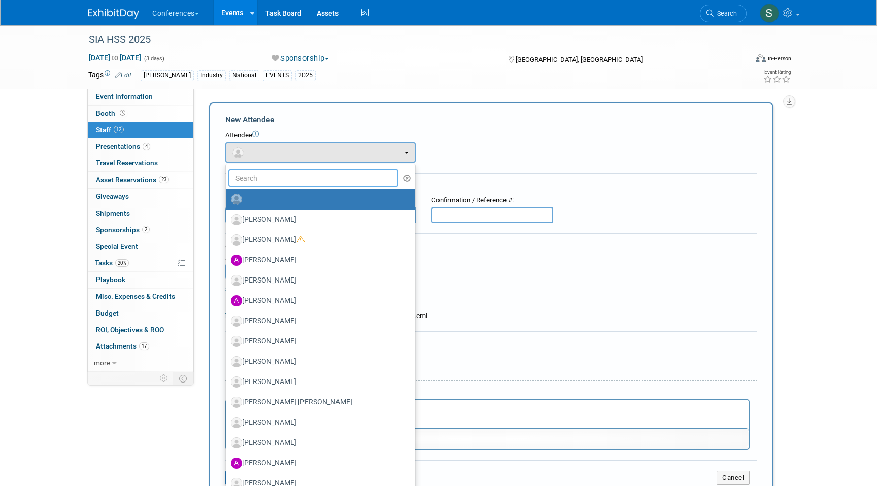
click at [254, 177] on input "text" at bounding box center [313, 177] width 170 height 17
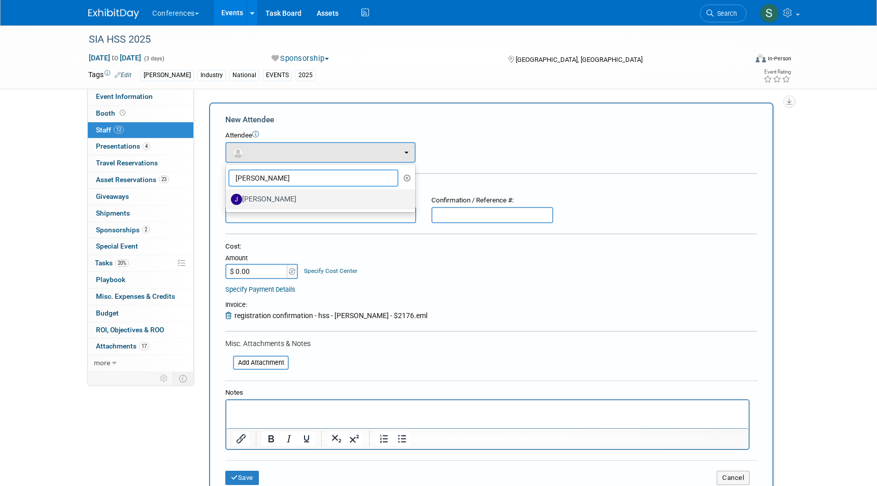
type input "jeff i"
click at [273, 196] on label "[PERSON_NAME]" at bounding box center [318, 199] width 174 height 16
click at [227, 196] on input "[PERSON_NAME]" at bounding box center [224, 198] width 7 height 7
select select "7f7ccf16-378d-4304-b41c-a7d6348dfc85"
select select "1"
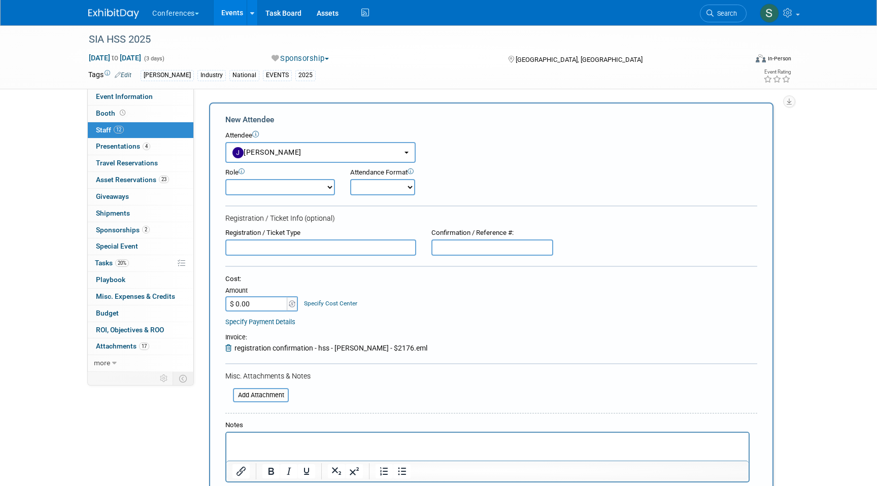
click at [367, 183] on select "Onsite Remote" at bounding box center [382, 187] width 65 height 16
select select "1"
click at [350, 179] on select "Onsite Remote" at bounding box center [382, 187] width 65 height 16
click at [264, 302] on input "$ 0.00" at bounding box center [256, 303] width 63 height 15
type input "$ 2,176.00"
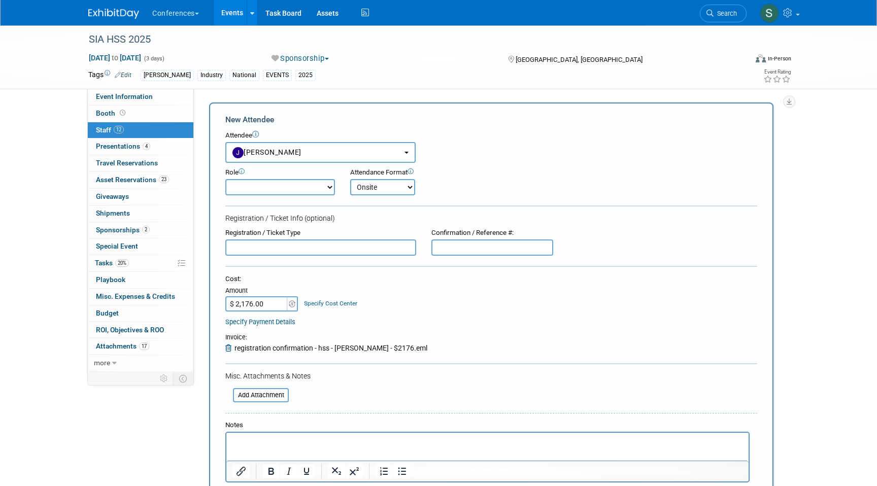
click at [326, 300] on link "Specify Cost Center" at bounding box center [330, 303] width 53 height 7
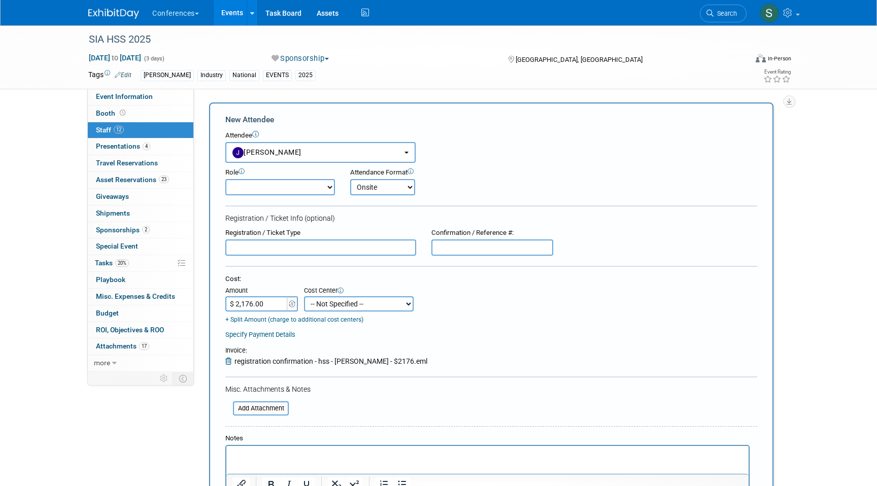
click at [335, 304] on select "-- Not Specified -- Aya Education Aya Healthcare Aya Locums Bespoke Corporate D…" at bounding box center [359, 303] width 110 height 15
select select "18965872"
click at [304, 296] on select "-- Not Specified -- Aya Education Aya Healthcare Aya Locums Bespoke Corporate D…" at bounding box center [359, 303] width 110 height 15
click at [284, 249] on input "text" at bounding box center [320, 247] width 191 height 16
paste input "Discounted Member Reg"
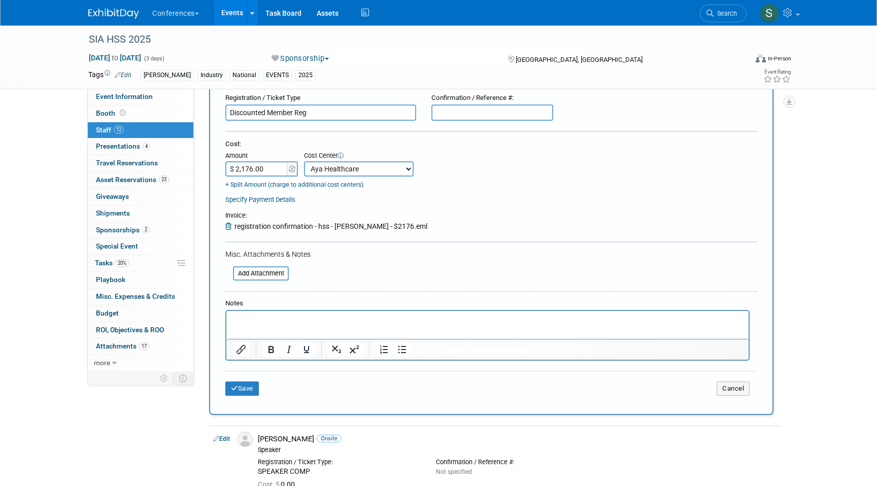
scroll to position [149, 0]
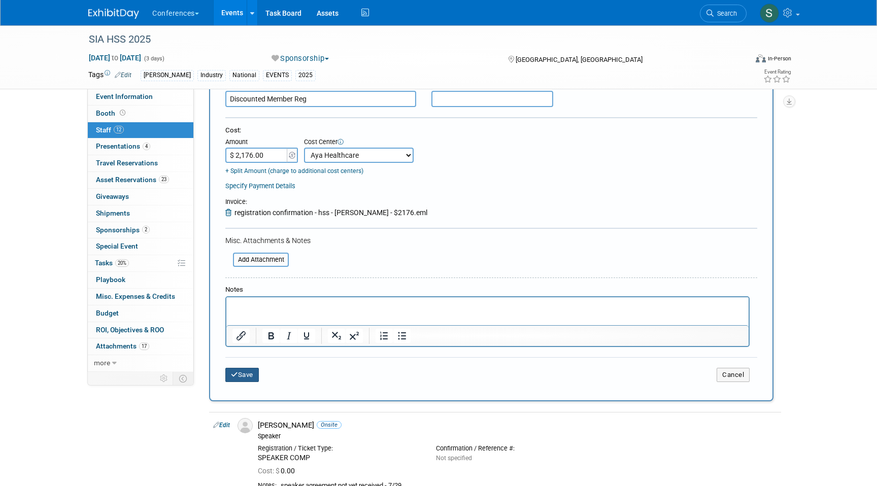
type input "Discounted Member Reg"
click at [240, 373] on button "Save" at bounding box center [241, 375] width 33 height 14
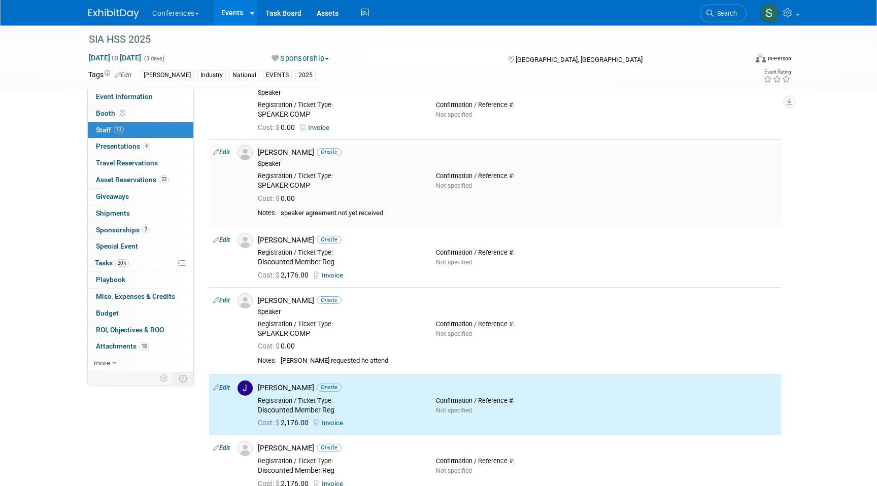
scroll to position [0, 0]
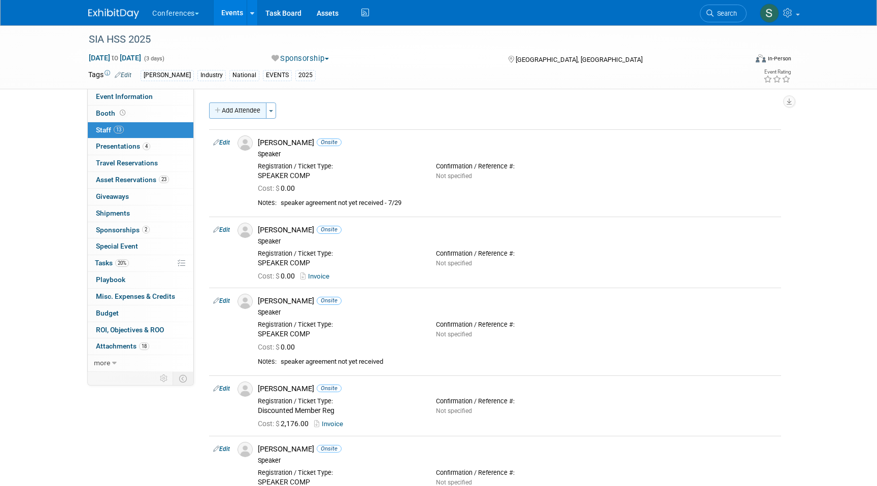
click at [240, 108] on button "Add Attendee" at bounding box center [237, 110] width 57 height 16
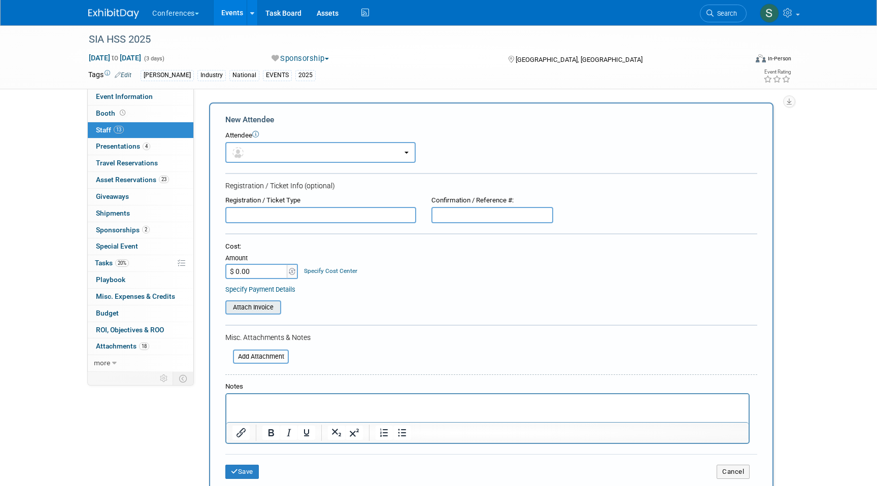
click at [259, 311] on input "file" at bounding box center [219, 307] width 121 height 12
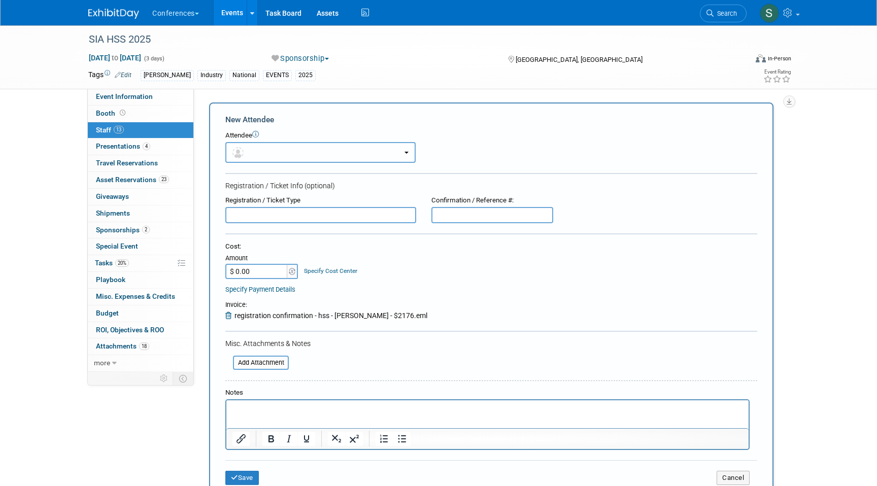
click at [281, 153] on button "button" at bounding box center [320, 152] width 190 height 21
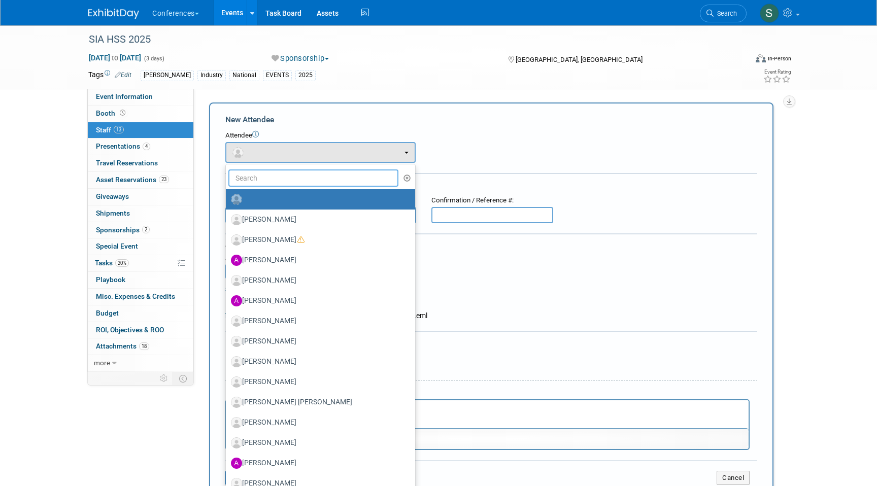
click at [274, 178] on input "text" at bounding box center [313, 177] width 170 height 17
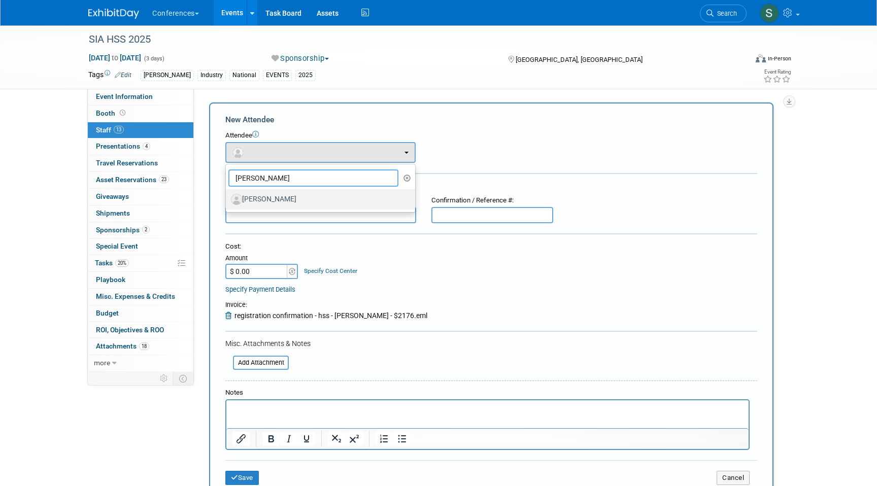
type input "dorothy"
click at [281, 202] on label "[PERSON_NAME]" at bounding box center [318, 199] width 174 height 16
click at [227, 201] on input "[PERSON_NAME]" at bounding box center [224, 198] width 7 height 7
select select "72dd9404-2b13-46cc-bb26-2d5d80bd4c23"
select select "1"
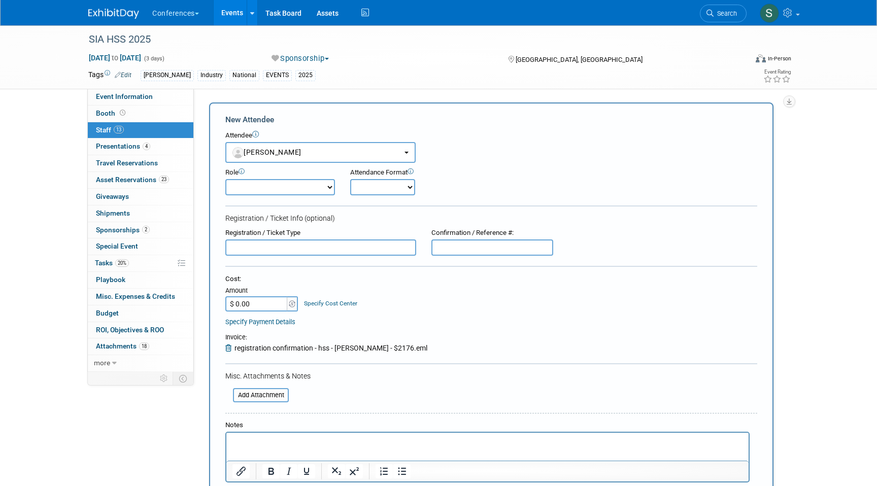
click at [295, 246] on input "text" at bounding box center [320, 247] width 191 height 16
paste input "Discounted Member Reg"
type input "Discounted Member Reg"
click at [390, 185] on select "Onsite Remote" at bounding box center [382, 187] width 65 height 16
select select "1"
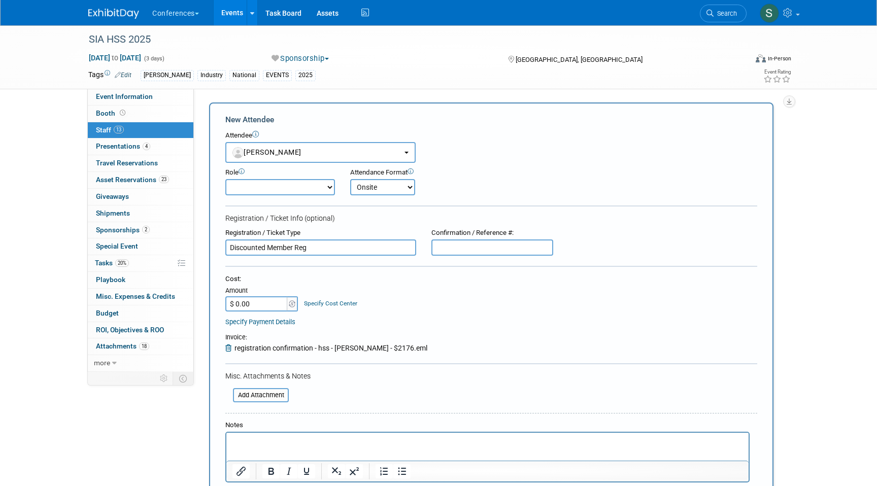
click at [350, 179] on select "Onsite Remote" at bounding box center [382, 187] width 65 height 16
click at [267, 303] on input "$ 0.00" at bounding box center [256, 303] width 63 height 15
type input "$ 21"
select select "72dd9404-2b13-46cc-bb26-2d5d80bd4c23"
select select "1"
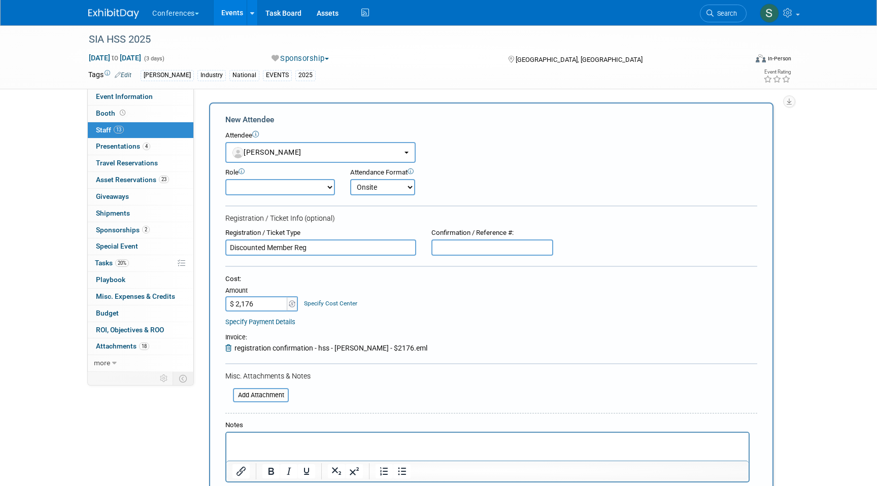
select select "1"
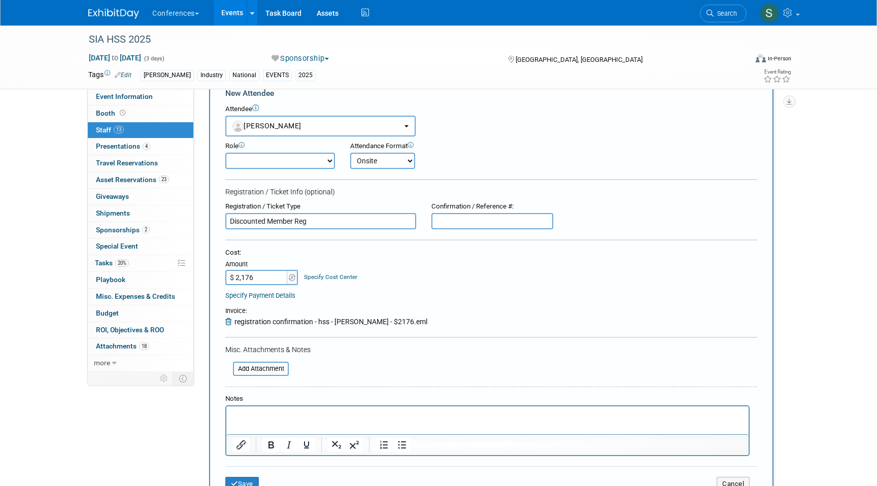
type input "$ 2,176.00"
click at [325, 270] on div "Specify Cost Center" at bounding box center [330, 272] width 53 height 19
click at [325, 275] on link "Specify Cost Center" at bounding box center [330, 276] width 53 height 7
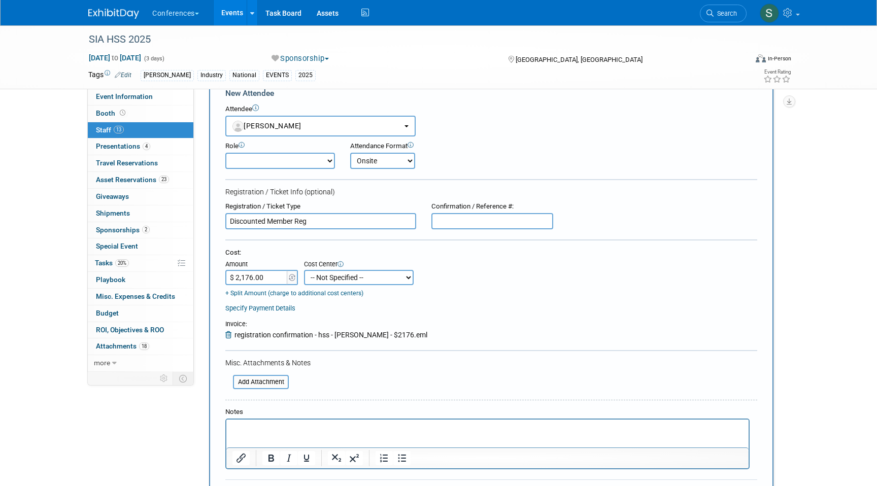
click at [329, 283] on select "-- Not Specified -- Aya Education Aya Healthcare Aya Locums Bespoke Corporate D…" at bounding box center [359, 277] width 110 height 15
select select "18965872"
click at [304, 270] on select "-- Not Specified -- Aya Education Aya Healthcare Aya Locums Bespoke Corporate D…" at bounding box center [359, 277] width 110 height 15
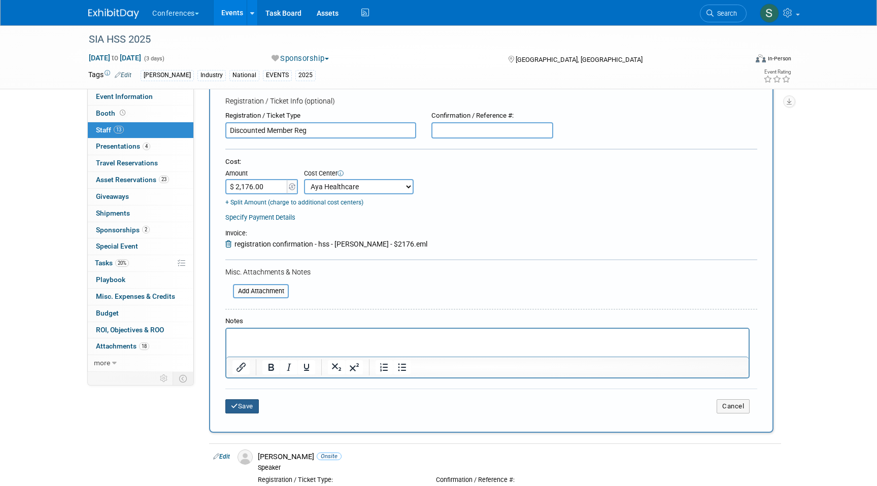
click at [239, 411] on button "Save" at bounding box center [241, 406] width 33 height 14
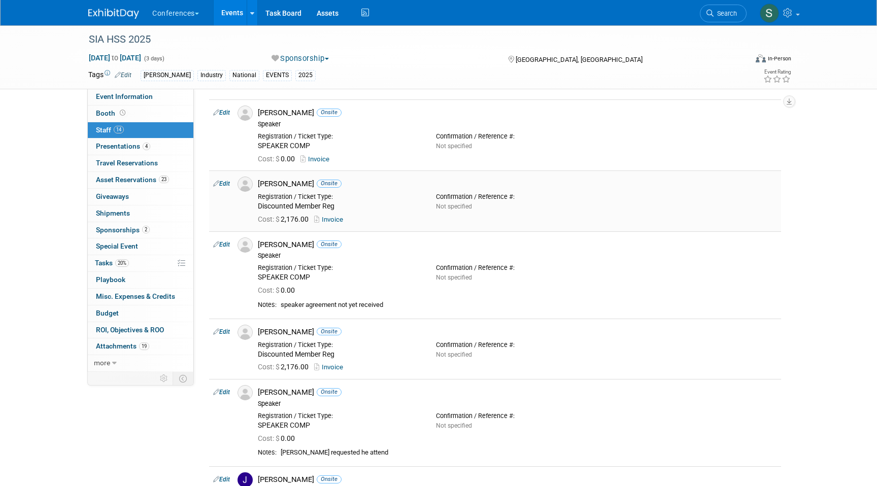
scroll to position [0, 0]
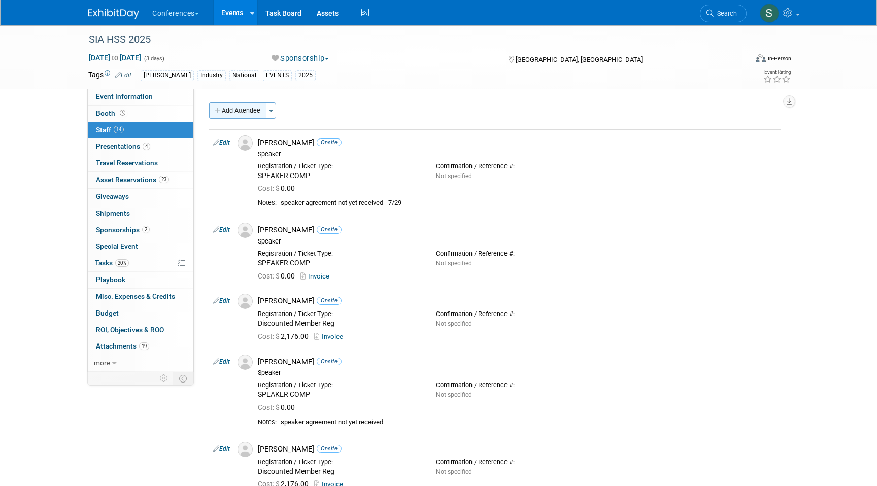
click at [239, 111] on button "Add Attendee" at bounding box center [237, 110] width 57 height 16
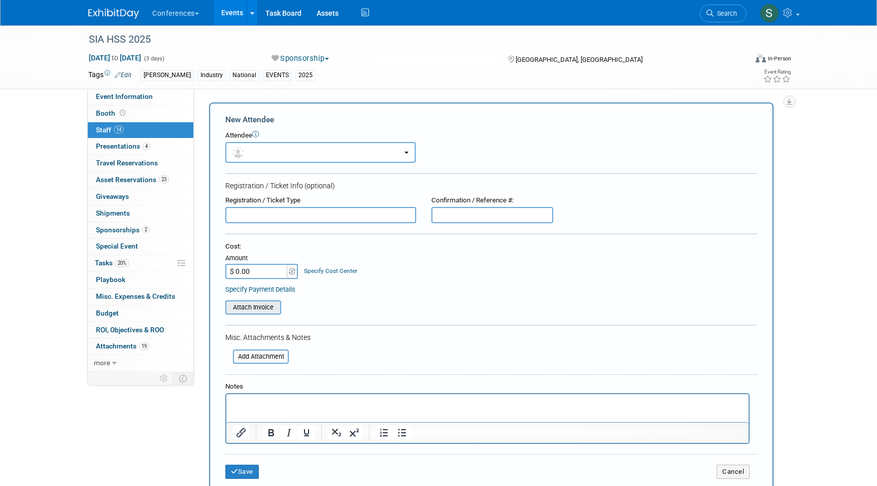
click at [268, 305] on input "file" at bounding box center [219, 307] width 121 height 12
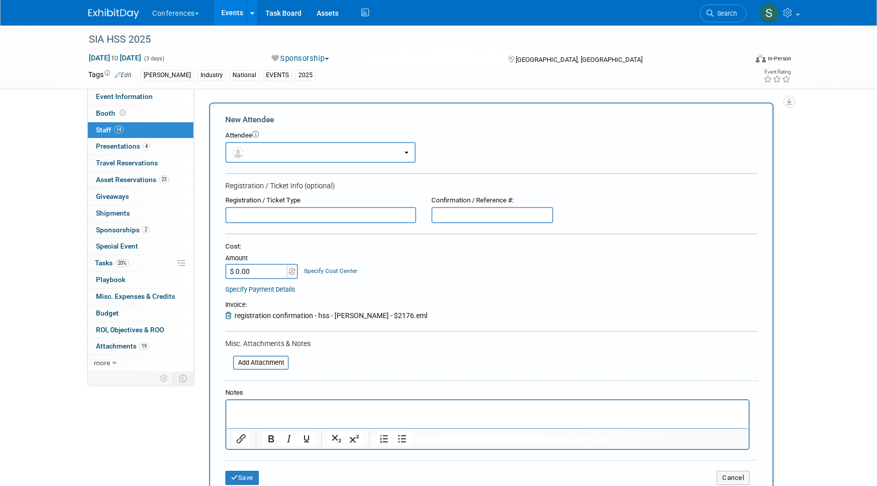
click at [256, 160] on button "button" at bounding box center [320, 152] width 190 height 21
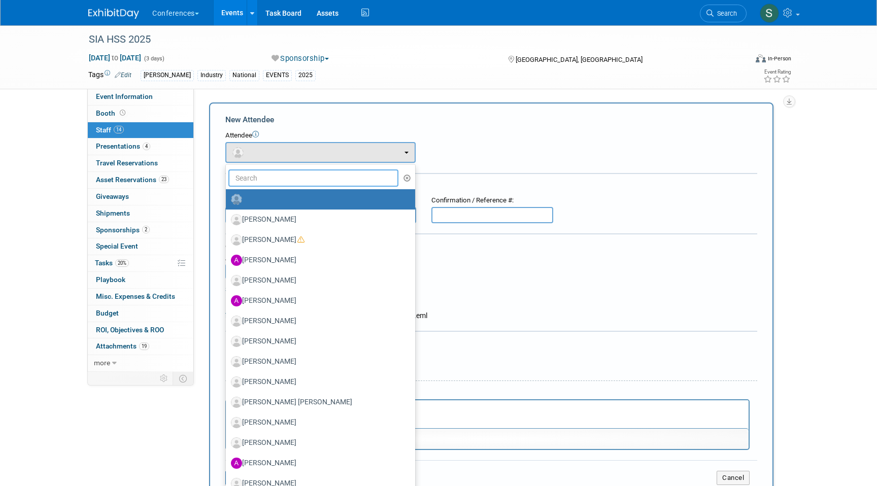
click at [257, 180] on input "text" at bounding box center [313, 177] width 170 height 17
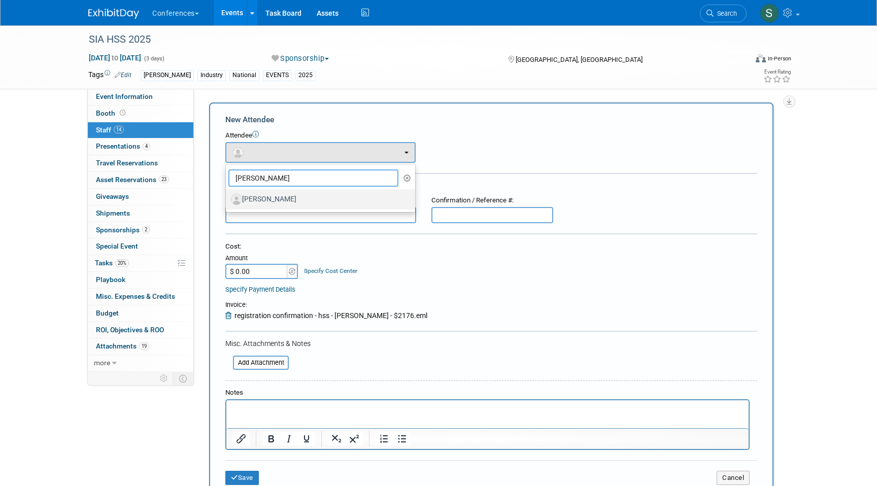
type input "amy bruc"
click at [248, 198] on label "[PERSON_NAME]" at bounding box center [318, 199] width 174 height 16
click at [227, 198] on input "[PERSON_NAME]" at bounding box center [224, 198] width 7 height 7
select select "3cd3b17d-a82f-4770-83c0-3f76928e8c31"
select select "1"
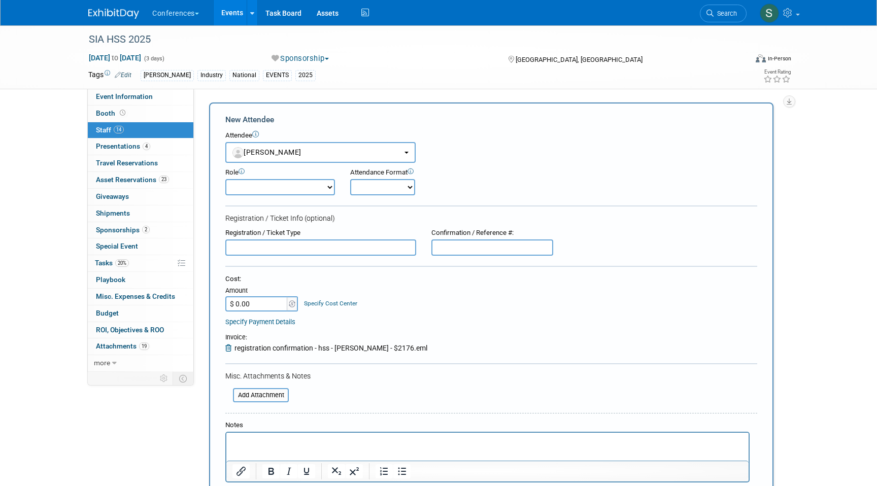
click at [260, 242] on input "text" at bounding box center [320, 247] width 191 height 16
paste input "Discounted Member Reg"
type input "Discounted Member Reg"
click at [393, 191] on select "Onsite Remote" at bounding box center [382, 187] width 65 height 16
select select "1"
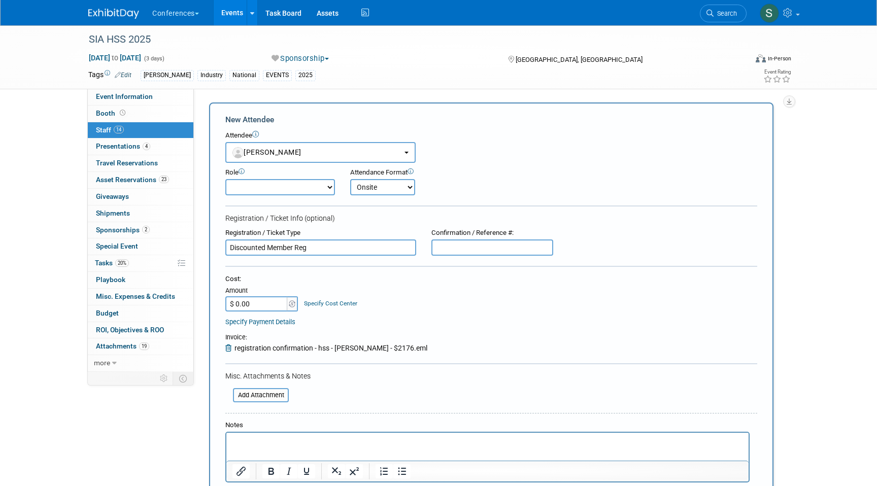
click at [350, 179] on select "Onsite Remote" at bounding box center [382, 187] width 65 height 16
click at [259, 302] on input "$ 0.00" at bounding box center [256, 303] width 63 height 15
type input "$ 2,176.00"
click at [318, 300] on link "Specify Cost Center" at bounding box center [330, 303] width 53 height 7
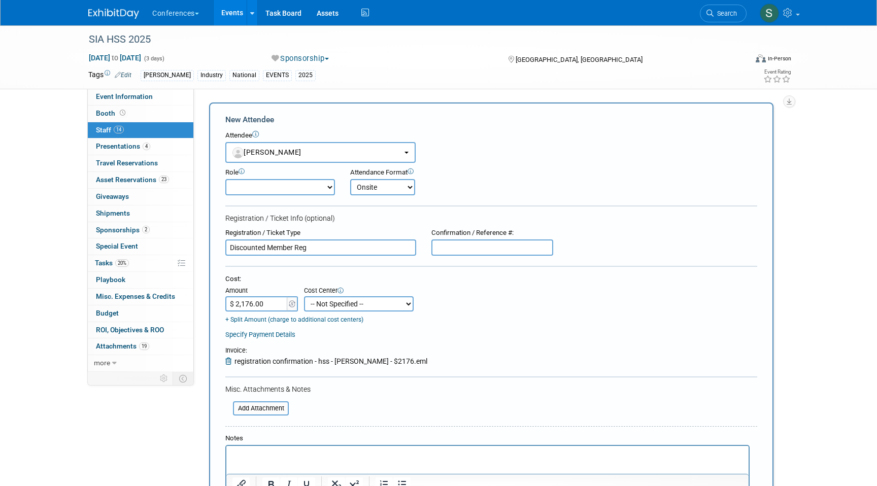
click at [337, 306] on select "-- Not Specified -- Aya Education Aya Healthcare Aya Locums Bespoke Corporate D…" at bounding box center [359, 303] width 110 height 15
select select "18965872"
click at [304, 296] on select "-- Not Specified -- Aya Education Aya Healthcare Aya Locums Bespoke Corporate D…" at bounding box center [359, 303] width 110 height 15
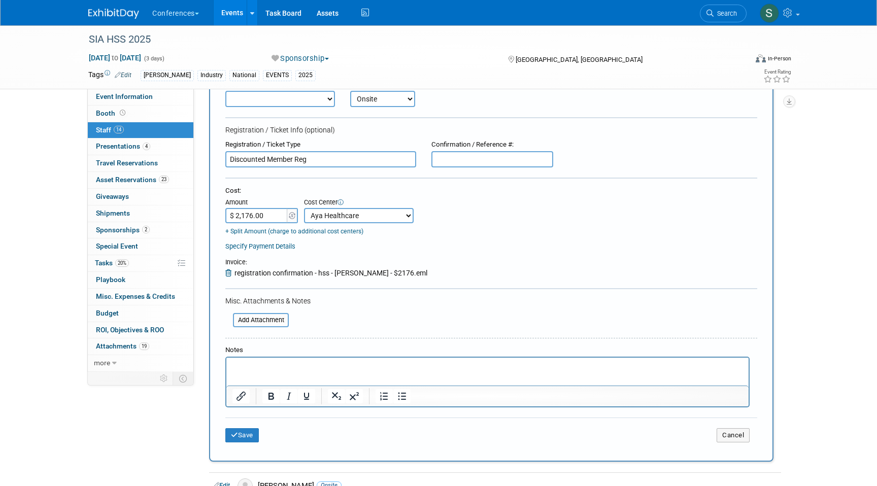
scroll to position [121, 0]
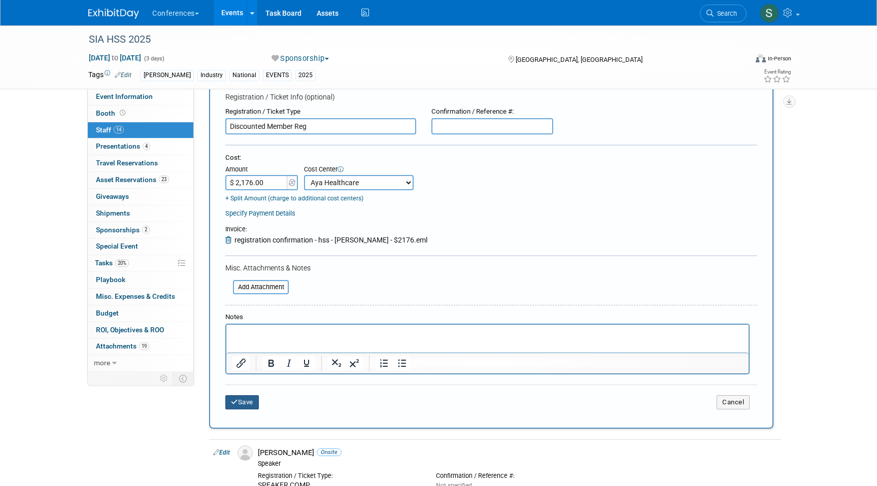
click at [244, 400] on button "Save" at bounding box center [241, 402] width 33 height 14
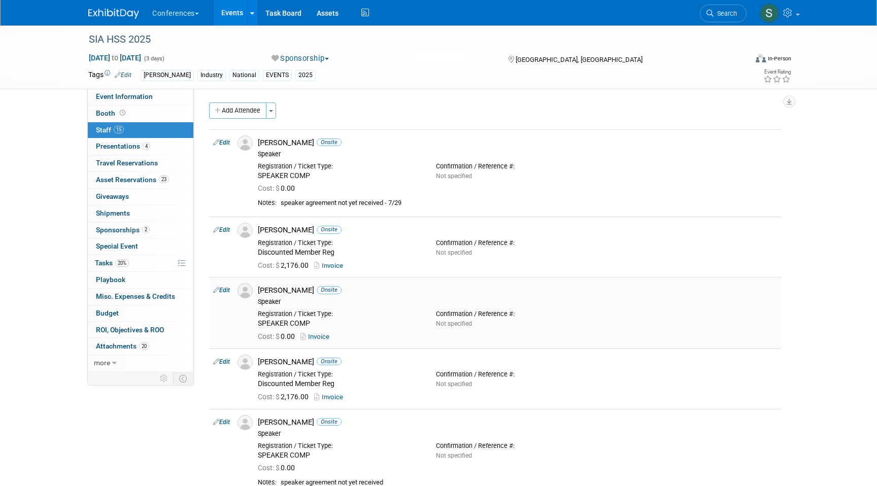
scroll to position [761, 0]
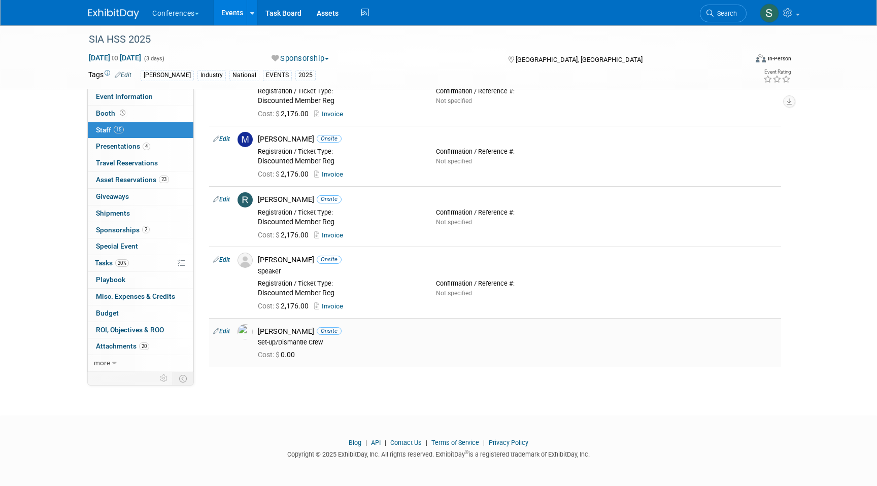
click at [223, 330] on link "Edit" at bounding box center [221, 331] width 17 height 7
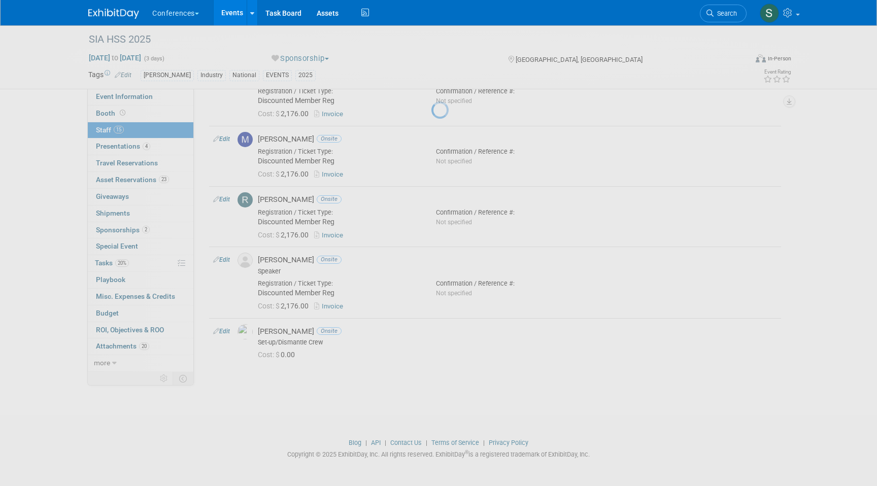
select select "99d3eb33-a025-47ce-af5b-5fd5b4501ca6"
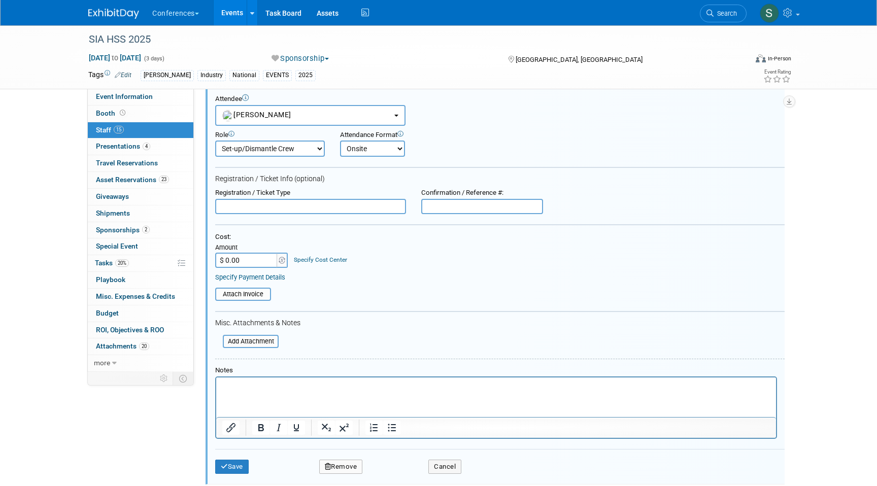
scroll to position [1009, 0]
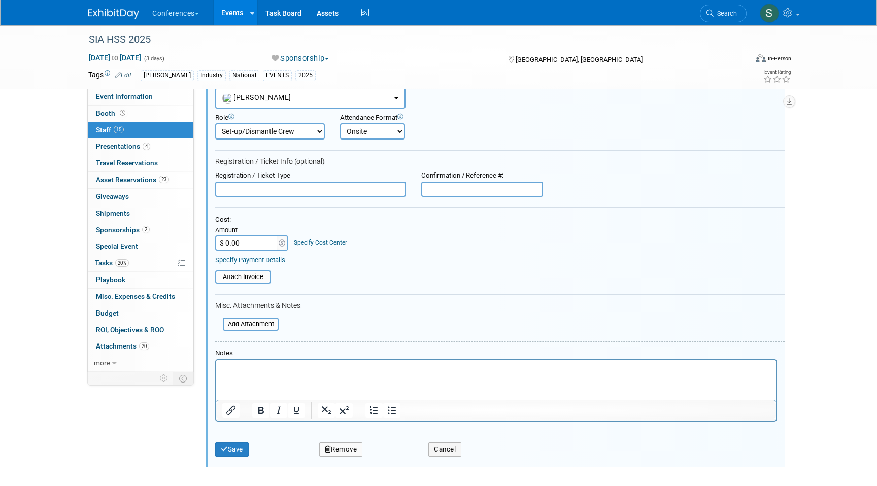
click at [445, 187] on input "text" at bounding box center [482, 189] width 122 height 15
paste input "SXN2PG2PGXT"
type input "SXN2PG2PGXT"
click at [268, 192] on input "text" at bounding box center [310, 189] width 191 height 15
paste input "Sponsor COMP"
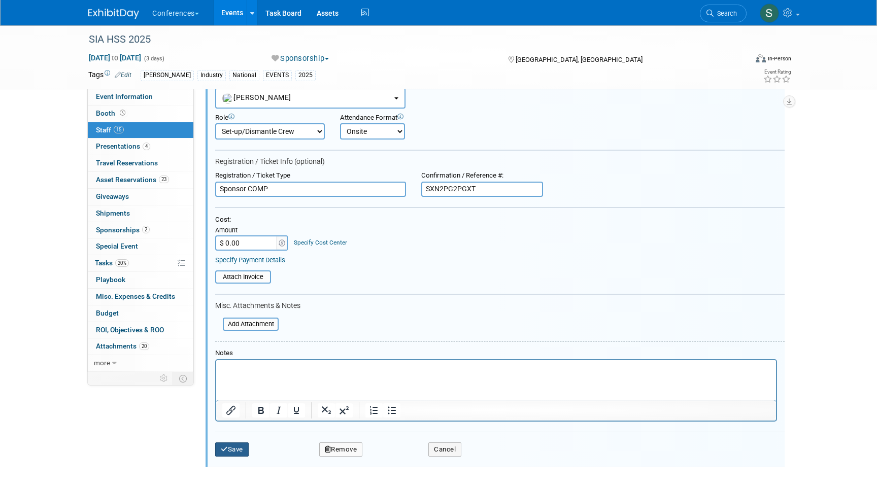
type input "Sponsor COMP"
click at [233, 450] on button "Save" at bounding box center [231, 449] width 33 height 14
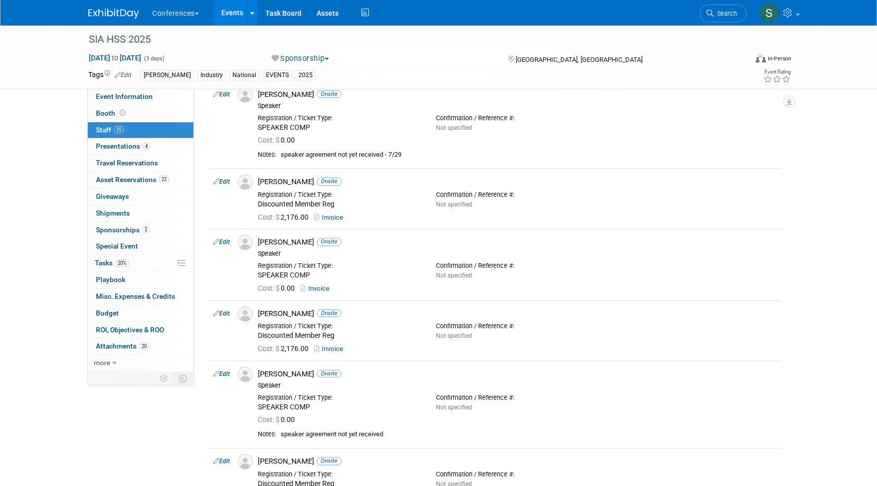
scroll to position [0, 0]
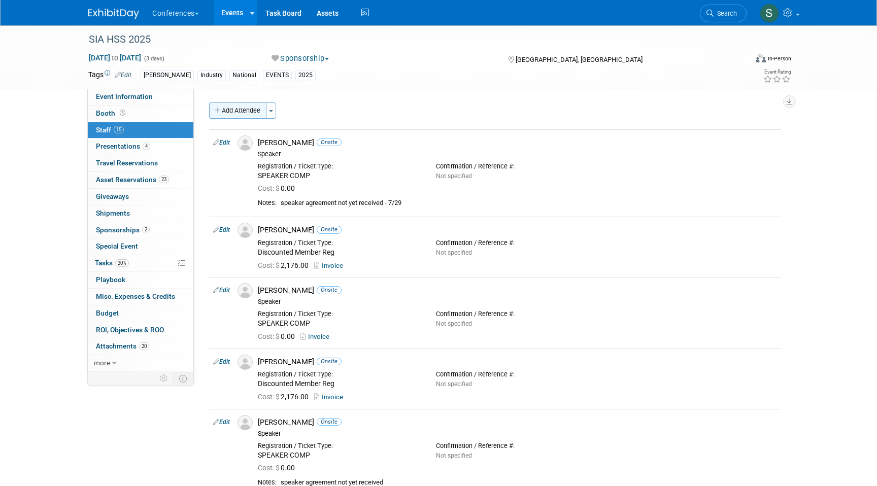
click at [227, 115] on button "Add Attendee" at bounding box center [237, 110] width 57 height 16
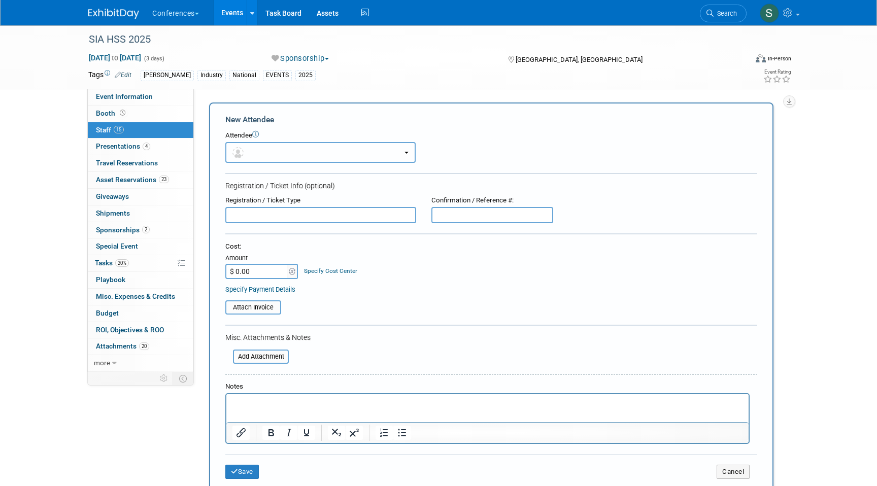
click at [259, 153] on button "button" at bounding box center [320, 152] width 190 height 21
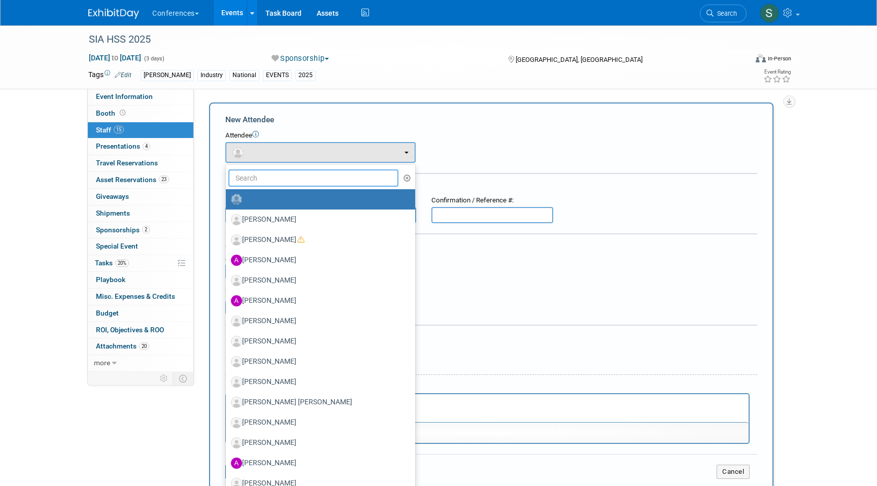
click at [260, 174] on input "text" at bounding box center [313, 177] width 170 height 17
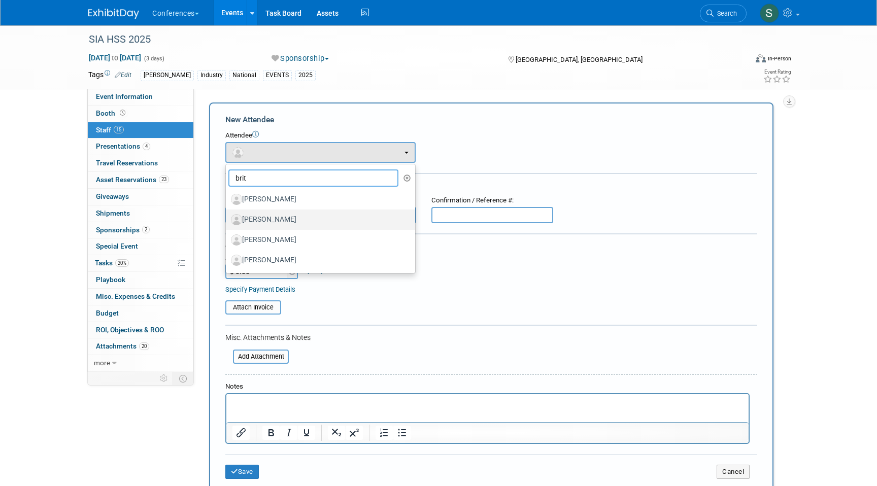
type input "brit"
click at [279, 215] on label "[PERSON_NAME]" at bounding box center [318, 220] width 174 height 16
click at [227, 215] on input "[PERSON_NAME]" at bounding box center [224, 218] width 7 height 7
select select "bcb112fd-7a66-4532-b3d5-bcfc32caab65"
select select "1"
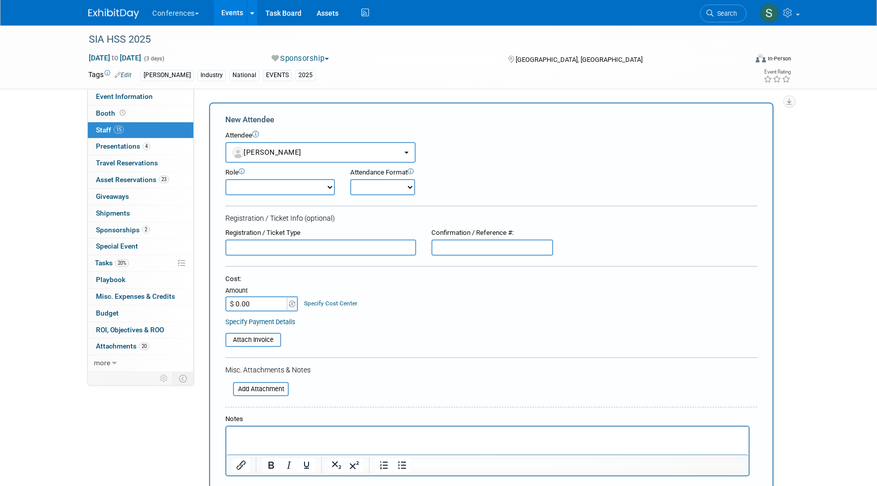
click at [374, 184] on select "Onsite Remote" at bounding box center [382, 187] width 65 height 16
select select "1"
click at [350, 179] on select "Onsite Remote" at bounding box center [382, 187] width 65 height 16
click at [327, 244] on input "text" at bounding box center [320, 247] width 191 height 16
paste input "2JN9SMJQ5S2"
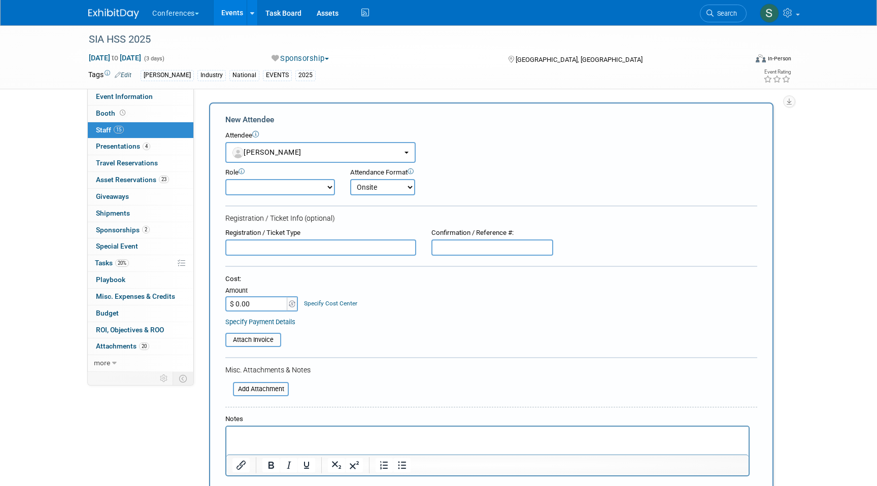
type input "2JN9SMJQ5S2"
click at [261, 250] on input "2JN9SMJQ5S2" at bounding box center [320, 247] width 191 height 16
click at [430, 256] on form "New Attendee Attendee <img src="https://www.exhibitday.com/Images/Unassigned-Us…" at bounding box center [491, 316] width 532 height 405
click at [442, 255] on input "text" at bounding box center [492, 247] width 122 height 16
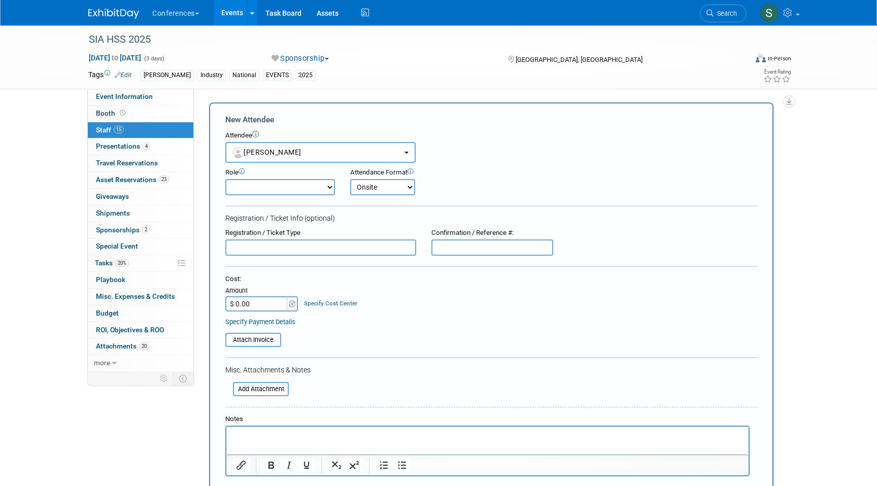
paste input "2JN9SMJQ5S2"
type input "2JN9SMJQ5S2"
click at [296, 243] on input "text" at bounding box center [320, 247] width 191 height 16
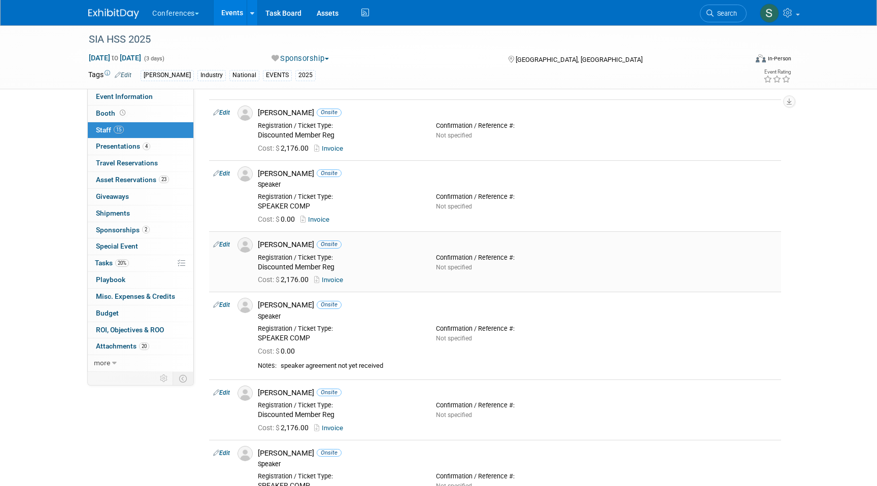
scroll to position [227, 0]
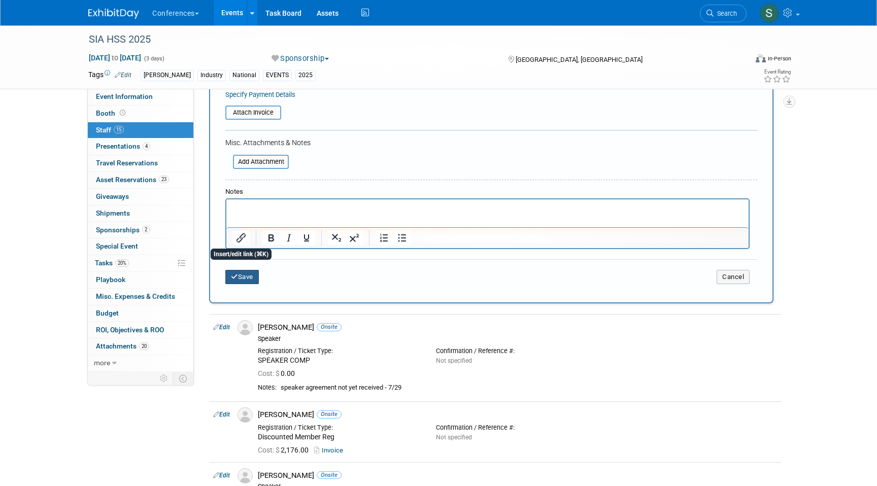
type input "Sponsor COMP"
click at [241, 277] on button "Save" at bounding box center [241, 277] width 33 height 14
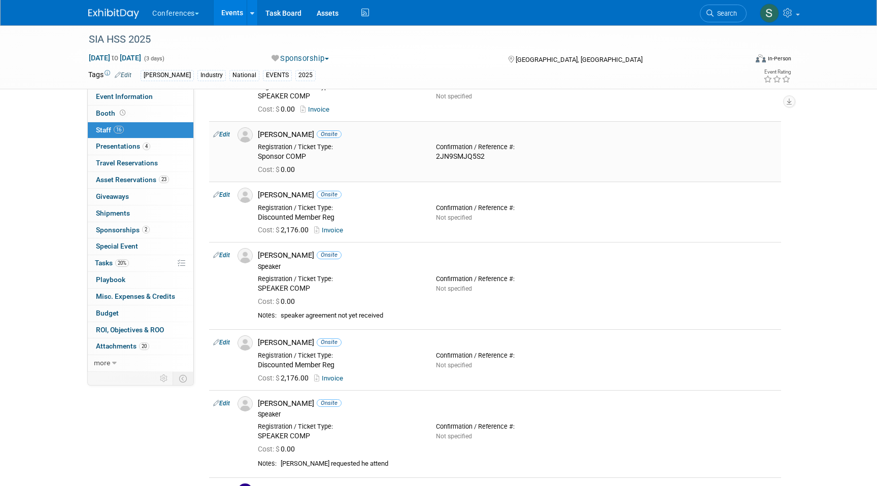
scroll to position [0, 0]
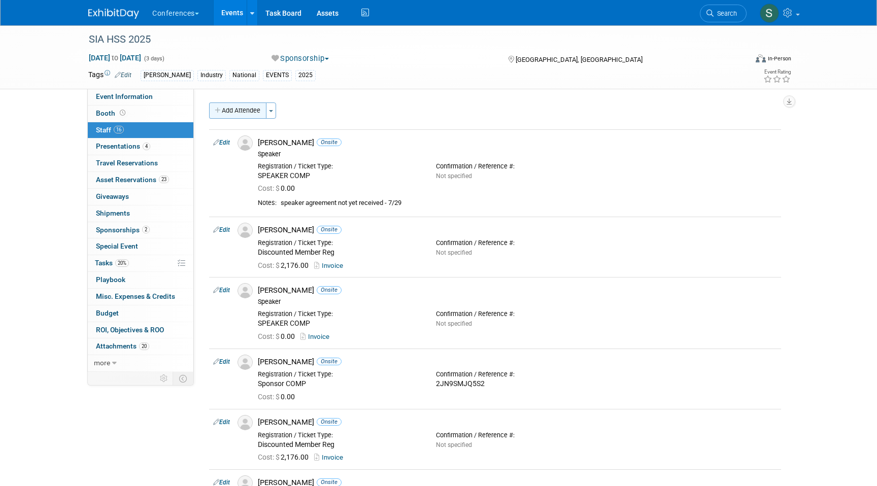
click at [236, 111] on button "Add Attendee" at bounding box center [237, 110] width 57 height 16
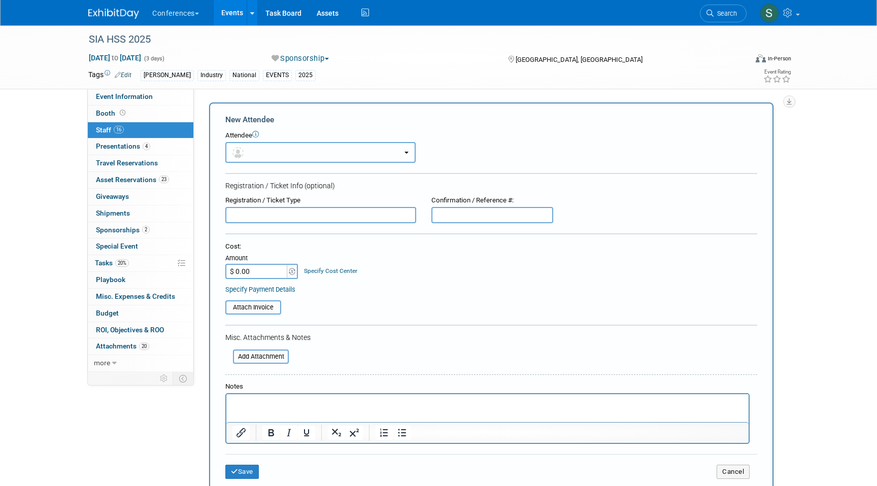
click at [269, 160] on button "button" at bounding box center [320, 152] width 190 height 21
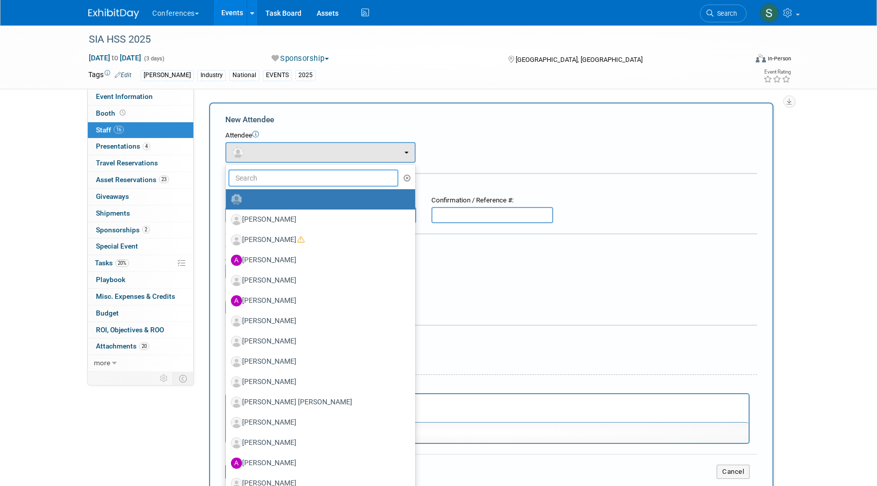
click at [269, 174] on input "text" at bounding box center [313, 177] width 170 height 17
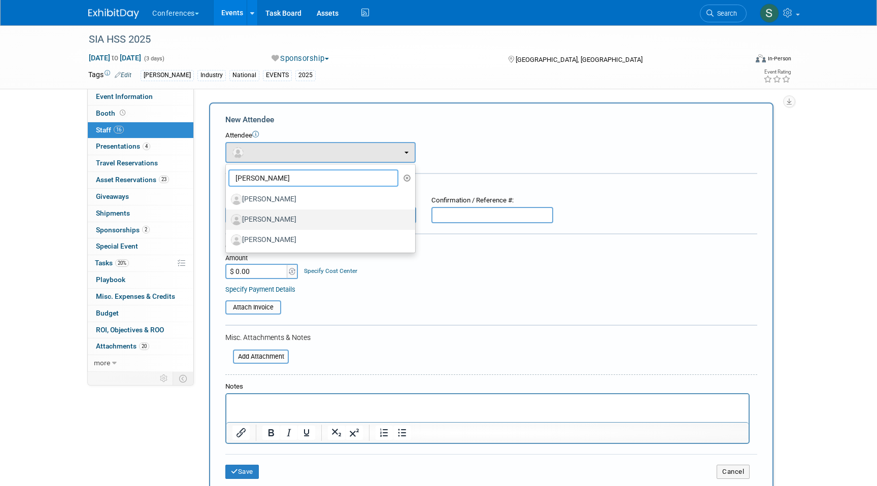
type input "james"
click at [300, 217] on label "[PERSON_NAME]" at bounding box center [318, 220] width 174 height 16
click at [227, 217] on input "[PERSON_NAME]" at bounding box center [224, 218] width 7 height 7
select select "78b0123a-a4d2-41fd-9d5c-9d589e85aacb"
select select "1"
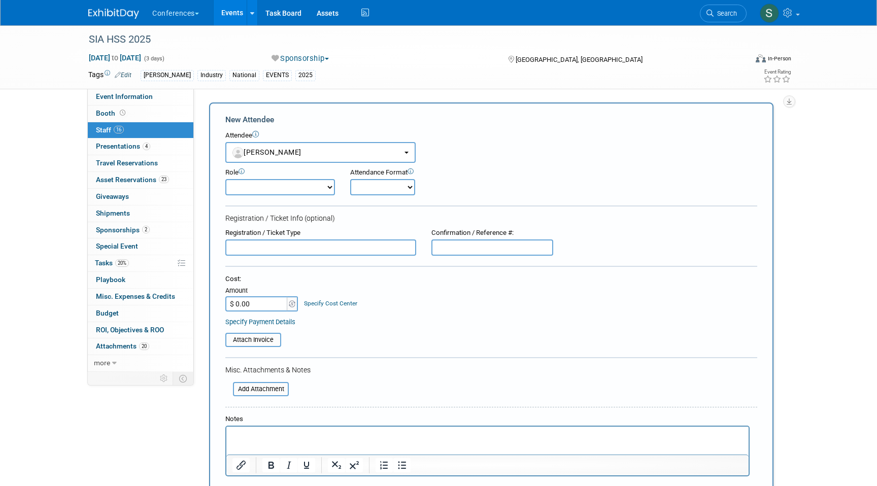
click at [449, 249] on input "text" at bounding box center [492, 247] width 122 height 16
paste input "QZN2BQQ5TS9"
type input "QZN2BQQ5TS9"
click at [376, 181] on select "Onsite Remote" at bounding box center [382, 187] width 65 height 16
select select "1"
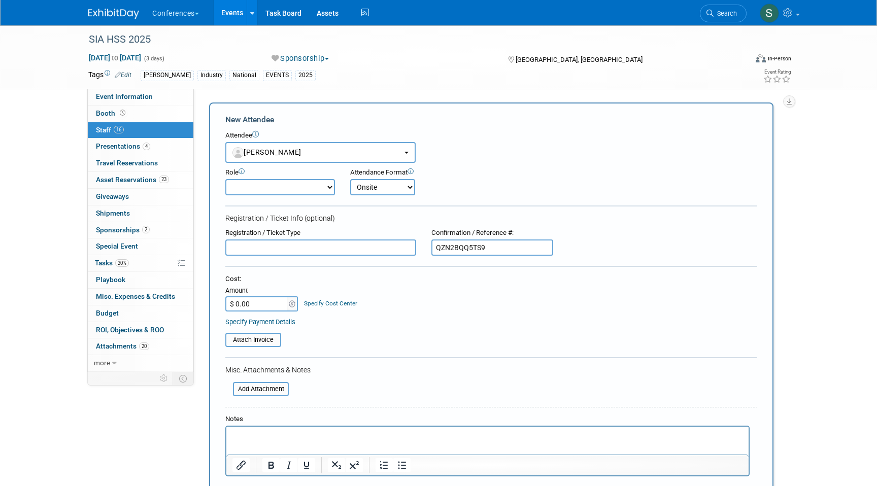
click at [350, 179] on select "Onsite Remote" at bounding box center [382, 187] width 65 height 16
click at [325, 243] on input "text" at bounding box center [320, 247] width 191 height 16
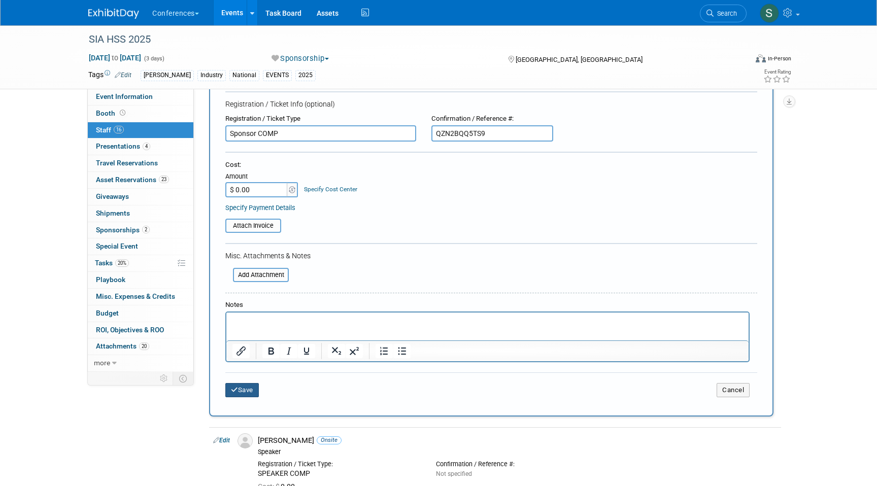
type input "Sponsor COMP"
click at [228, 388] on button "Save" at bounding box center [241, 390] width 33 height 14
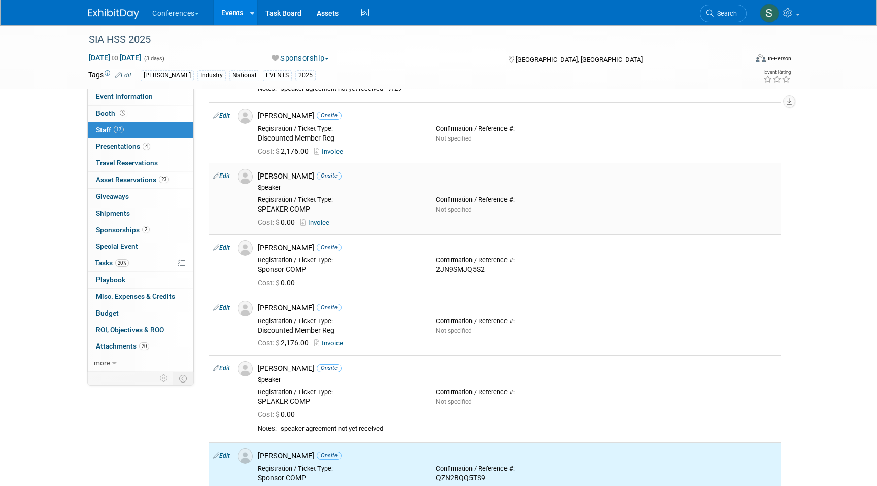
scroll to position [0, 0]
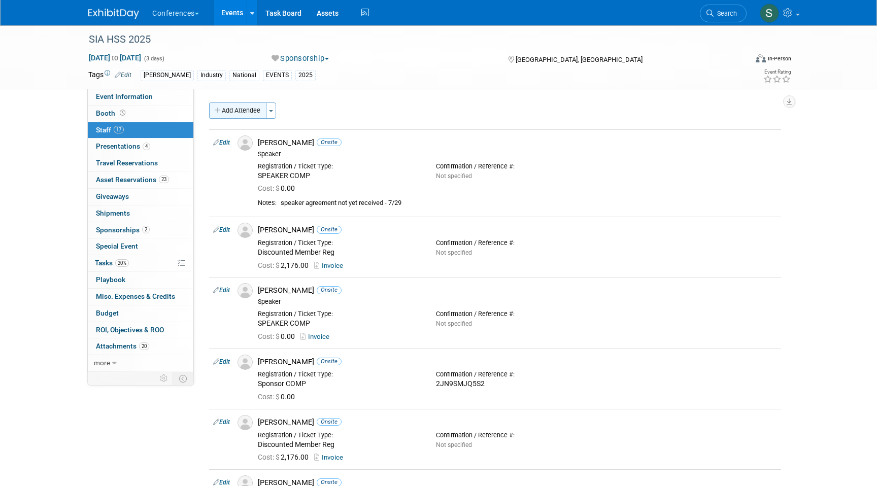
click at [257, 118] on button "Add Attendee" at bounding box center [237, 110] width 57 height 16
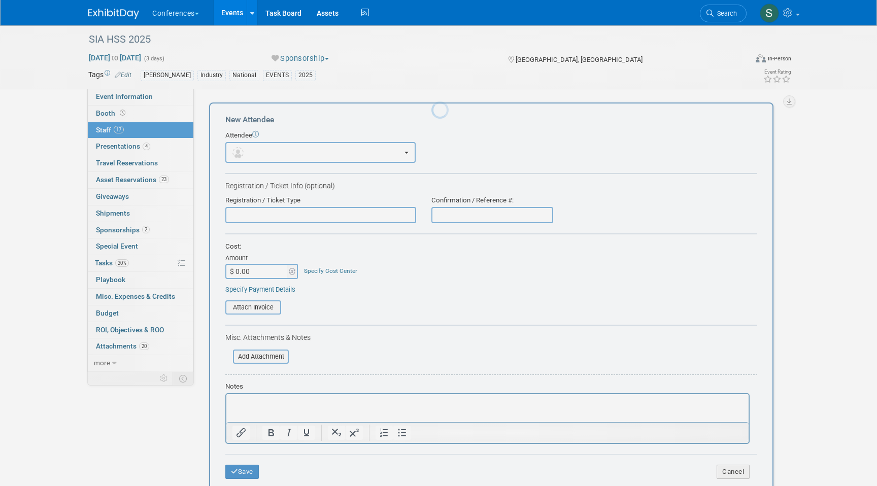
click at [252, 112] on body "Conferences Explore: My Workspaces 2 Go to Workspace: Conferences Marketing Req…" at bounding box center [438, 243] width 877 height 486
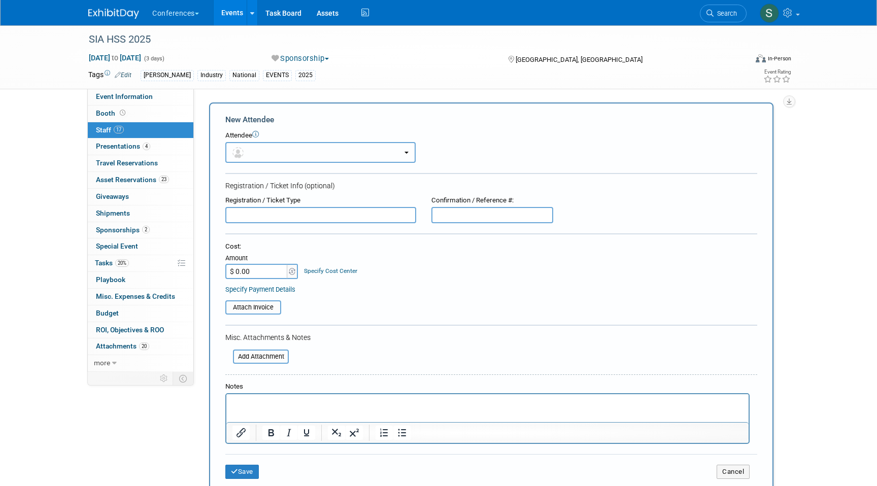
click at [261, 143] on button "button" at bounding box center [320, 152] width 190 height 21
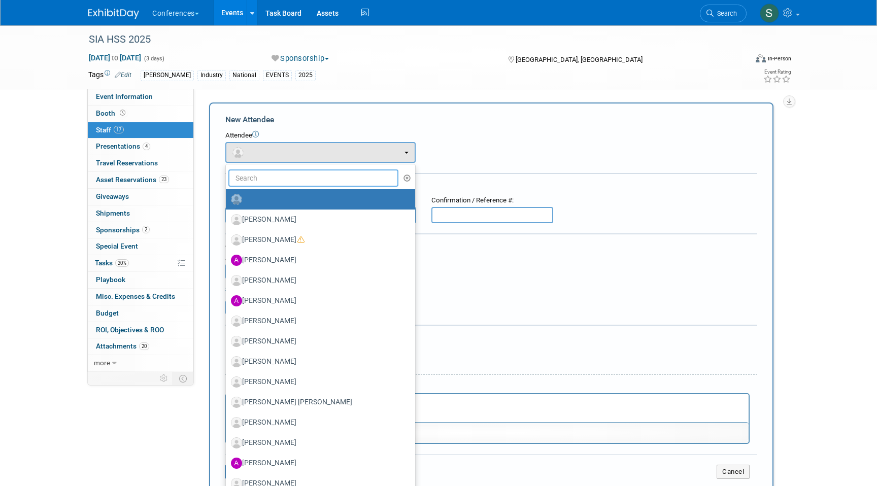
click at [268, 186] on input "text" at bounding box center [313, 177] width 170 height 17
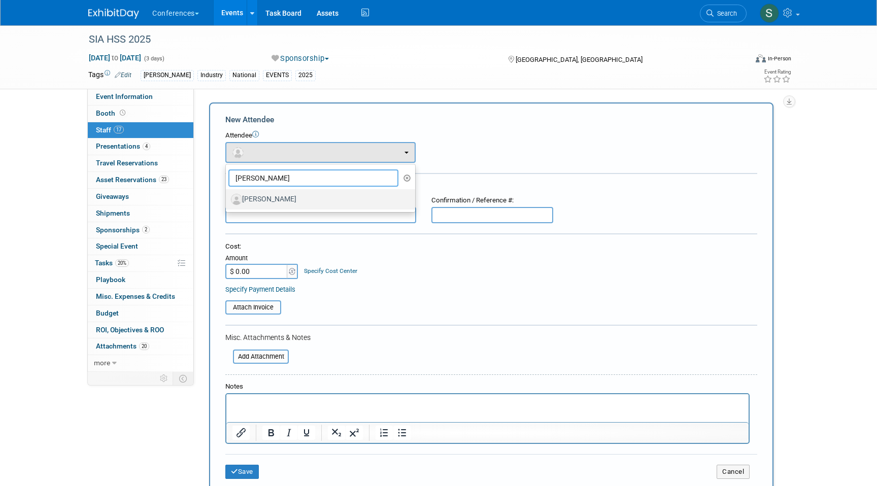
type input "ben ri"
click at [284, 203] on label "[PERSON_NAME]" at bounding box center [318, 199] width 174 height 16
click at [227, 201] on input "[PERSON_NAME]" at bounding box center [224, 198] width 7 height 7
select select "9e811ce1-ba51-4ec5-b9d8-53ecb82448b4"
select select "1"
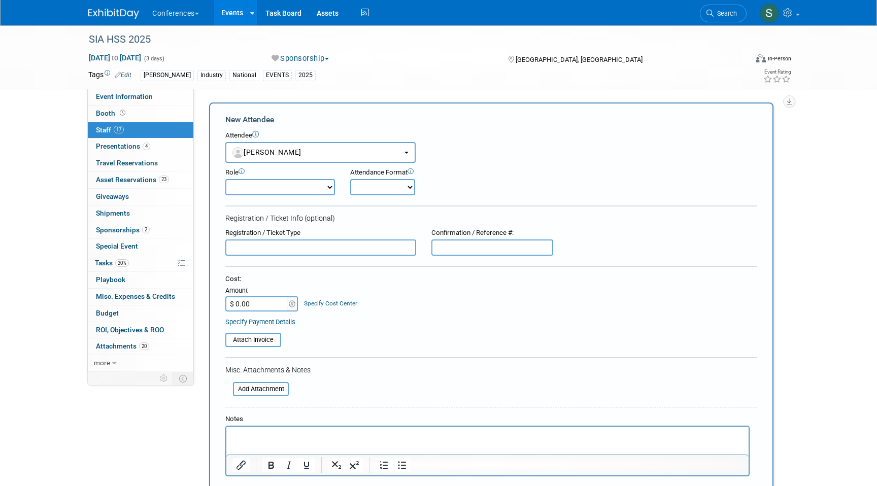
click at [488, 249] on input "text" at bounding box center [492, 247] width 122 height 16
paste input "N7NGGNNVT5T"
type input "N7NGGNNVT5T"
click at [394, 193] on select "Onsite Remote" at bounding box center [382, 187] width 65 height 16
select select "1"
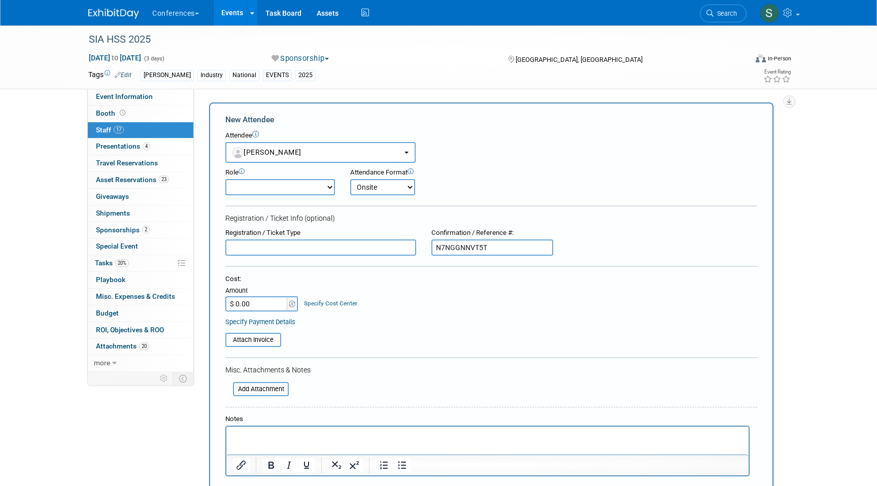
click at [350, 179] on select "Onsite Remote" at bounding box center [382, 187] width 65 height 16
click at [305, 251] on input "text" at bounding box center [320, 247] width 191 height 16
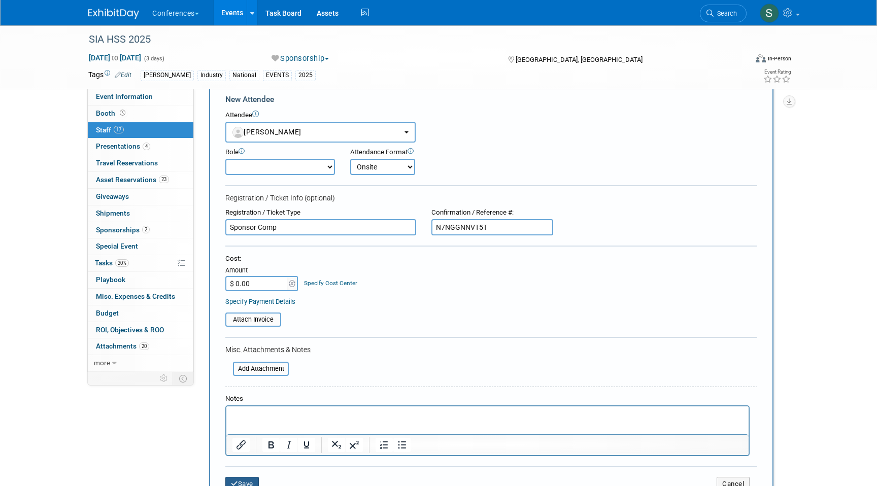
type input "Sponsor Comp"
click at [246, 482] on button "Save" at bounding box center [241, 484] width 33 height 14
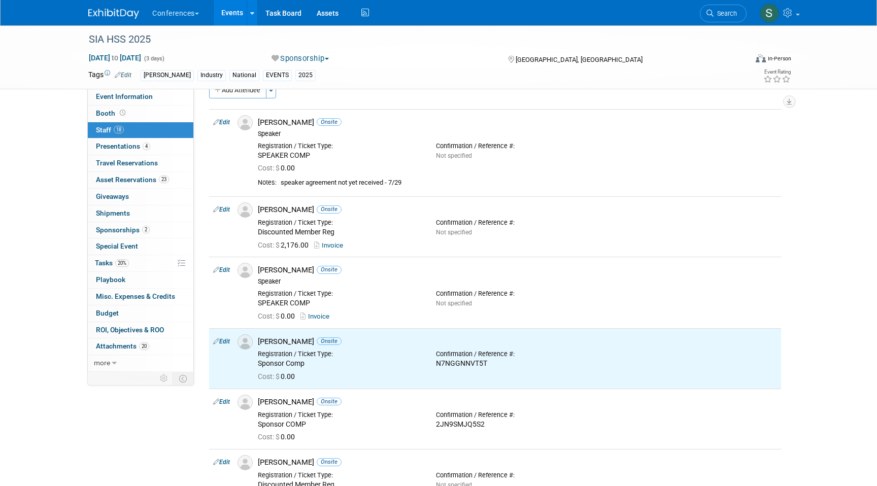
scroll to position [0, 0]
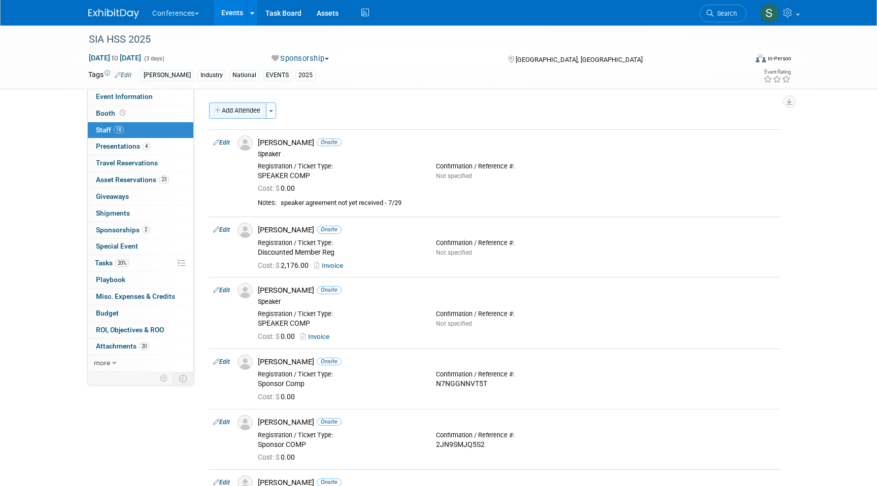
click at [264, 110] on button "Add Attendee" at bounding box center [237, 110] width 57 height 16
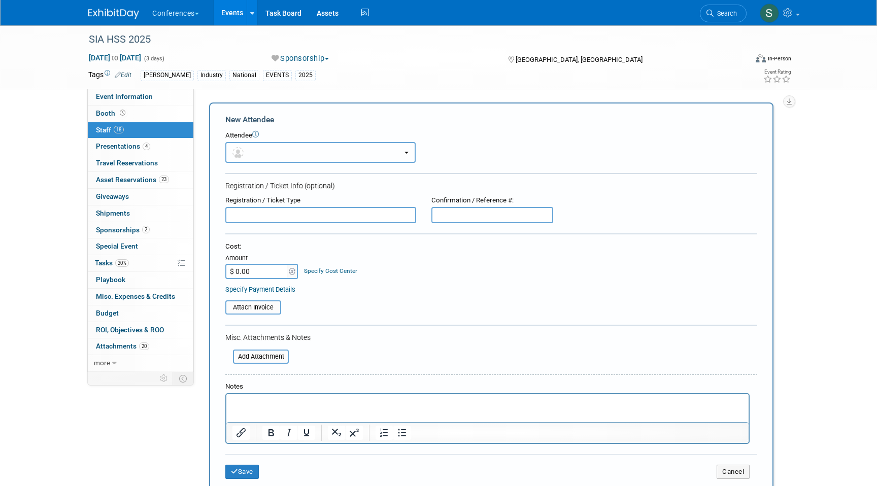
click at [270, 157] on button "button" at bounding box center [320, 152] width 190 height 21
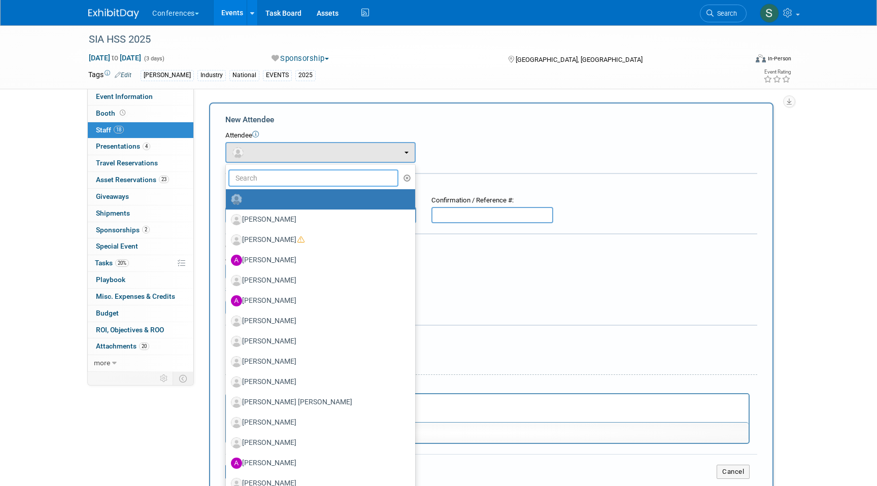
click at [279, 186] on input "text" at bounding box center [313, 177] width 170 height 17
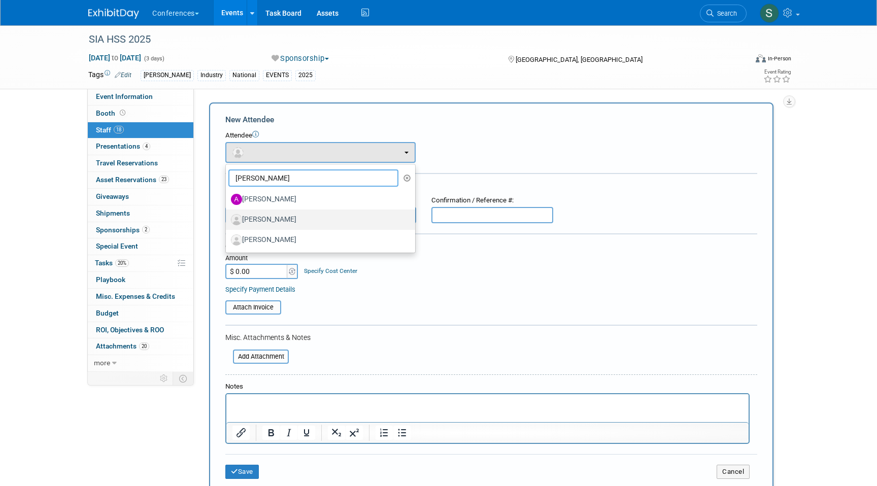
type input "alex"
click at [292, 219] on label "[PERSON_NAME]" at bounding box center [318, 220] width 174 height 16
click at [227, 219] on input "[PERSON_NAME]" at bounding box center [224, 218] width 7 height 7
select select "b87c8451-c728-4d1d-91f5-2a22a89e813e"
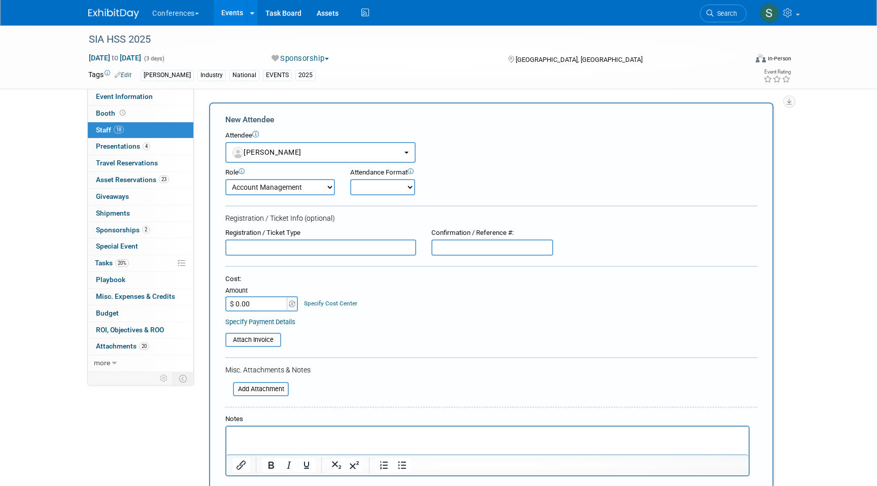
click at [369, 184] on select "Onsite Remote" at bounding box center [382, 187] width 65 height 16
select select "1"
click at [350, 179] on select "Onsite Remote" at bounding box center [382, 187] width 65 height 16
click at [350, 249] on input "text" at bounding box center [320, 247] width 191 height 16
paste input "P4NBMNTTHGV"
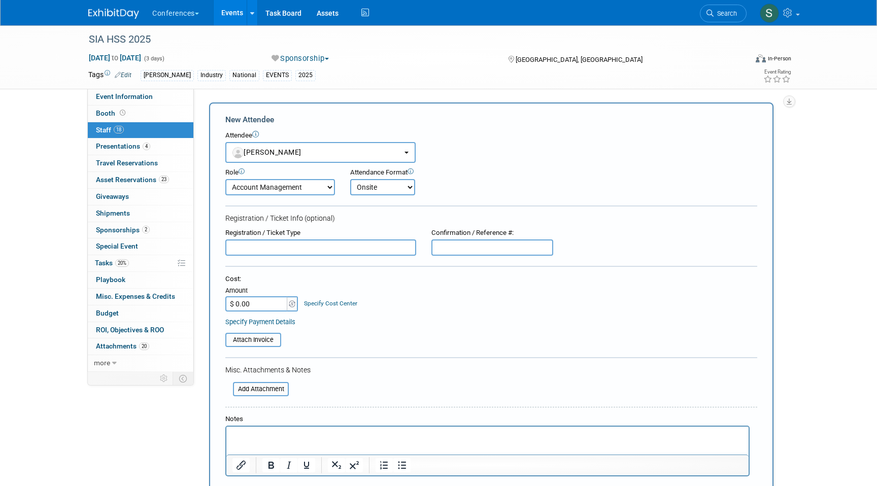
type input "P4NBMNTTHGV"
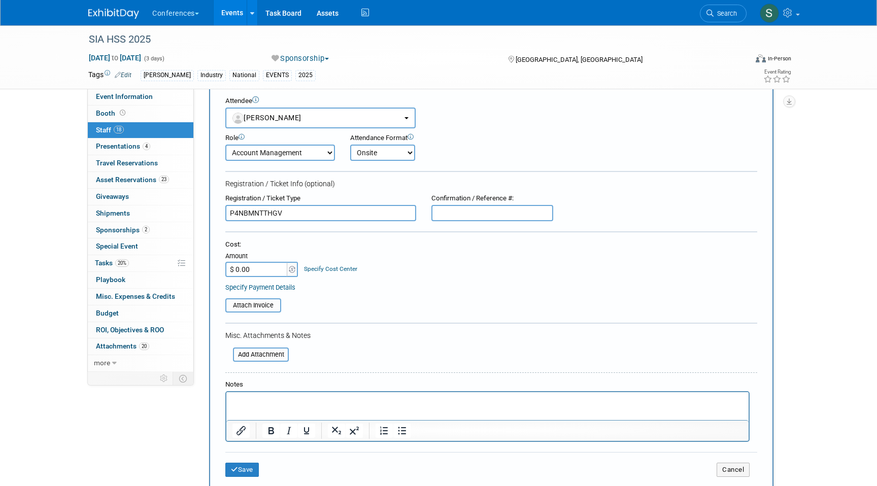
click at [265, 211] on input "P4NBMNTTHGV" at bounding box center [320, 213] width 191 height 16
click at [265, 212] on input "P4NBMNTTHGV" at bounding box center [320, 213] width 191 height 16
click at [456, 216] on input "text" at bounding box center [492, 213] width 122 height 16
paste input "P4NBMNTTHGV"
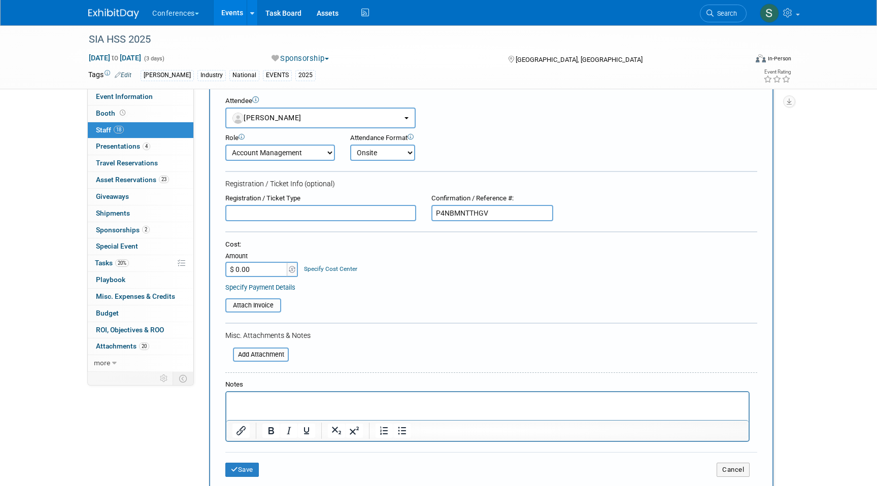
type input "P4NBMNTTHGV"
click at [365, 212] on input "text" at bounding box center [320, 213] width 191 height 16
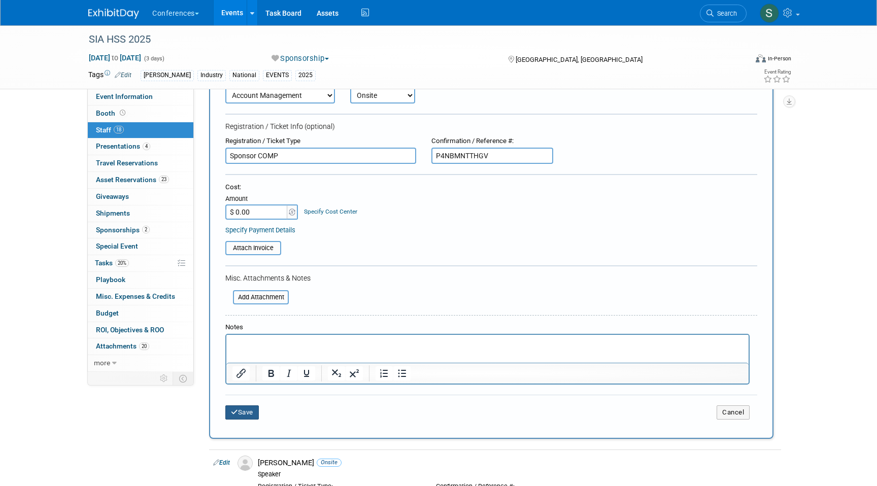
type input "Sponsor COMP"
click at [251, 410] on button "Save" at bounding box center [241, 412] width 33 height 14
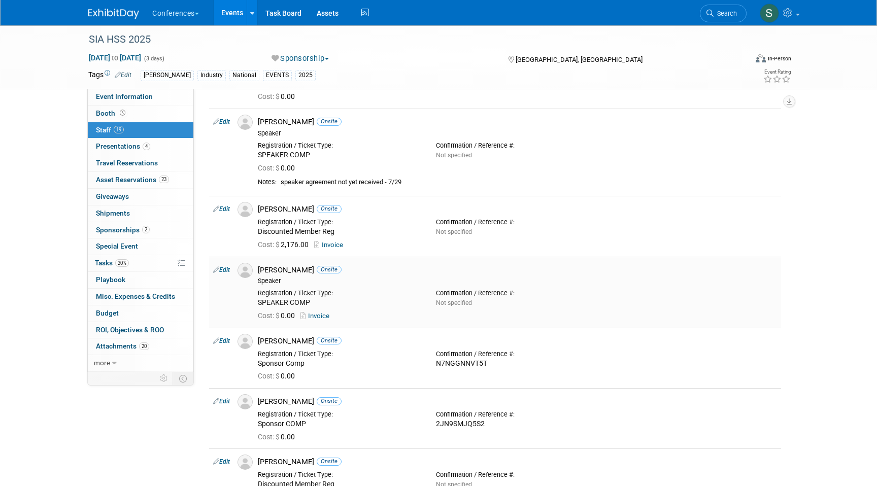
scroll to position [0, 0]
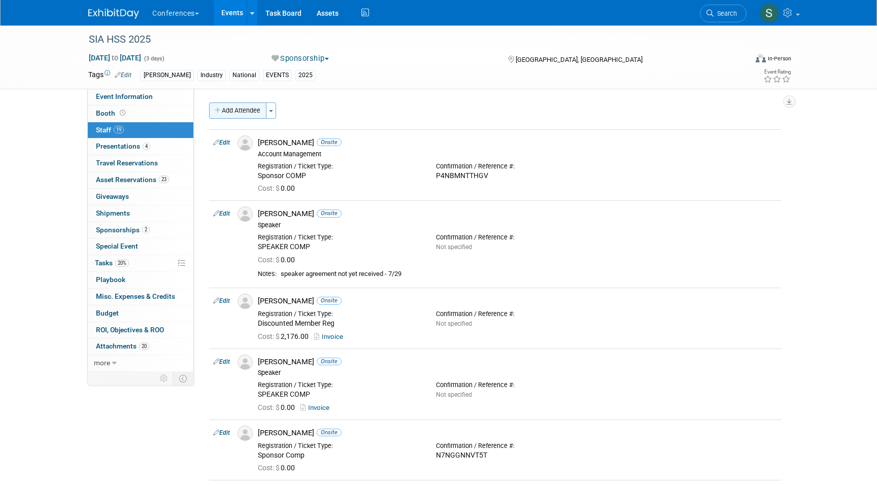
click at [229, 113] on button "Add Attendee" at bounding box center [237, 110] width 57 height 16
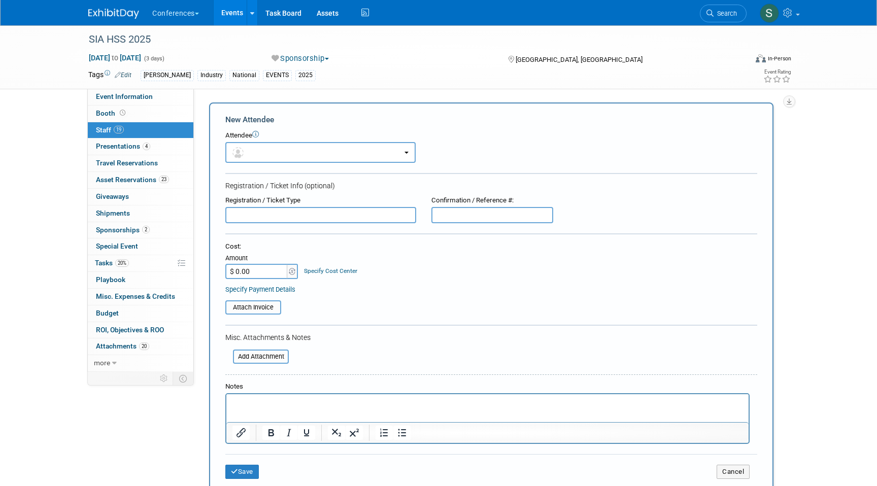
click at [334, 166] on form "New Attendee Attendee <img src="https://www.exhibitday.com/Images/Unassigned-Us…" at bounding box center [491, 300] width 532 height 372
click at [328, 156] on button "button" at bounding box center [320, 152] width 190 height 21
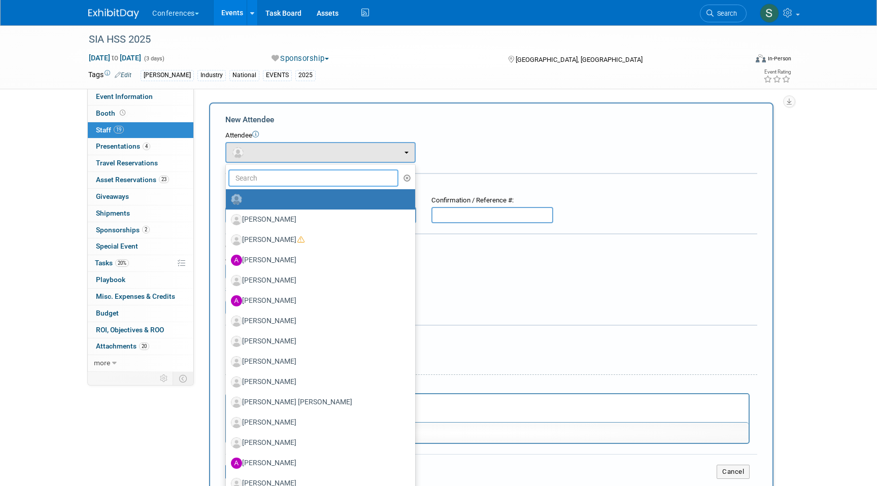
click at [312, 184] on input "text" at bounding box center [313, 177] width 170 height 17
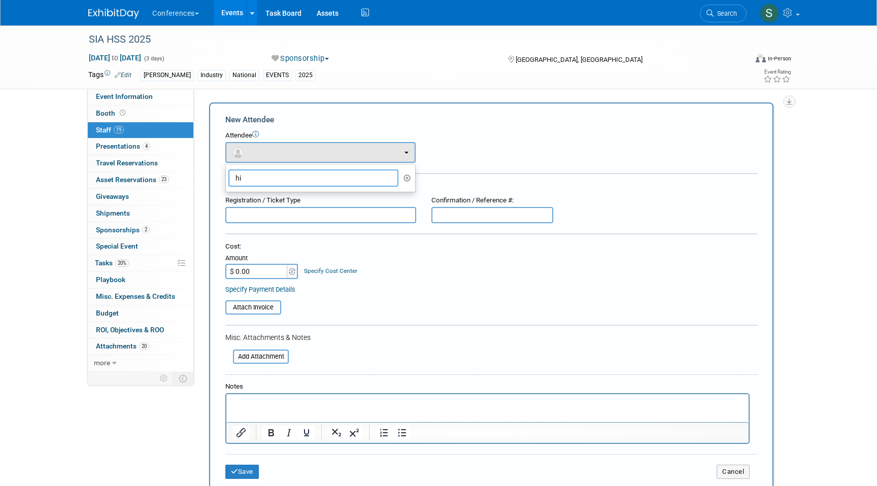
type input "h"
type input "been"
click at [408, 176] on icon "button" at bounding box center [407, 178] width 8 height 7
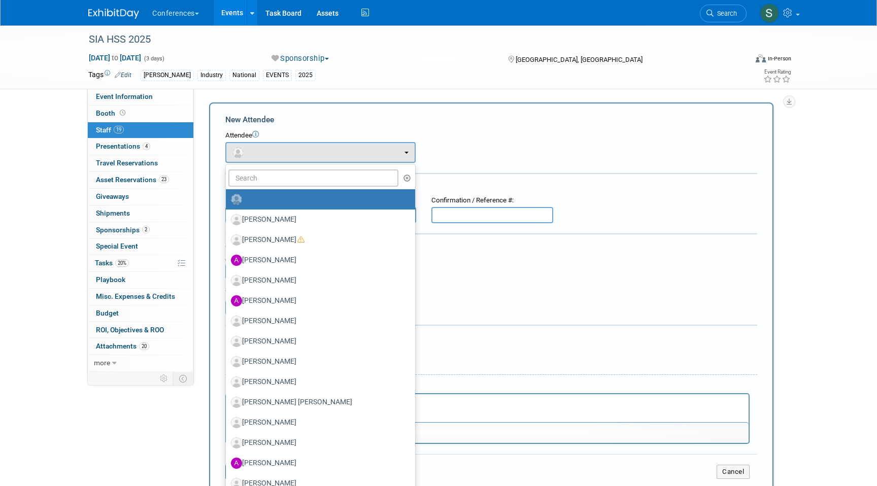
click at [464, 153] on div "Attendee <img src="https://www.exhibitday.com/Images/Unassigned-User-Icon.png" …" at bounding box center [491, 147] width 532 height 32
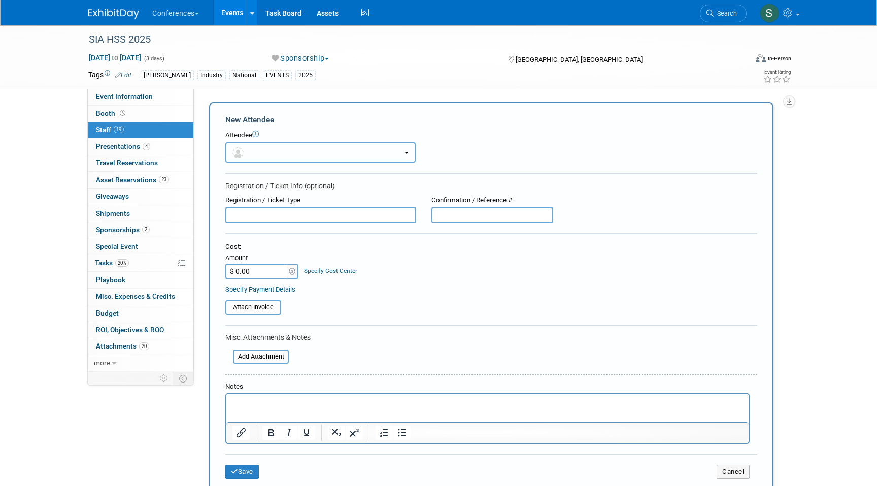
click at [304, 145] on button "button" at bounding box center [320, 152] width 190 height 21
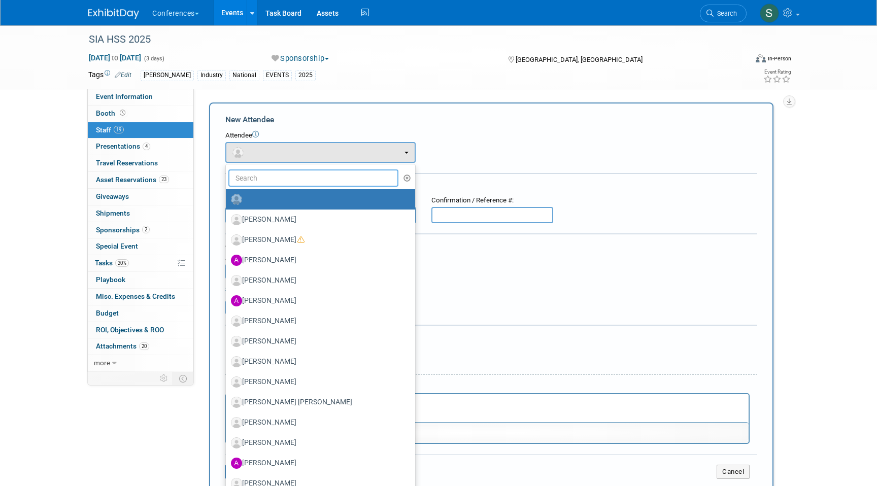
click at [287, 178] on input "text" at bounding box center [313, 177] width 170 height 17
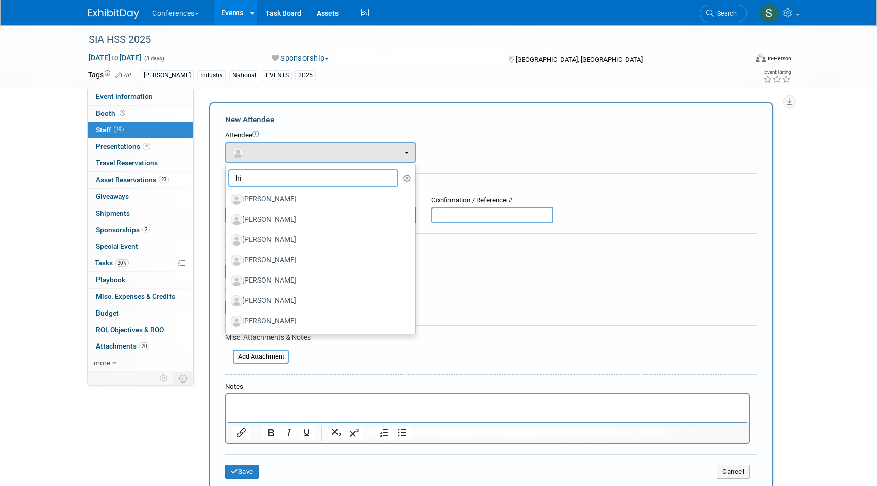
type input "h"
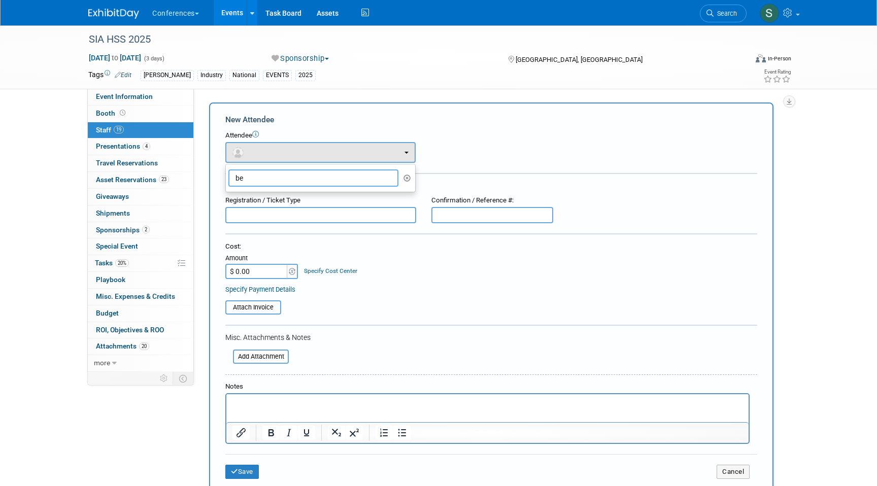
type input "b"
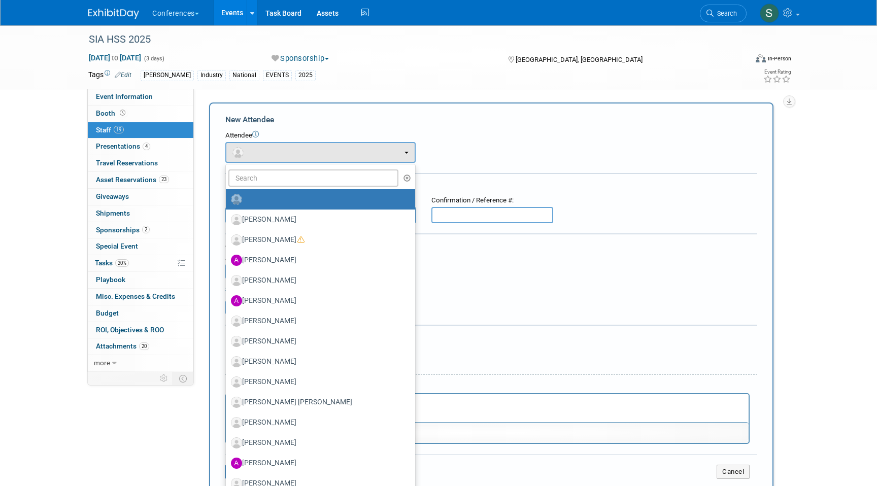
click at [452, 133] on div "Attendee" at bounding box center [491, 136] width 532 height 10
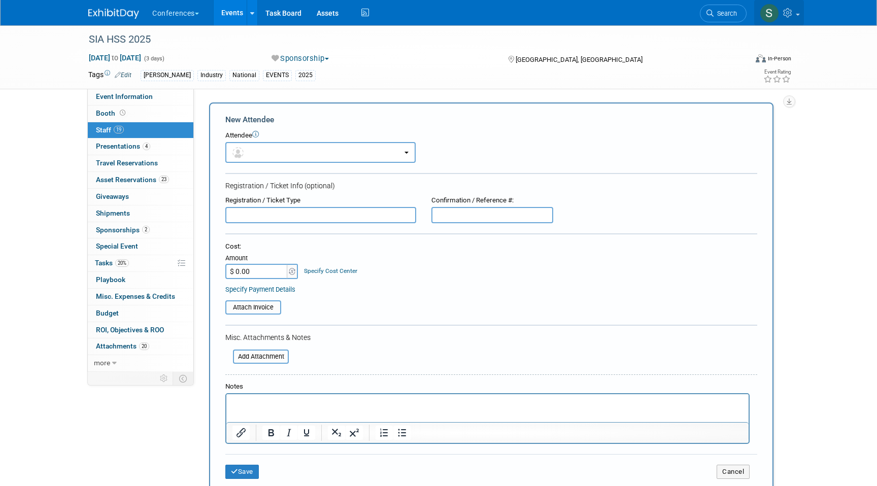
click at [799, 14] on span at bounding box center [798, 15] width 4 height 2
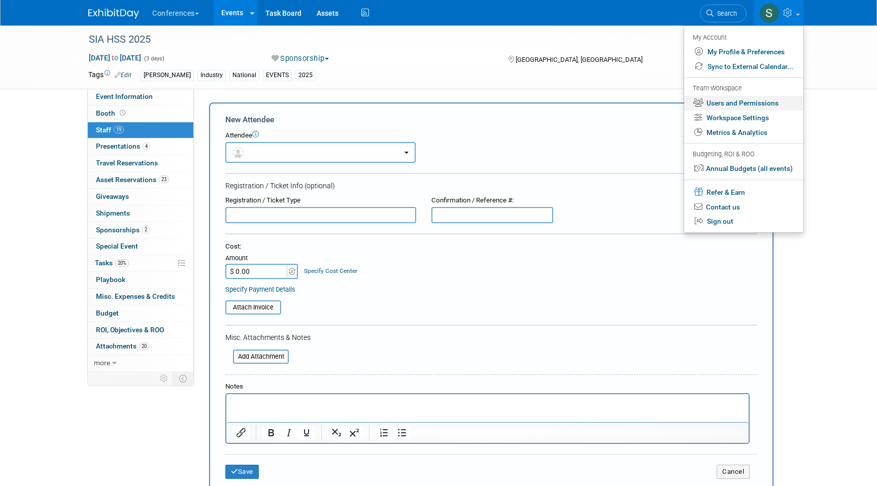
click at [748, 100] on link "Users and Permissions" at bounding box center [743, 103] width 119 height 15
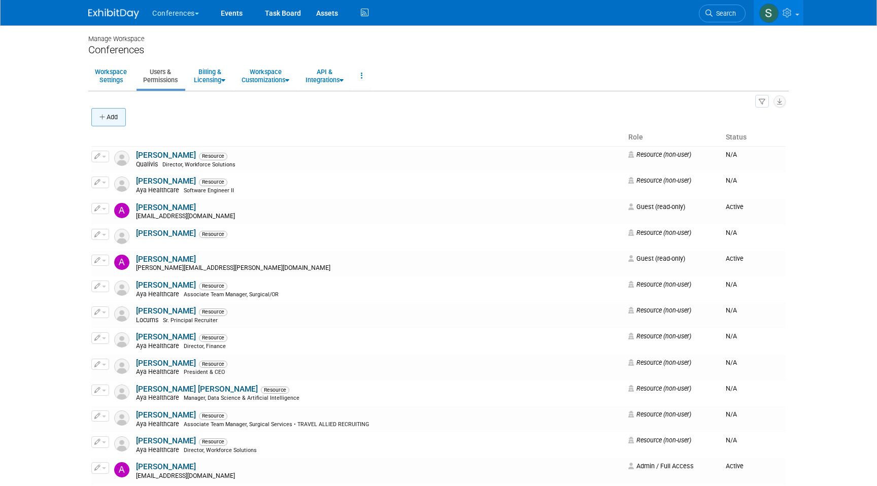
click at [112, 116] on button "Add" at bounding box center [108, 117] width 35 height 18
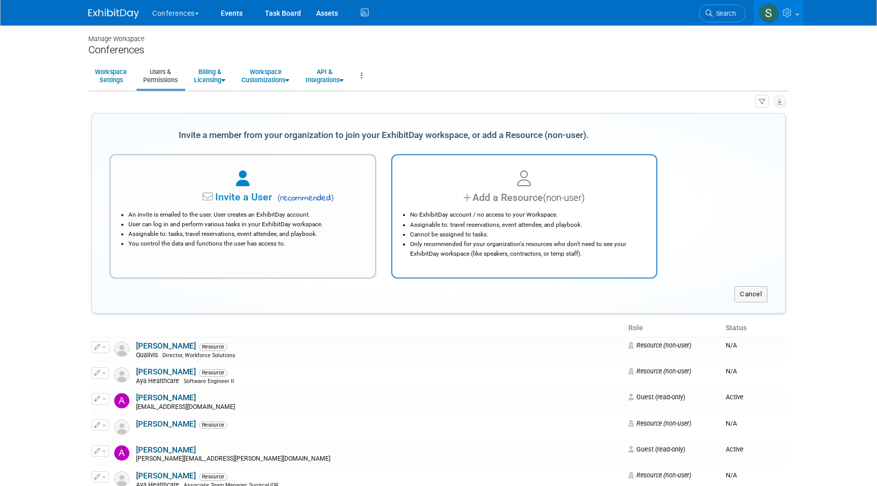
click at [486, 210] on div "No ExhibitDay account / no access to your Workspace. Assignable to: travel rese…" at bounding box center [524, 231] width 239 height 53
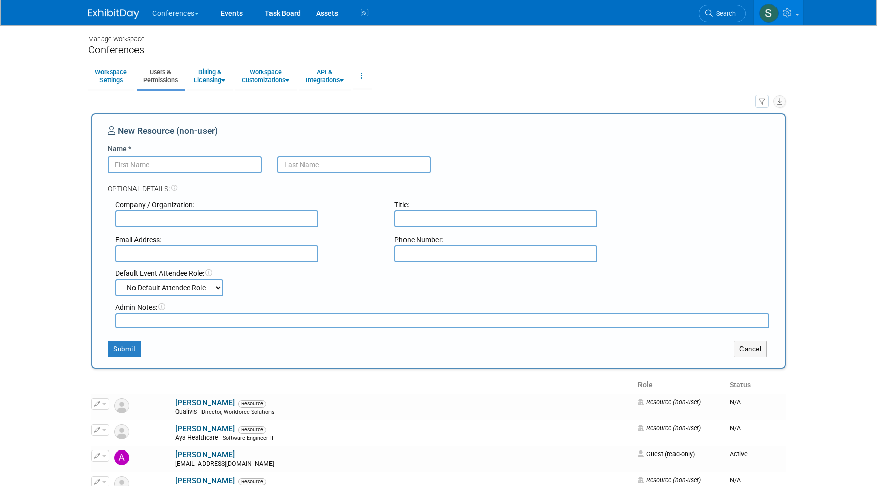
click at [193, 150] on div "New Resource (non-user) Name * Optional Details: Company / Organization: Title:…" at bounding box center [439, 241] width 662 height 232
click at [178, 161] on input "Name *" at bounding box center [185, 164] width 154 height 17
type input "Hillary"
click at [304, 173] on input "text" at bounding box center [354, 164] width 154 height 17
type input "V"
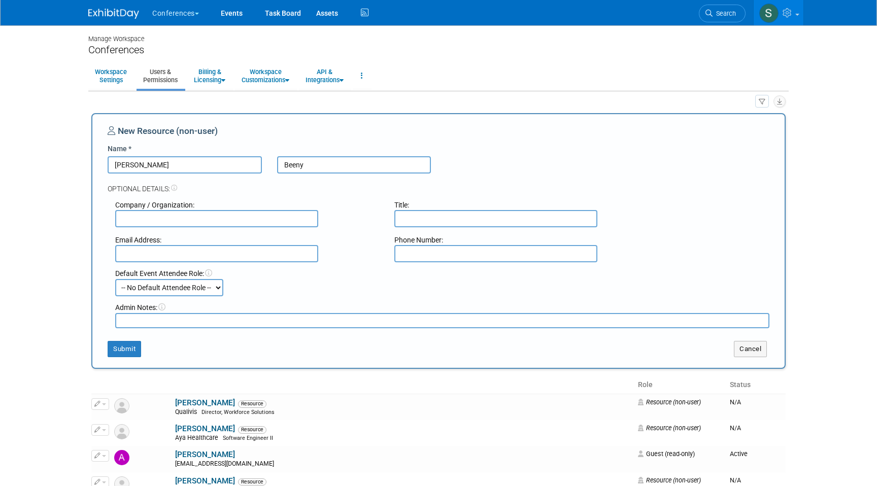
click at [300, 164] on input "Beeny" at bounding box center [354, 164] width 154 height 17
type input "Beeney"
click at [131, 349] on button "Submit" at bounding box center [124, 349] width 33 height 16
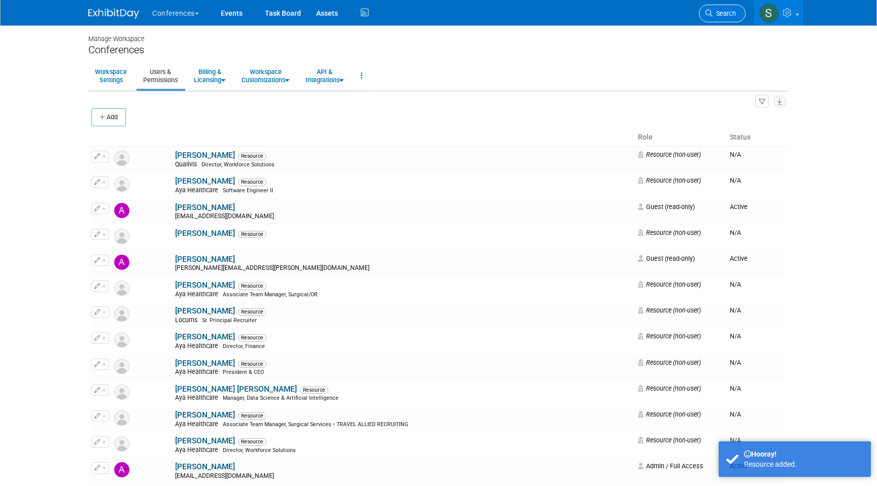
click at [722, 14] on span "Search" at bounding box center [723, 14] width 23 height 8
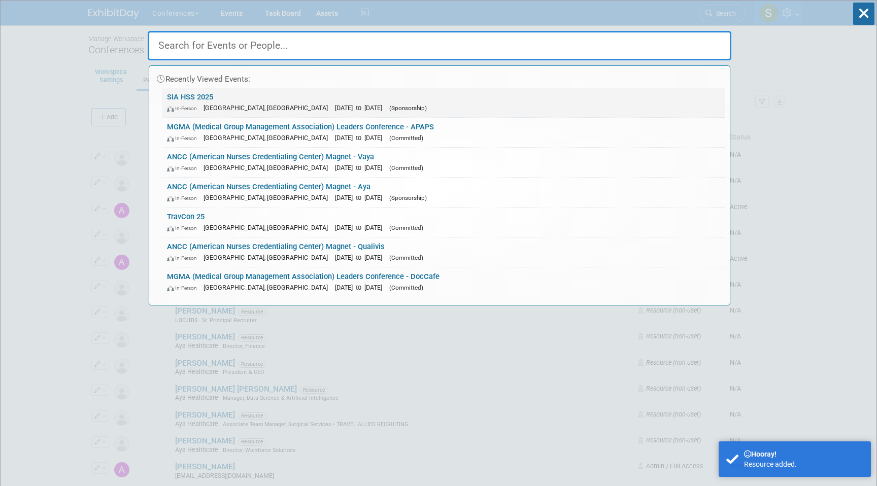
click at [290, 104] on div "In-Person Las Vegas, NV Nov 5, 2025 to Nov 7, 2025 (Sponsorship)" at bounding box center [443, 107] width 553 height 11
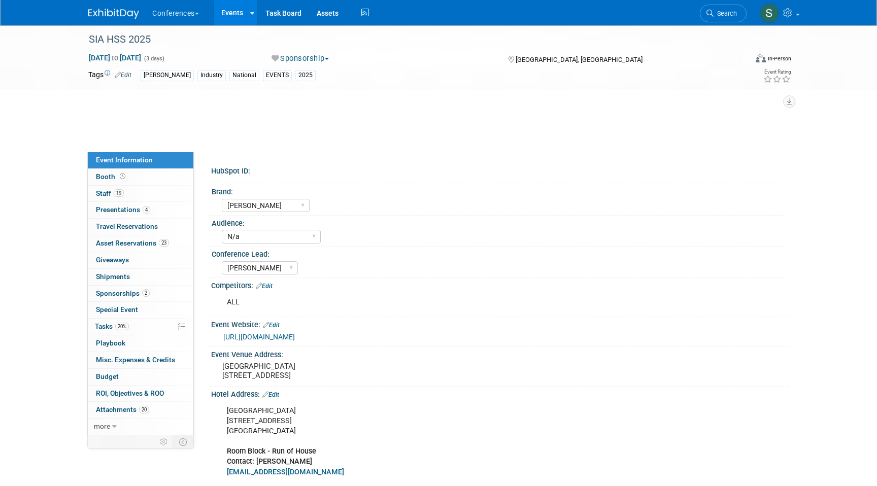
select select "[PERSON_NAME]"
select select "N/a"
select select "[PERSON_NAME]"
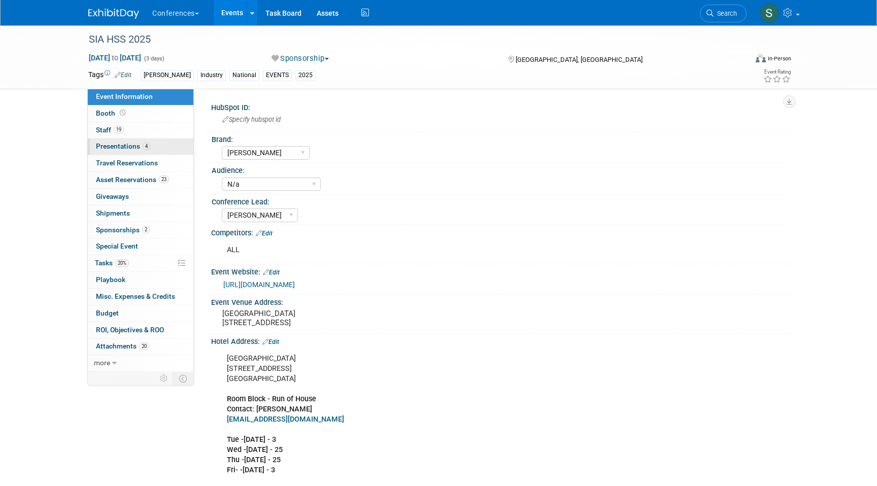
click at [144, 151] on link "4 Presentations 4" at bounding box center [141, 147] width 106 height 16
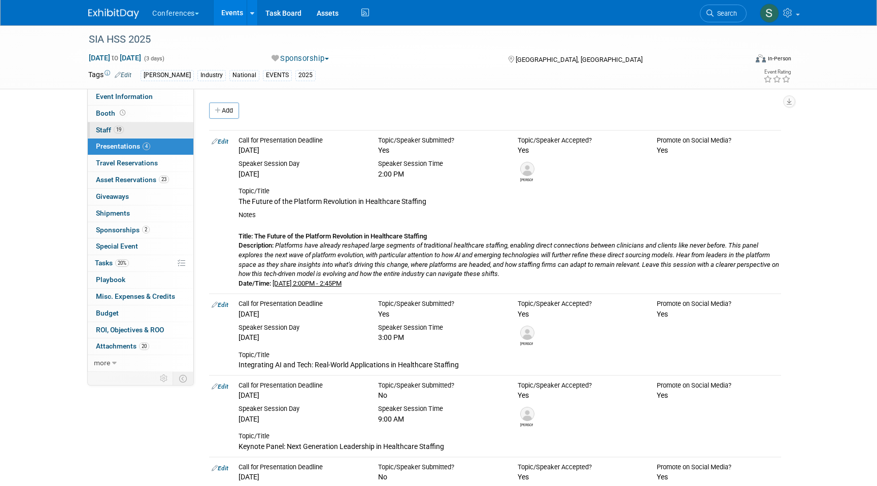
click at [130, 130] on link "19 Staff 19" at bounding box center [141, 130] width 106 height 16
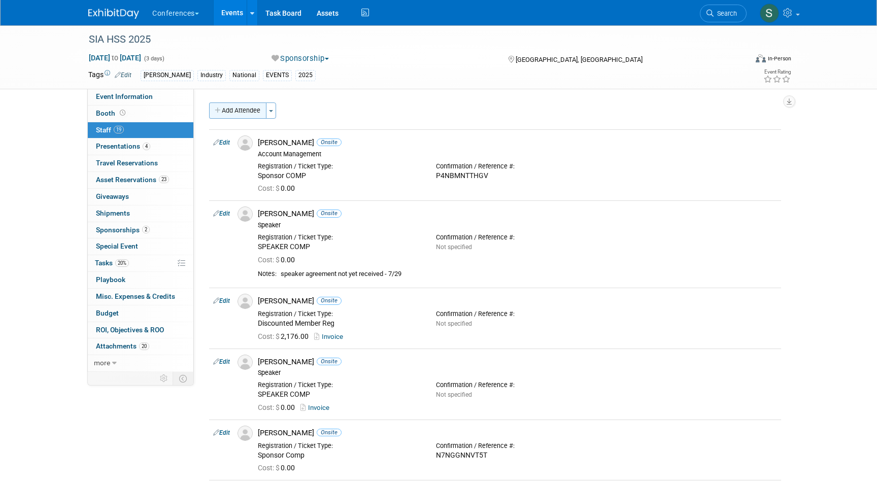
click at [248, 110] on button "Add Attendee" at bounding box center [237, 110] width 57 height 16
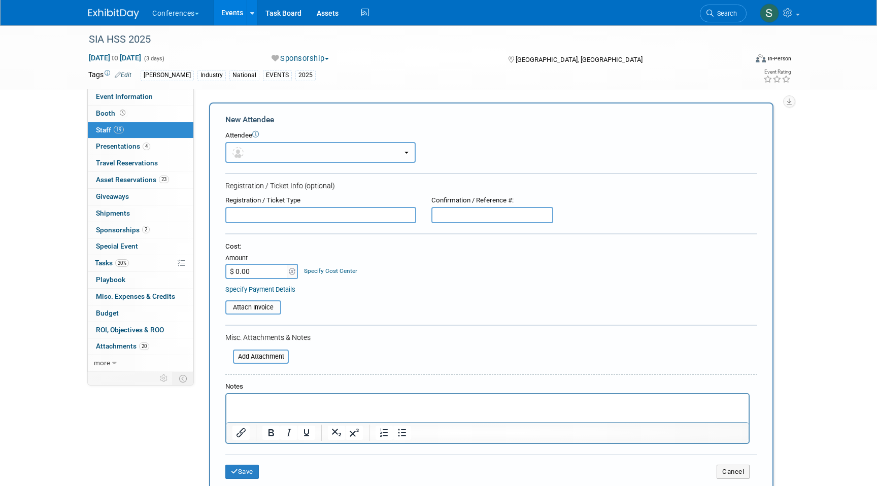
click at [280, 154] on button "button" at bounding box center [320, 152] width 190 height 21
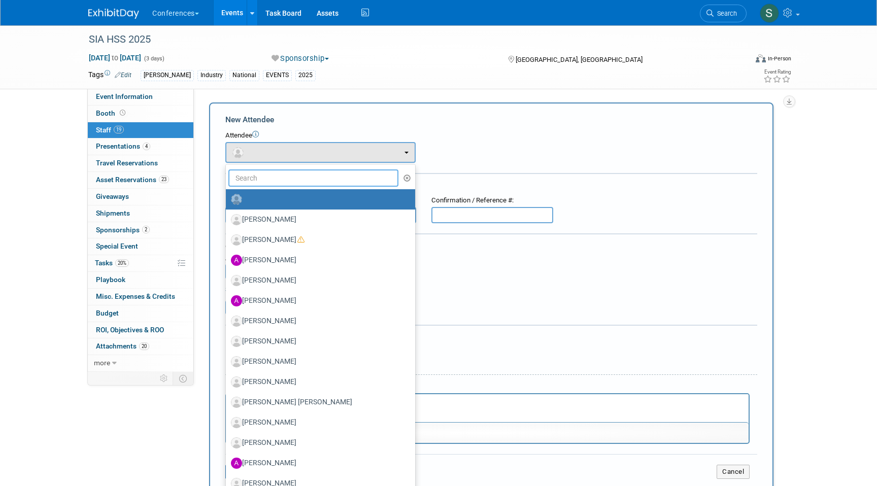
click at [275, 175] on input "text" at bounding box center [313, 177] width 170 height 17
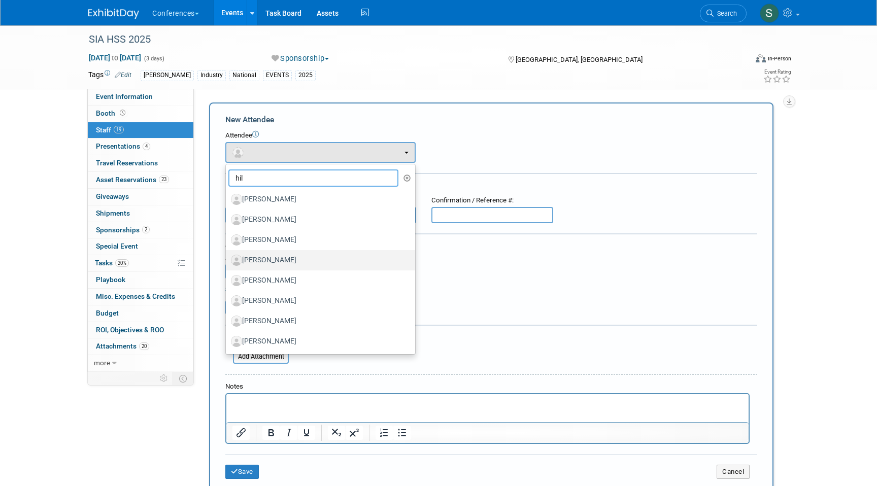
type input "hil"
click at [298, 260] on label "[PERSON_NAME]" at bounding box center [318, 260] width 174 height 16
click at [227, 260] on input "[PERSON_NAME]" at bounding box center [224, 259] width 7 height 7
select select "5d57200c-8fe9-4bb6-a55e-e74340d811f3"
select select "1"
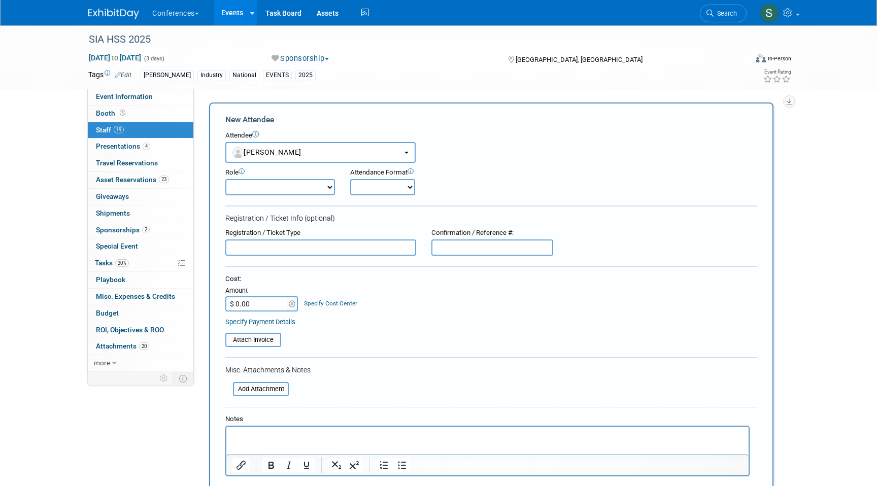
click at [464, 250] on input "text" at bounding box center [492, 247] width 122 height 16
paste input "NLNWJLPCX2D"
type input "NLNWJLPCX2D"
click at [346, 257] on form "New Attendee Attendee <img src="[URL][DOMAIN_NAME]" style="width: 22px; height:…" at bounding box center [491, 316] width 532 height 405
click at [344, 245] on input "text" at bounding box center [320, 247] width 191 height 16
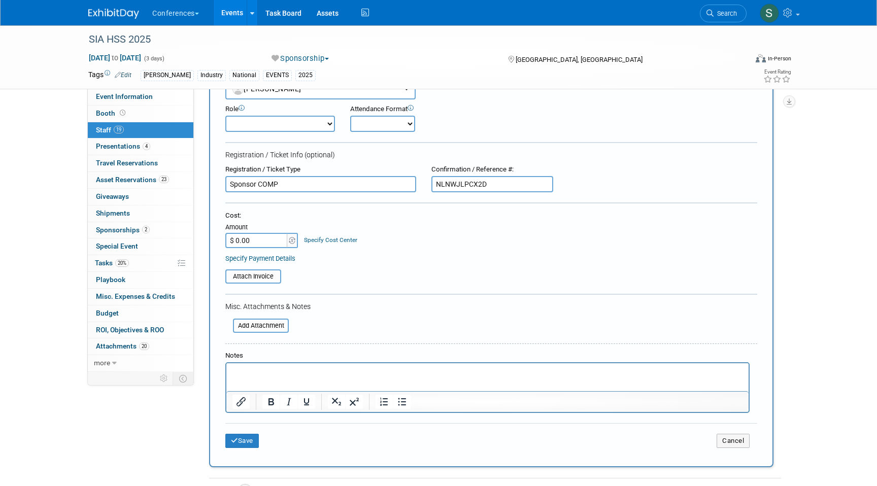
scroll to position [66, 0]
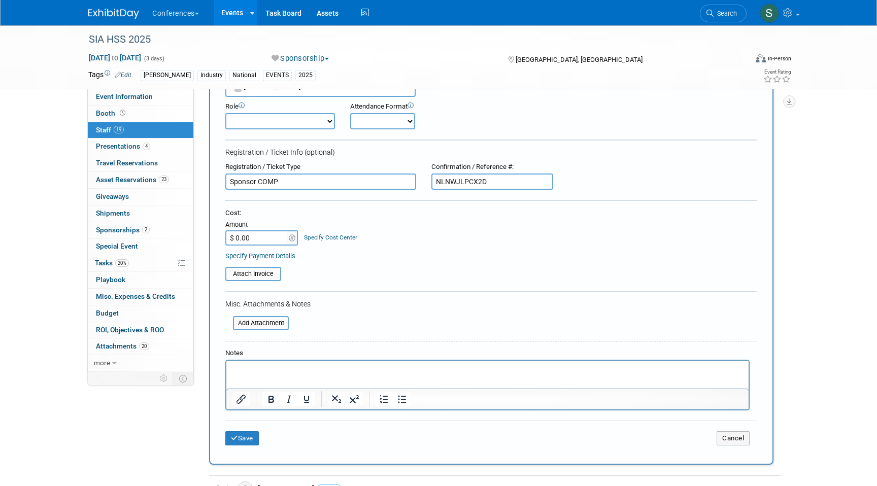
type input "Sponsor COMP"
click at [381, 120] on select "Onsite Remote" at bounding box center [382, 121] width 65 height 16
select select "1"
click at [350, 113] on select "Onsite Remote" at bounding box center [382, 121] width 65 height 16
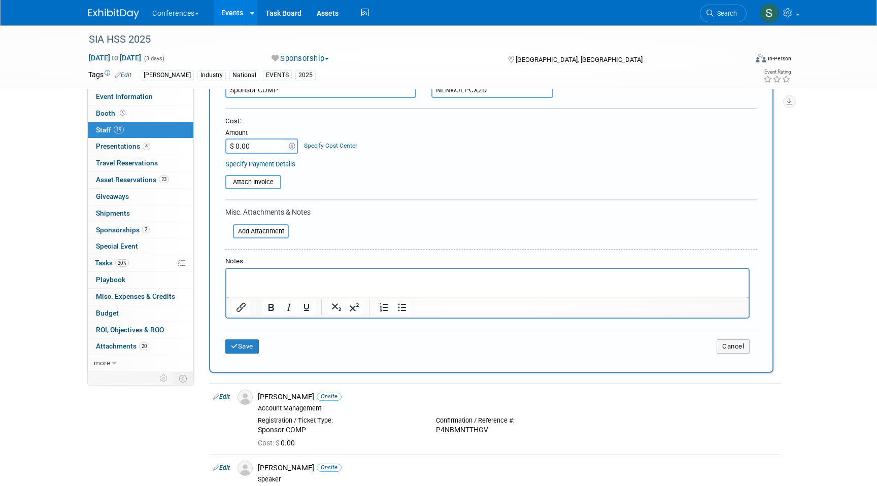
scroll to position [158, 0]
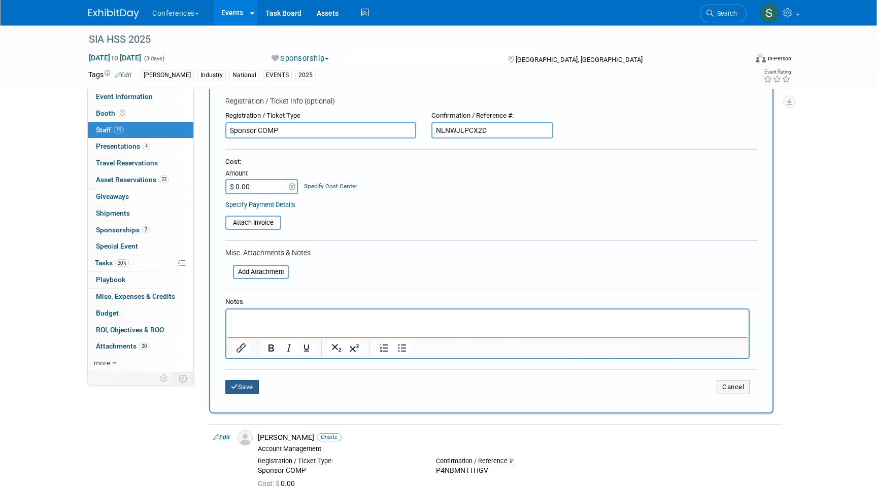
click at [237, 390] on icon "submit" at bounding box center [234, 387] width 7 height 7
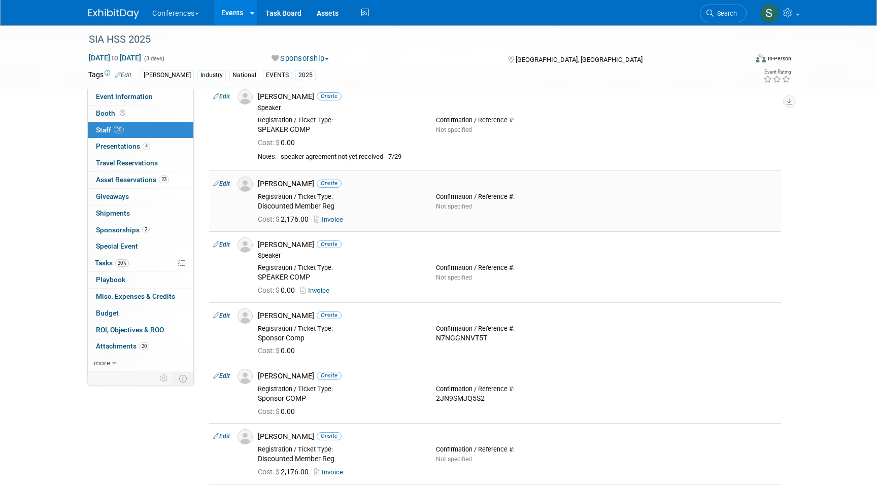
scroll to position [0, 0]
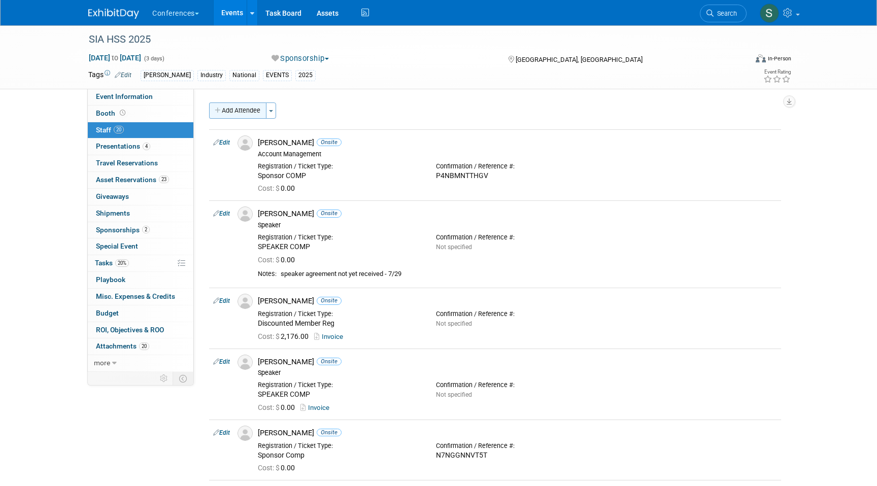
click at [242, 112] on button "Add Attendee" at bounding box center [237, 110] width 57 height 16
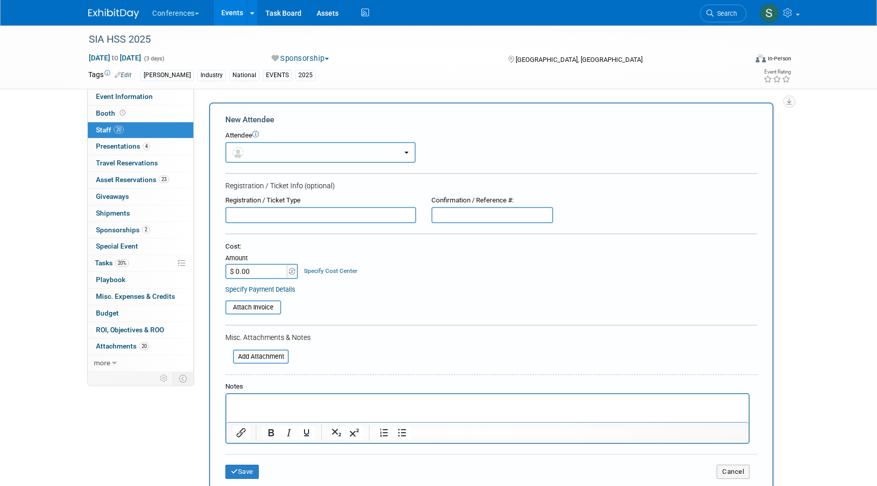
click at [280, 158] on button "button" at bounding box center [320, 152] width 190 height 21
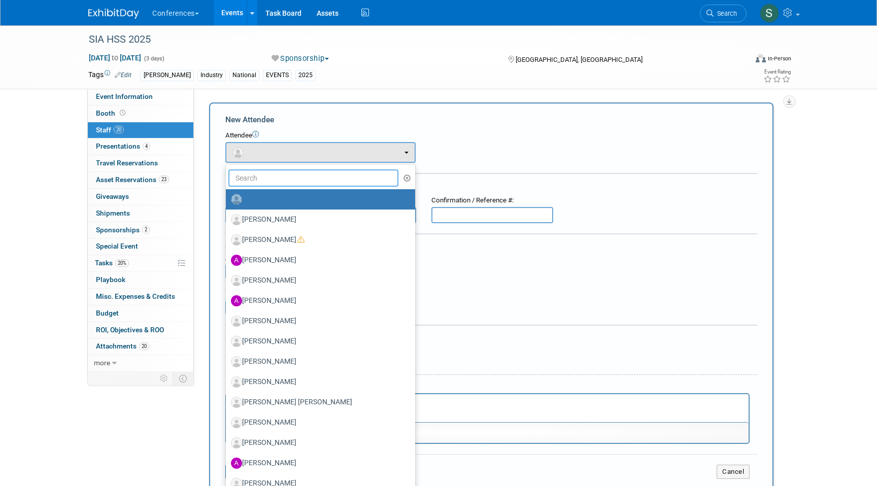
click at [269, 175] on input "text" at bounding box center [313, 177] width 170 height 17
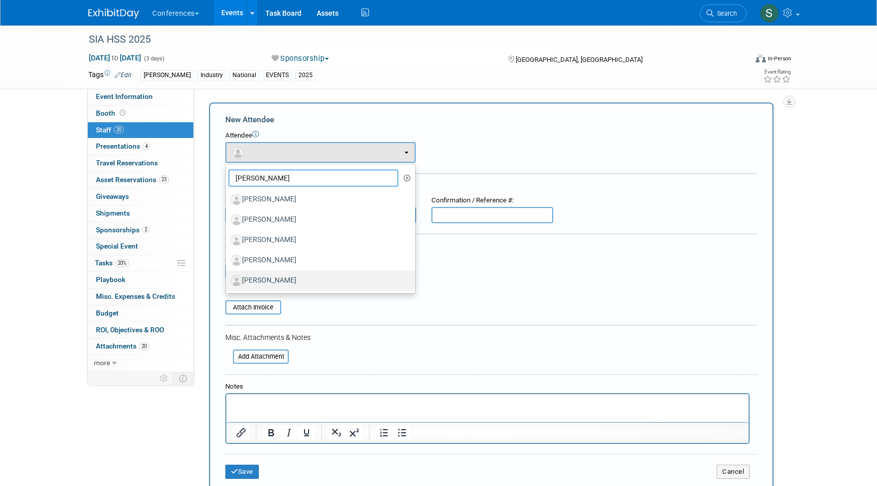
type input "[PERSON_NAME]"
click at [293, 279] on label "[PERSON_NAME]" at bounding box center [318, 280] width 174 height 16
click at [227, 279] on input "[PERSON_NAME]" at bounding box center [224, 279] width 7 height 7
select select "e18e3c84-09e4-442a-bd08-ac87d09ce1e2"
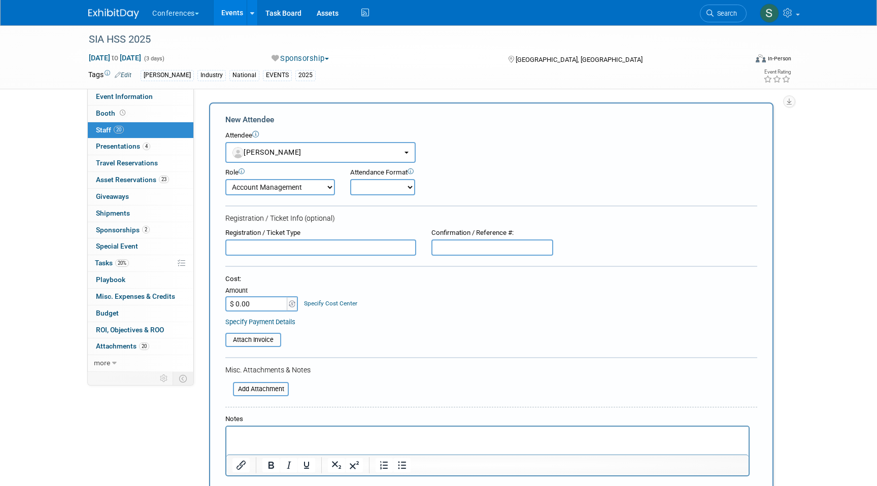
click at [473, 244] on input "text" at bounding box center [492, 247] width 122 height 16
paste input "RXNKZ7ZZRWZ"
type input "RXNKZ7ZZRWZ"
click at [342, 247] on input "text" at bounding box center [320, 247] width 191 height 16
type input "Sponsor COMP"
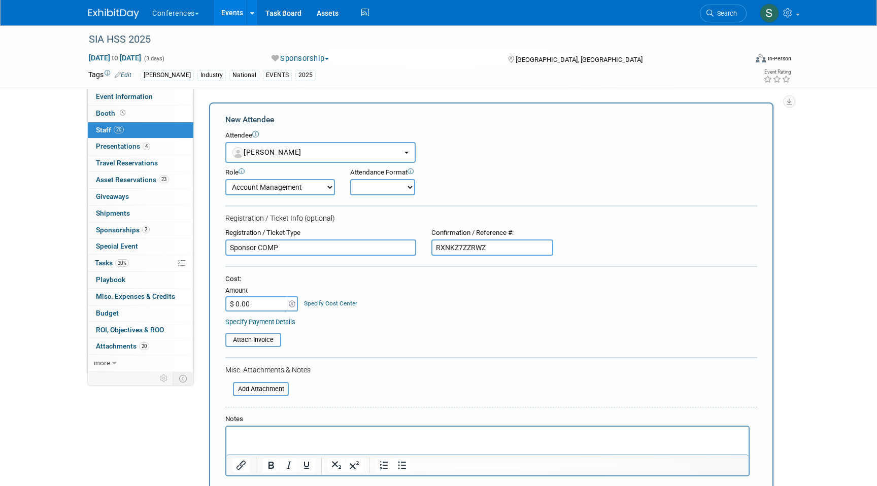
click at [383, 185] on select "Onsite Remote" at bounding box center [382, 187] width 65 height 16
select select "1"
click at [350, 179] on select "Onsite Remote" at bounding box center [382, 187] width 65 height 16
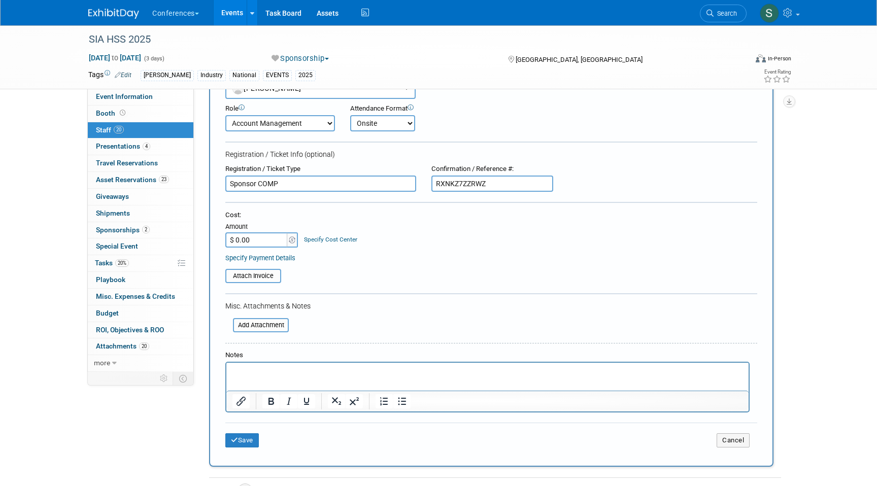
click at [291, 124] on select "Account Management Business Development Demonstrator Events Host Marketing Plan…" at bounding box center [280, 123] width 110 height 16
select select "1"
click at [225, 115] on select "Account Management Business Development Demonstrator Events Host Marketing Plan…" at bounding box center [280, 123] width 110 height 16
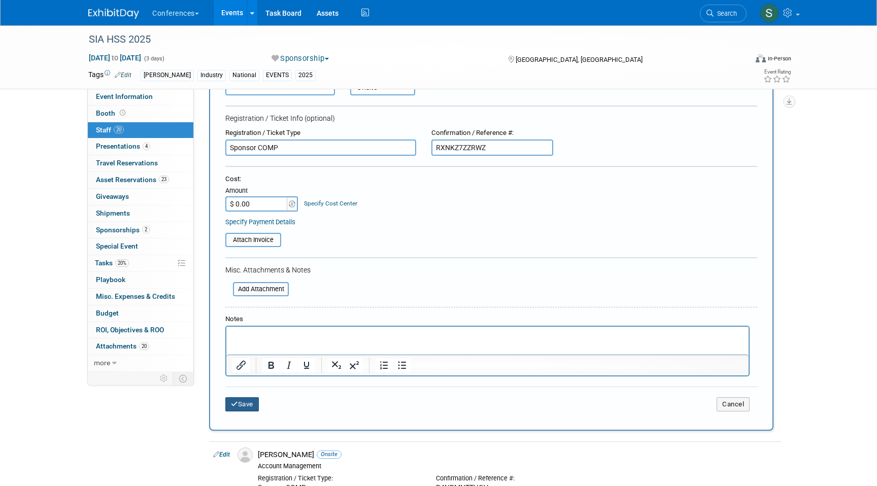
click at [245, 400] on button "Save" at bounding box center [241, 404] width 33 height 14
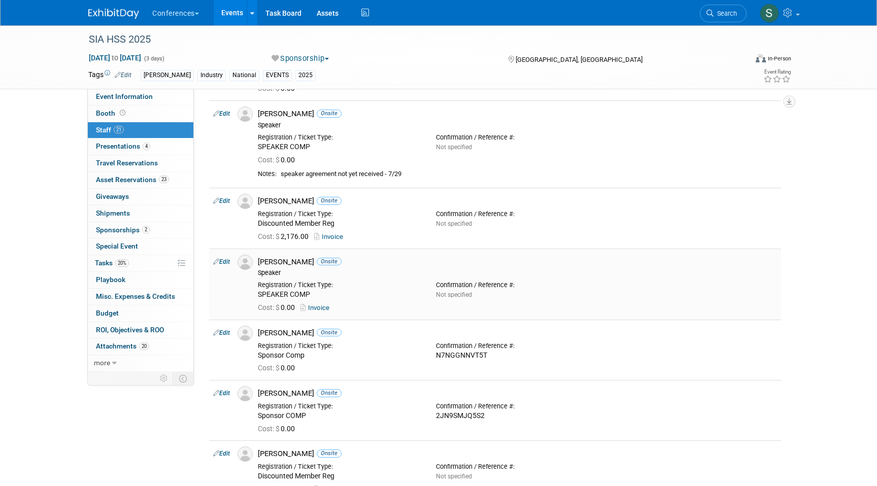
scroll to position [0, 0]
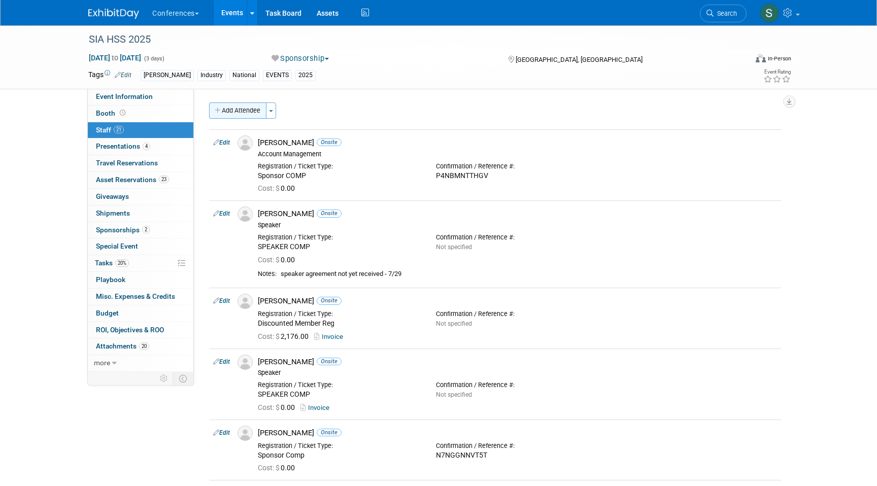
click at [240, 113] on button "Add Attendee" at bounding box center [237, 110] width 57 height 16
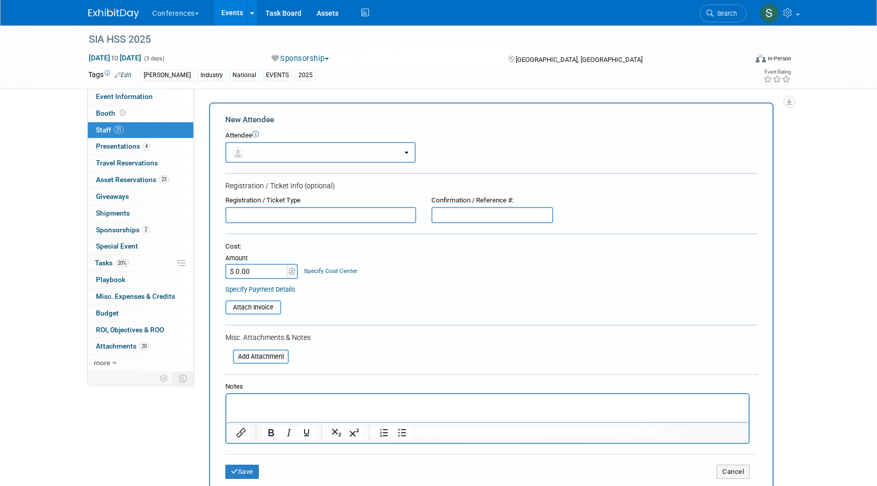
click at [278, 148] on button "button" at bounding box center [320, 152] width 190 height 21
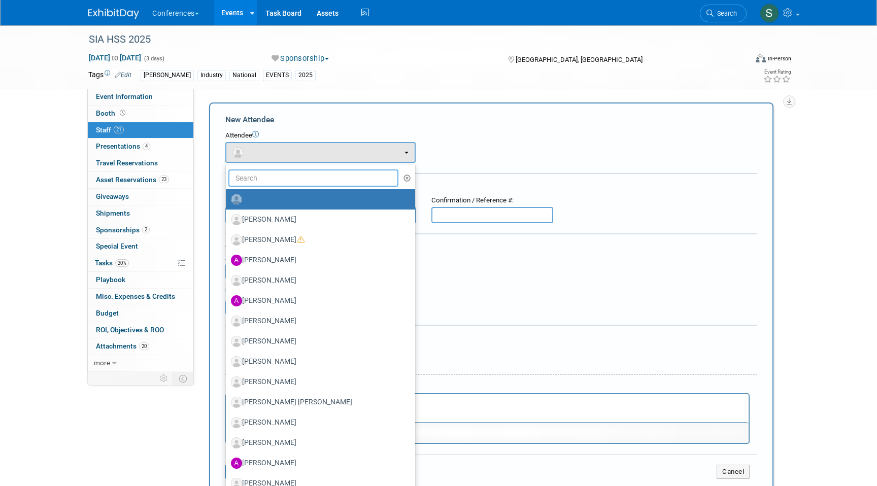
click at [274, 179] on input "text" at bounding box center [313, 177] width 170 height 17
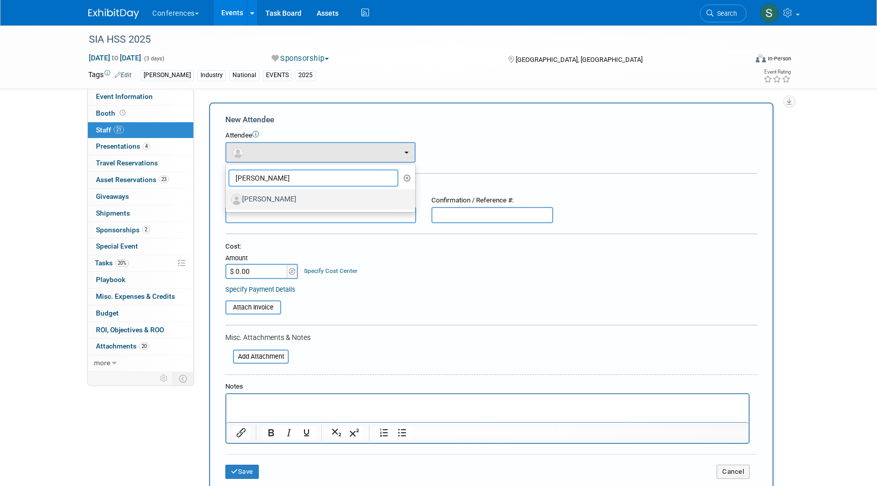
type input "[PERSON_NAME]"
click at [283, 198] on label "[PERSON_NAME]" at bounding box center [318, 199] width 174 height 16
click at [227, 198] on input "[PERSON_NAME]" at bounding box center [224, 198] width 7 height 7
select select "19e887bf-9595-485e-88a5-ba6a2fc0c663"
select select "4"
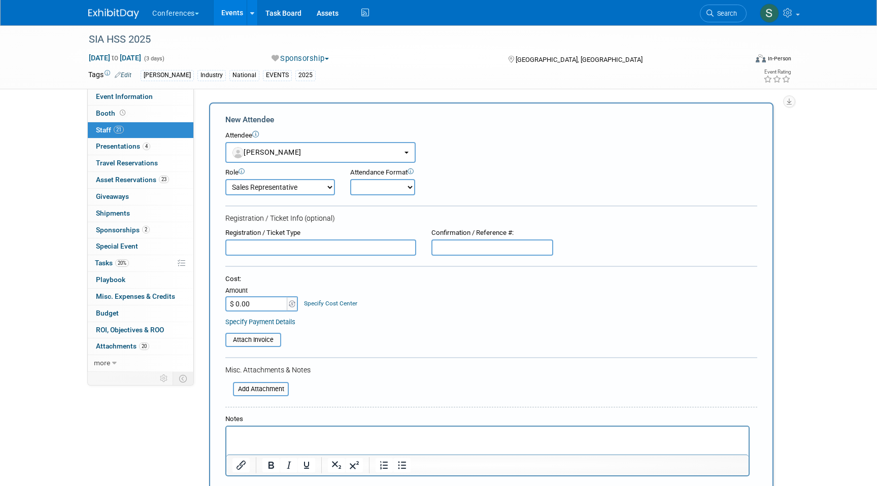
click at [460, 249] on input "text" at bounding box center [492, 247] width 122 height 16
paste input "LQNBPLHZPCN"
type input "LQNBPLHZPCN"
click at [264, 246] on input "text" at bounding box center [320, 247] width 191 height 16
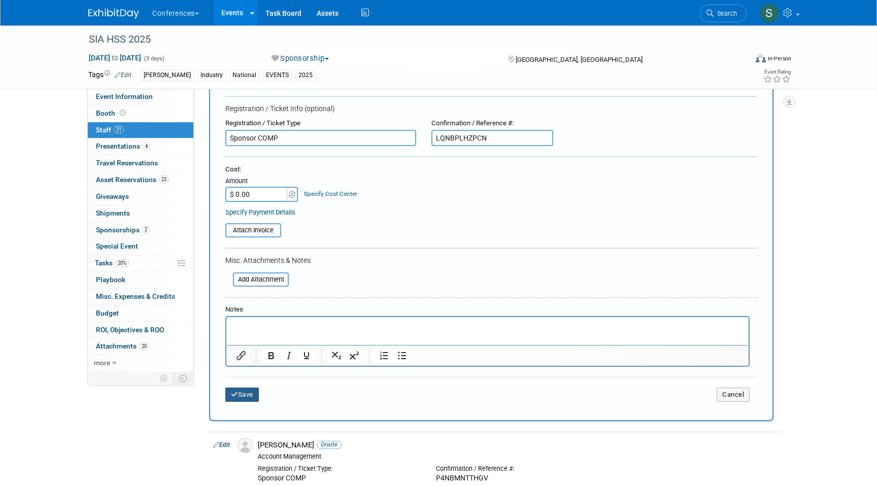
type input "Sponsor COMP"
click at [250, 396] on button "Save" at bounding box center [241, 395] width 33 height 14
